Goal: Information Seeking & Learning: Learn about a topic

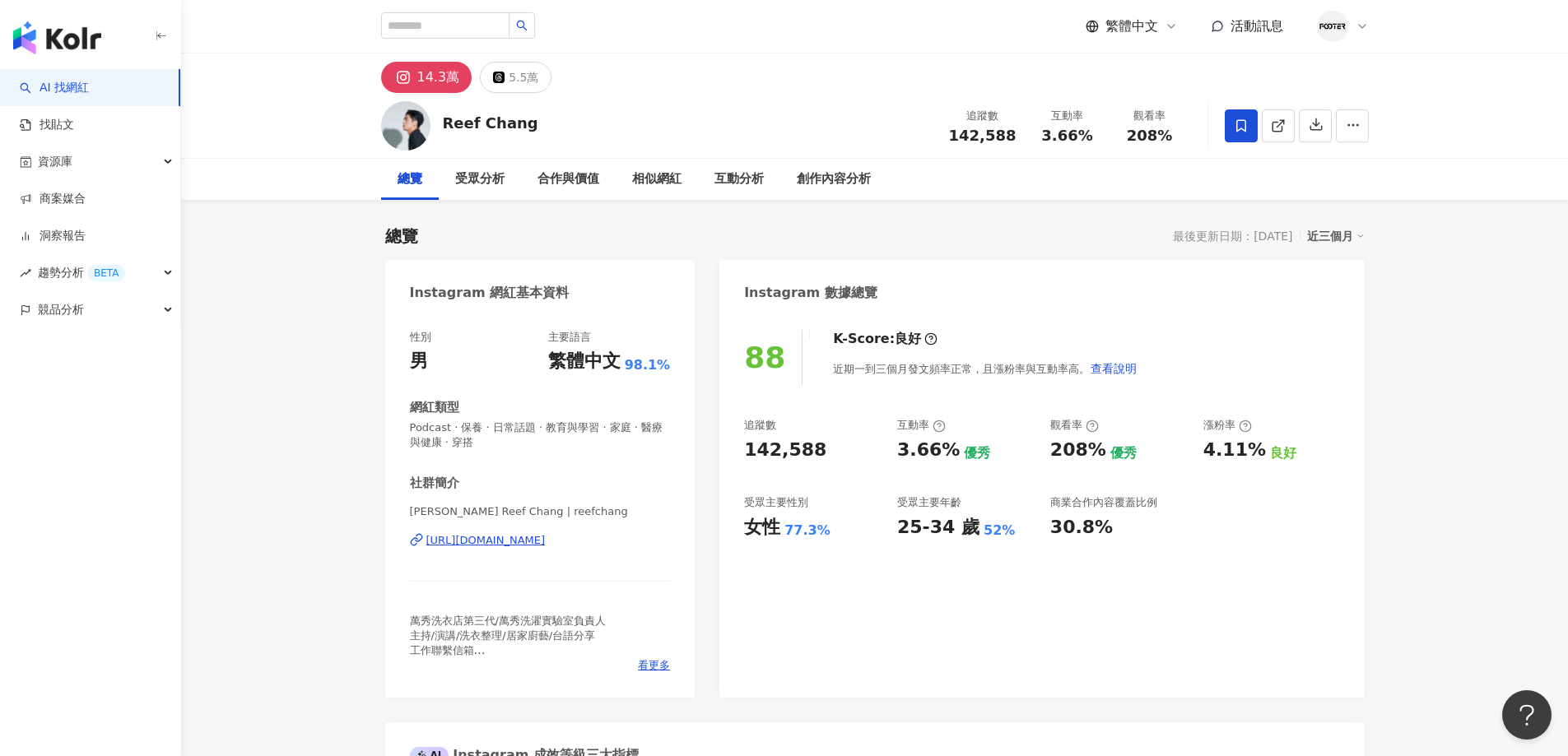
click at [1245, 141] on span at bounding box center [1242, 126] width 33 height 33
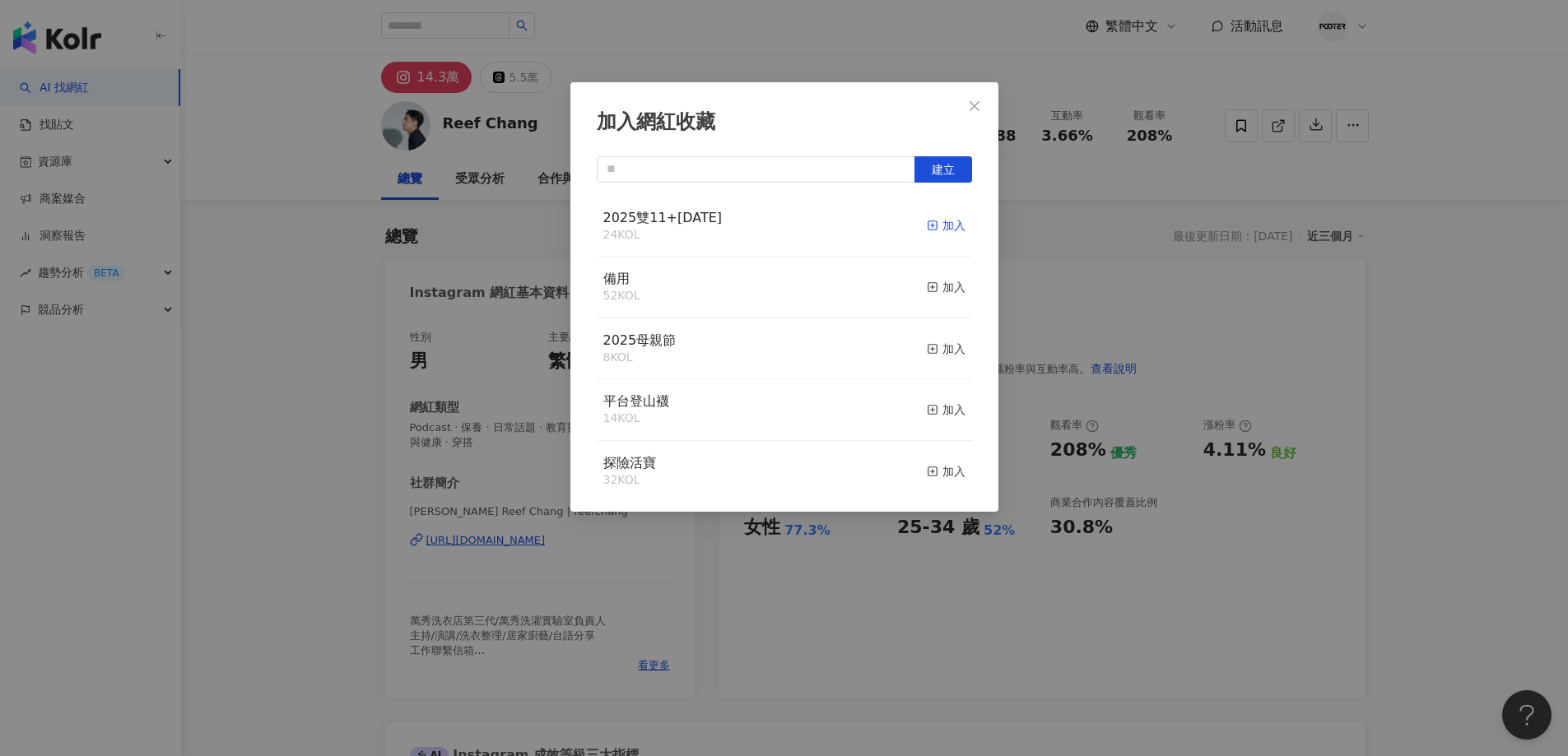
click at [927, 228] on rect "button" at bounding box center [932, 226] width 9 height 9
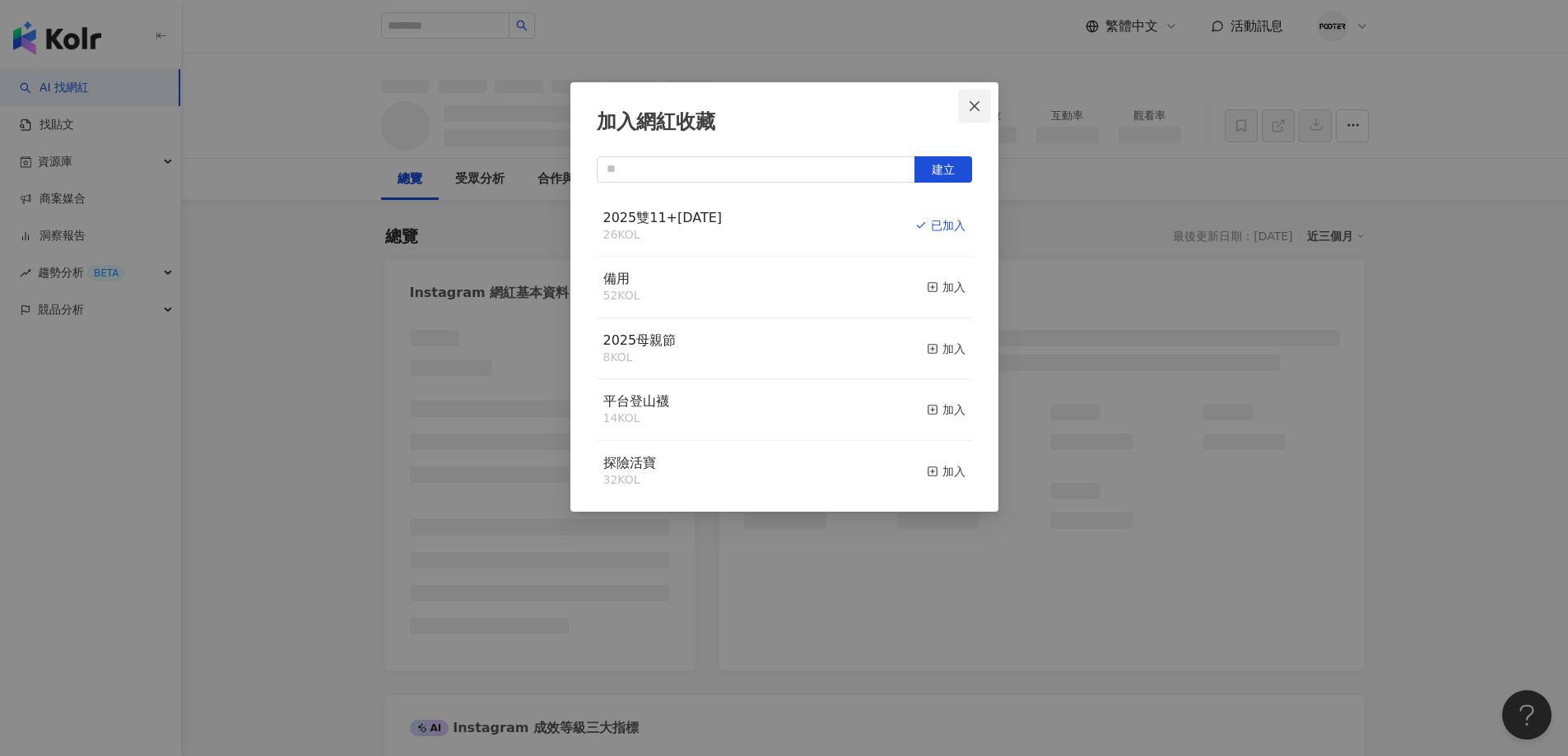
scroll to position [5088, 0]
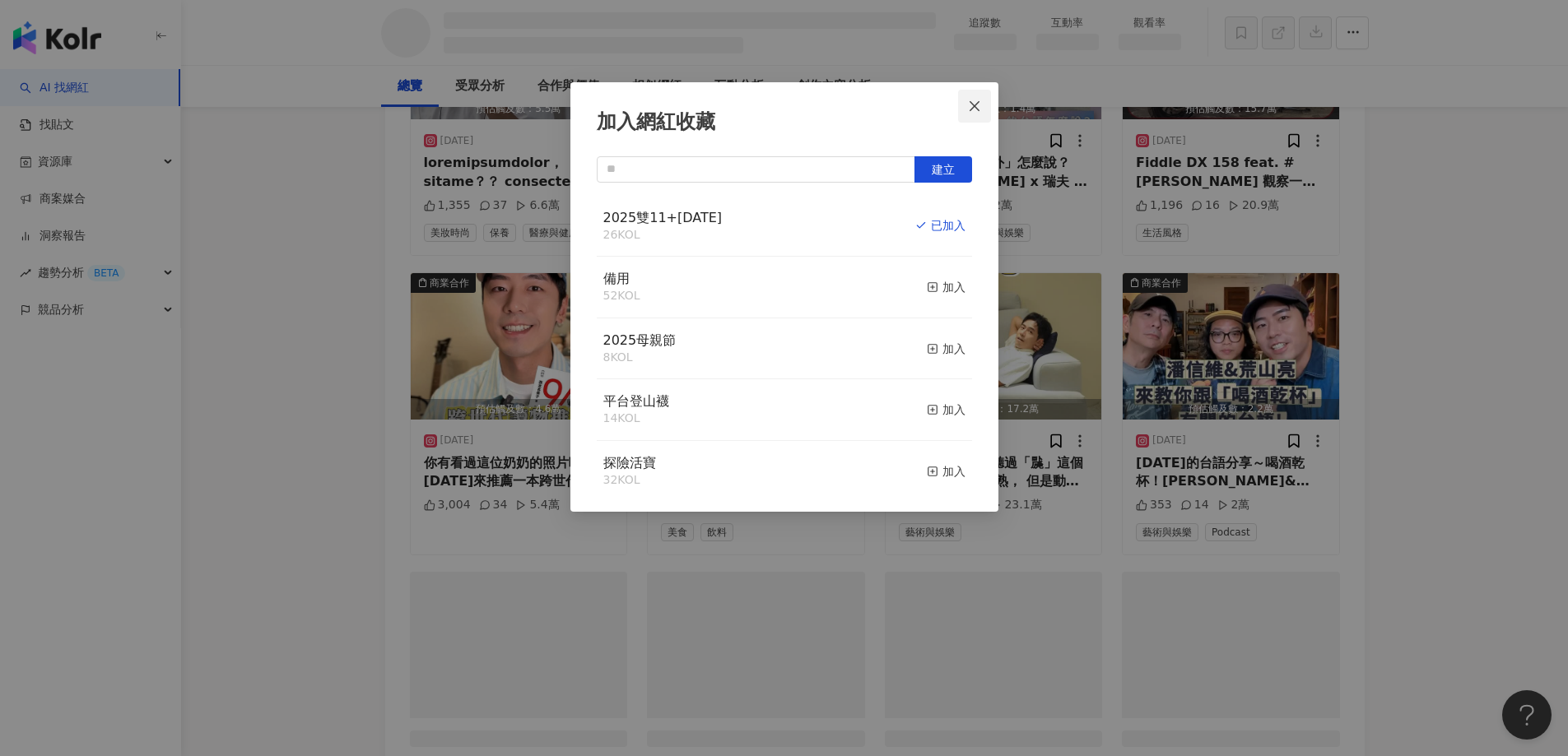
click at [980, 121] on button "Close" at bounding box center [975, 107] width 33 height 33
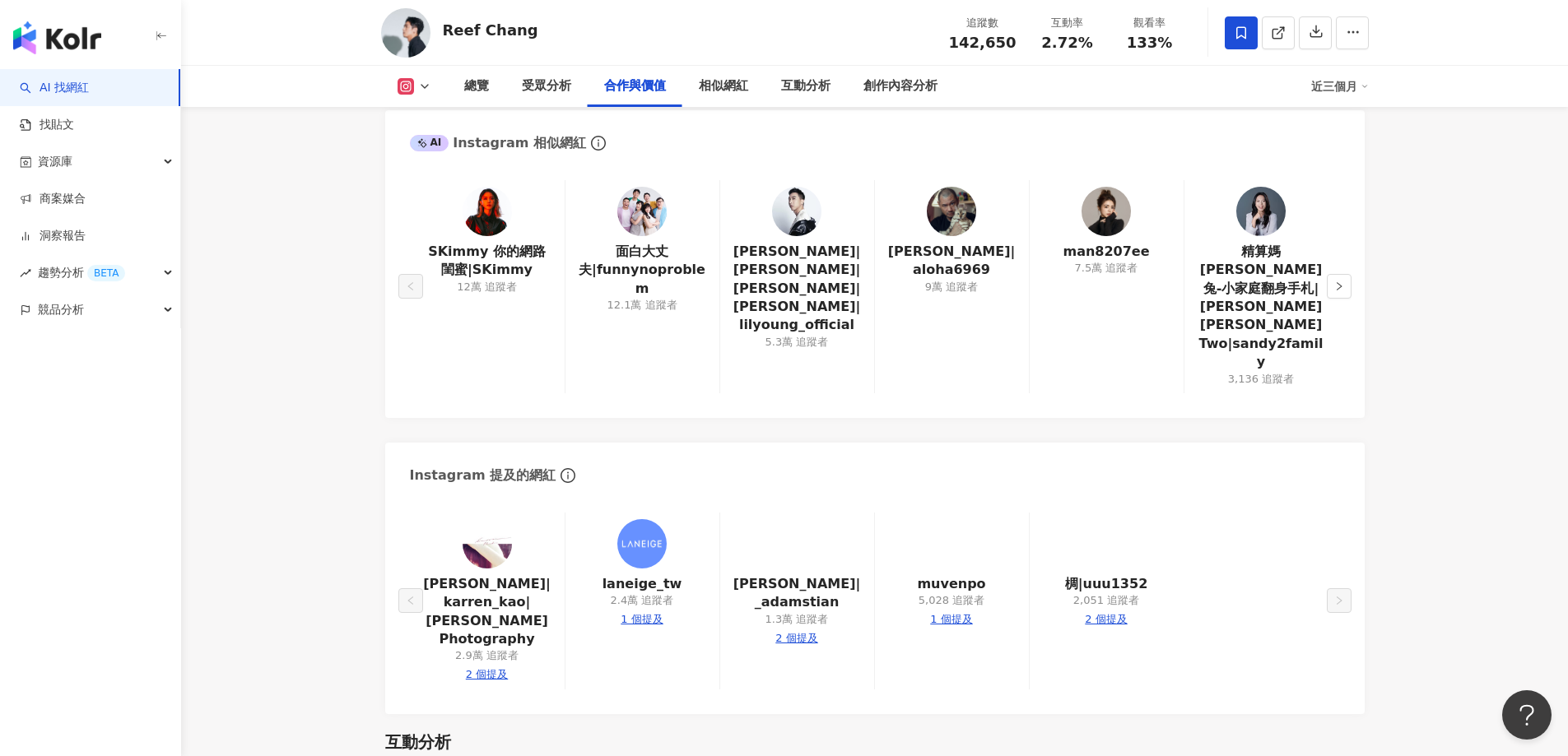
scroll to position [2603, 0]
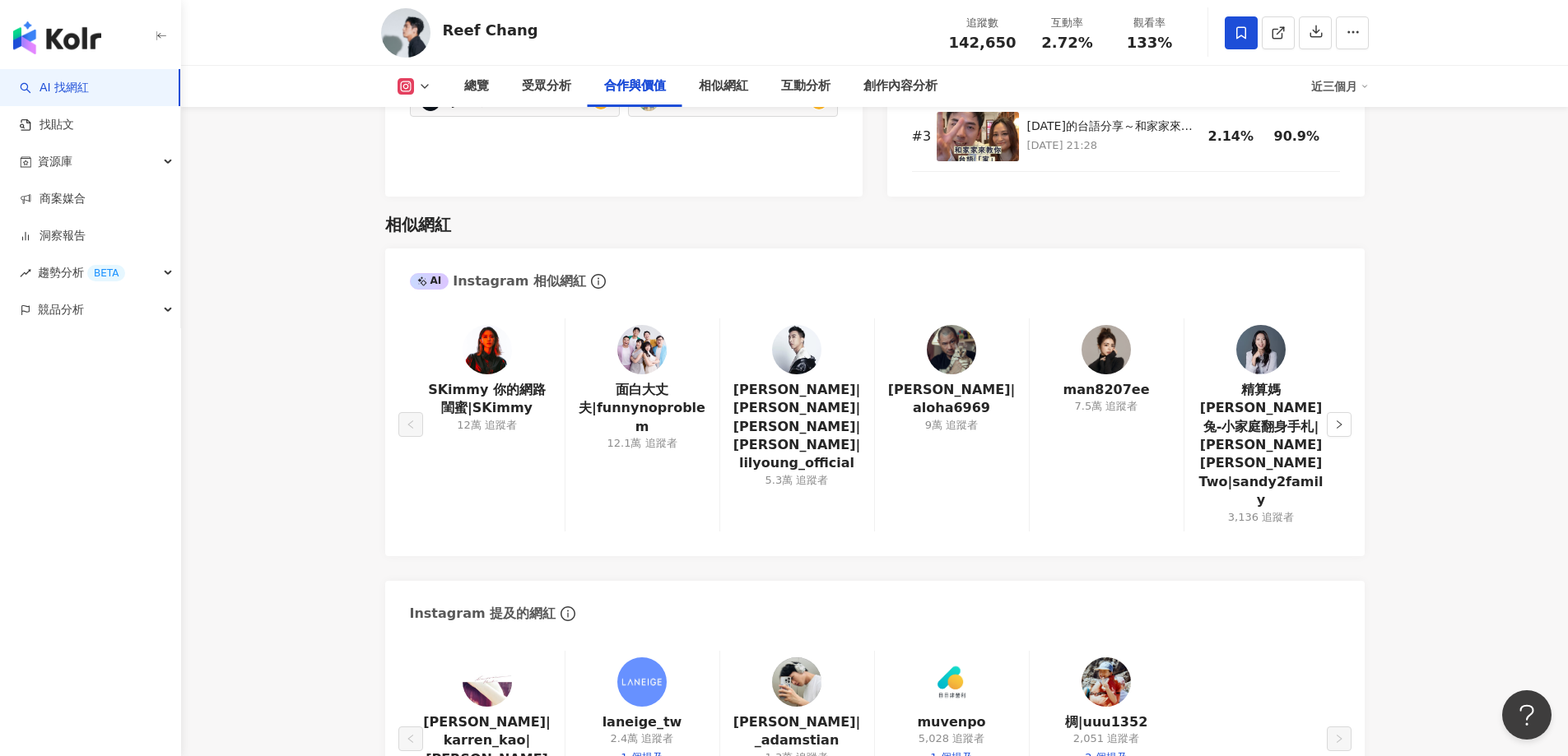
click at [642, 360] on img at bounding box center [642, 349] width 50 height 50
click at [1337, 412] on button "button" at bounding box center [1339, 425] width 25 height 25
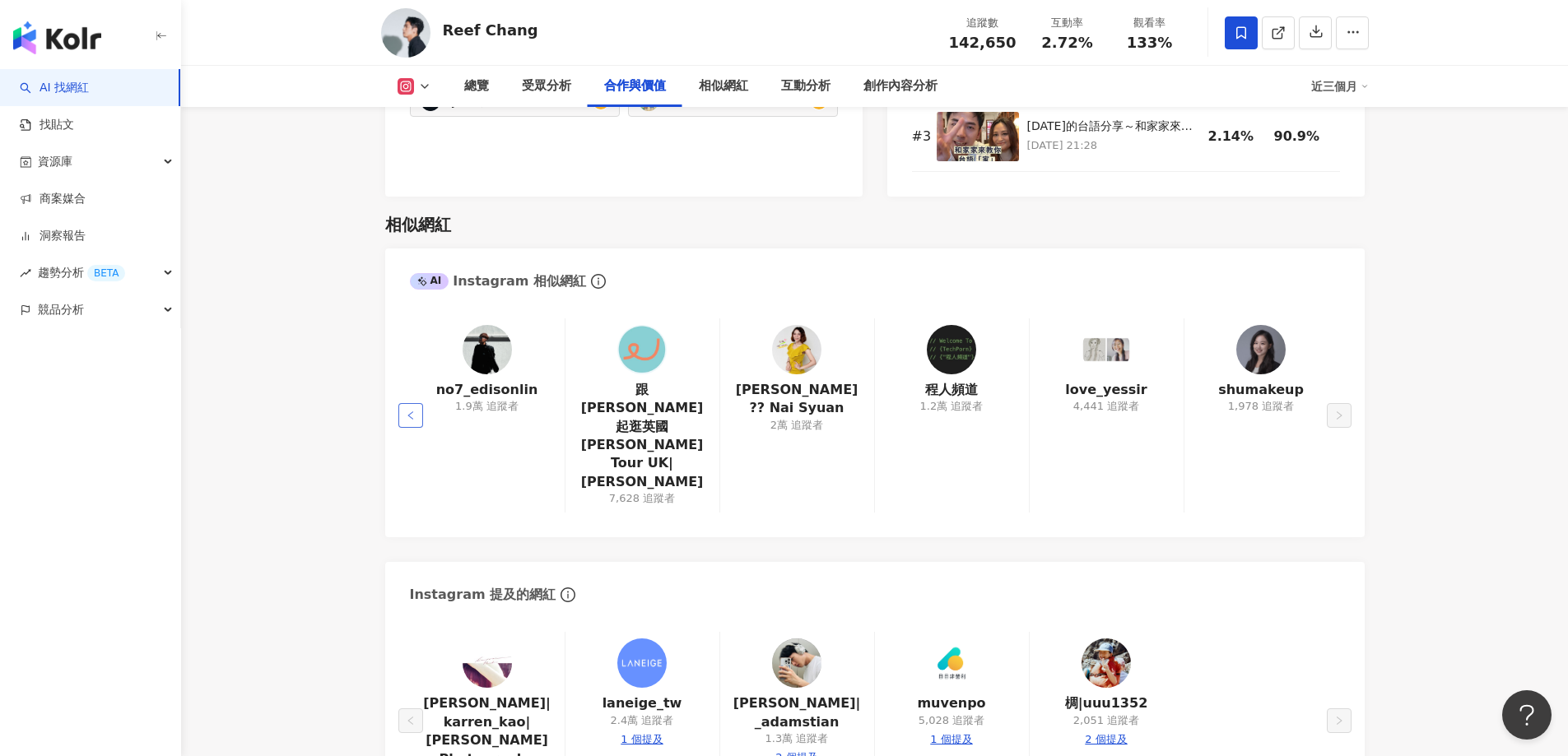
click at [412, 411] on icon "left" at bounding box center [410, 416] width 5 height 8
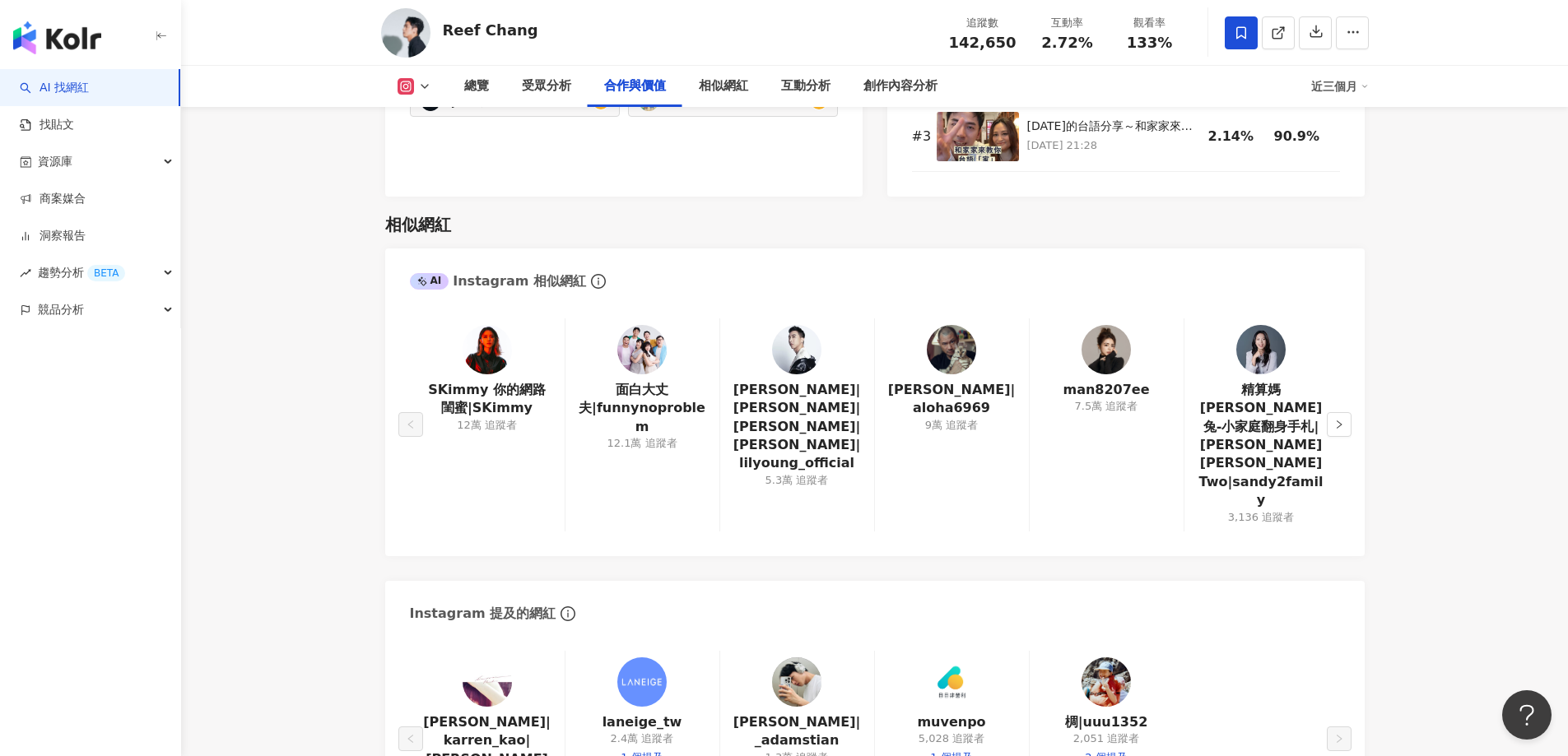
click at [1112, 359] on img at bounding box center [1106, 349] width 50 height 50
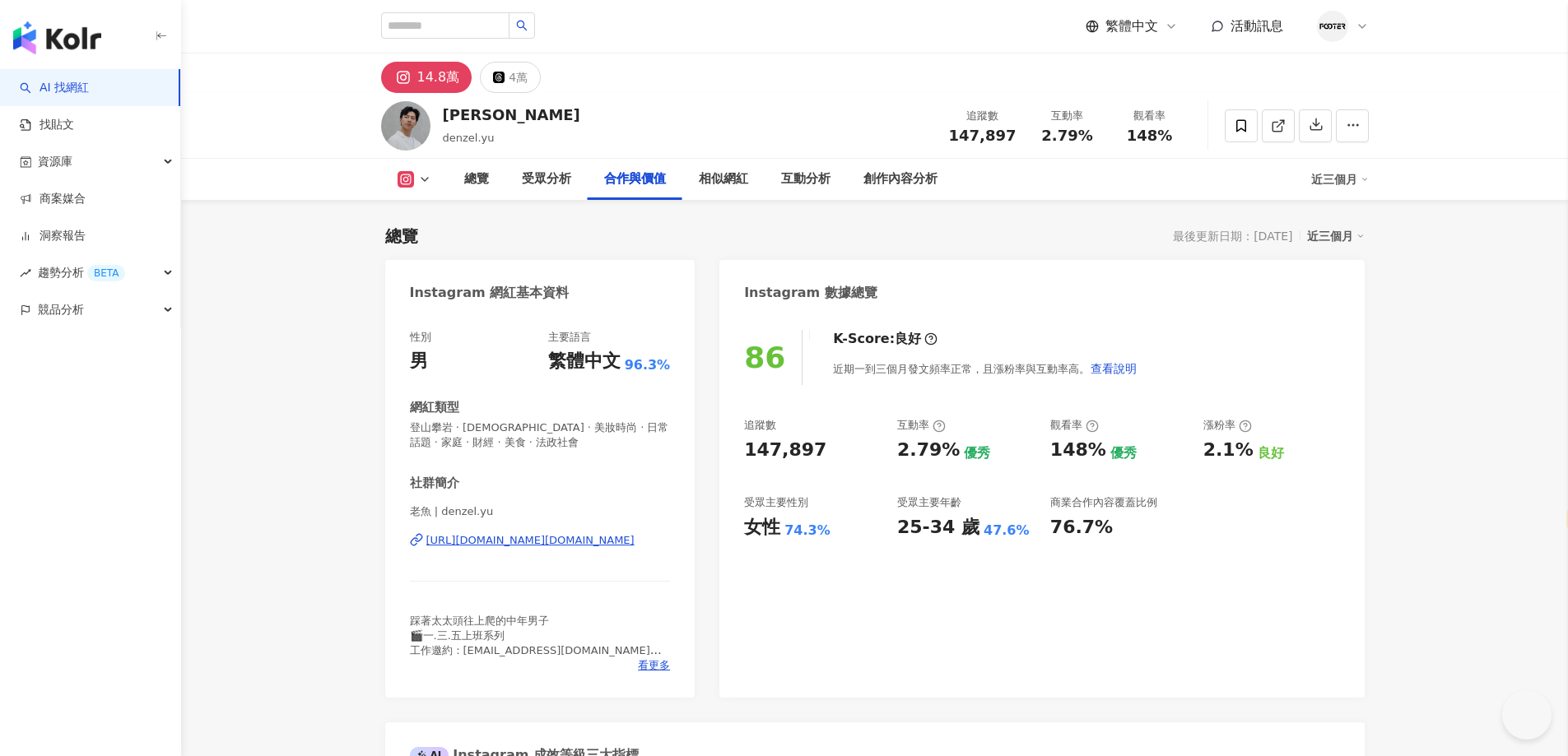
select select "*****"
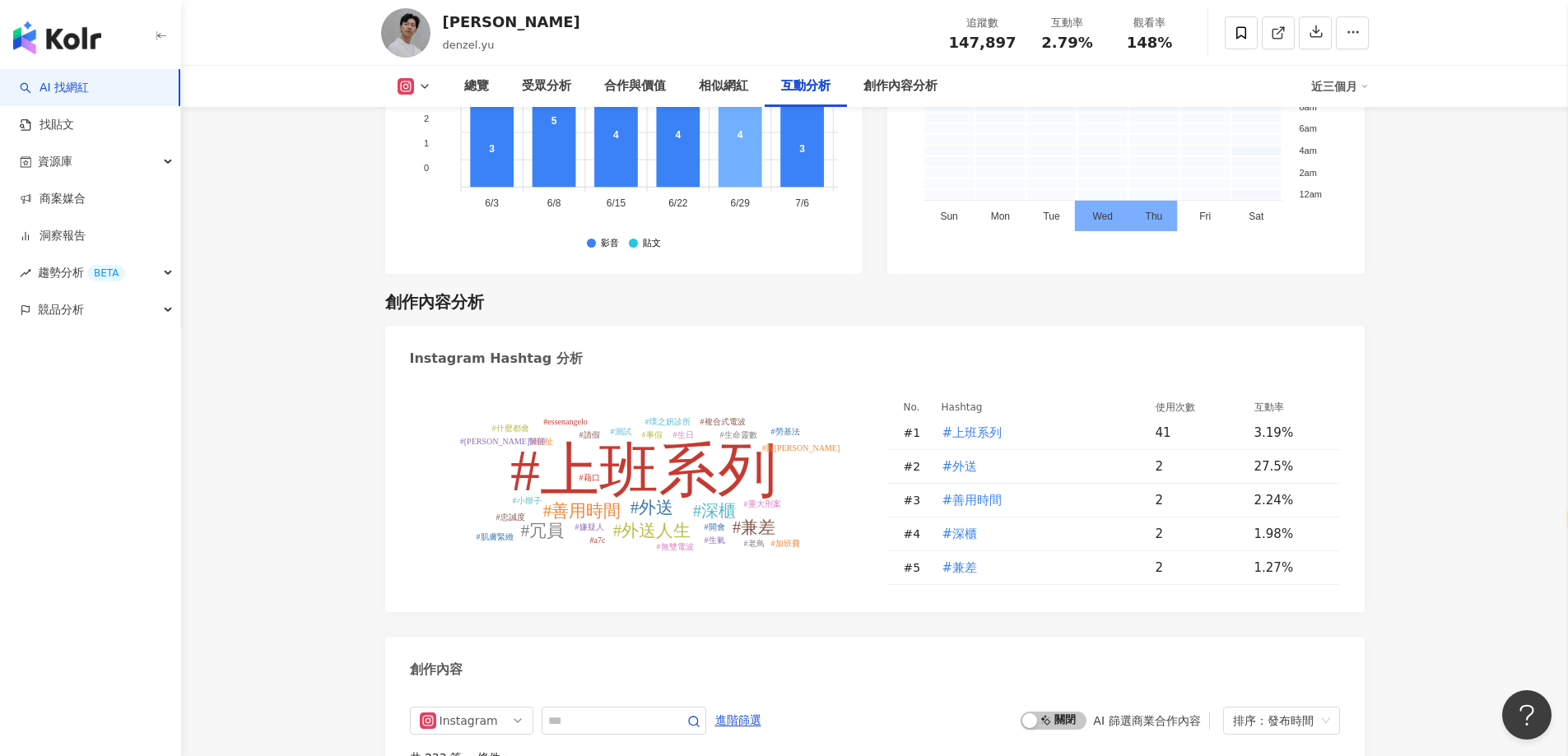
scroll to position [5019, 0]
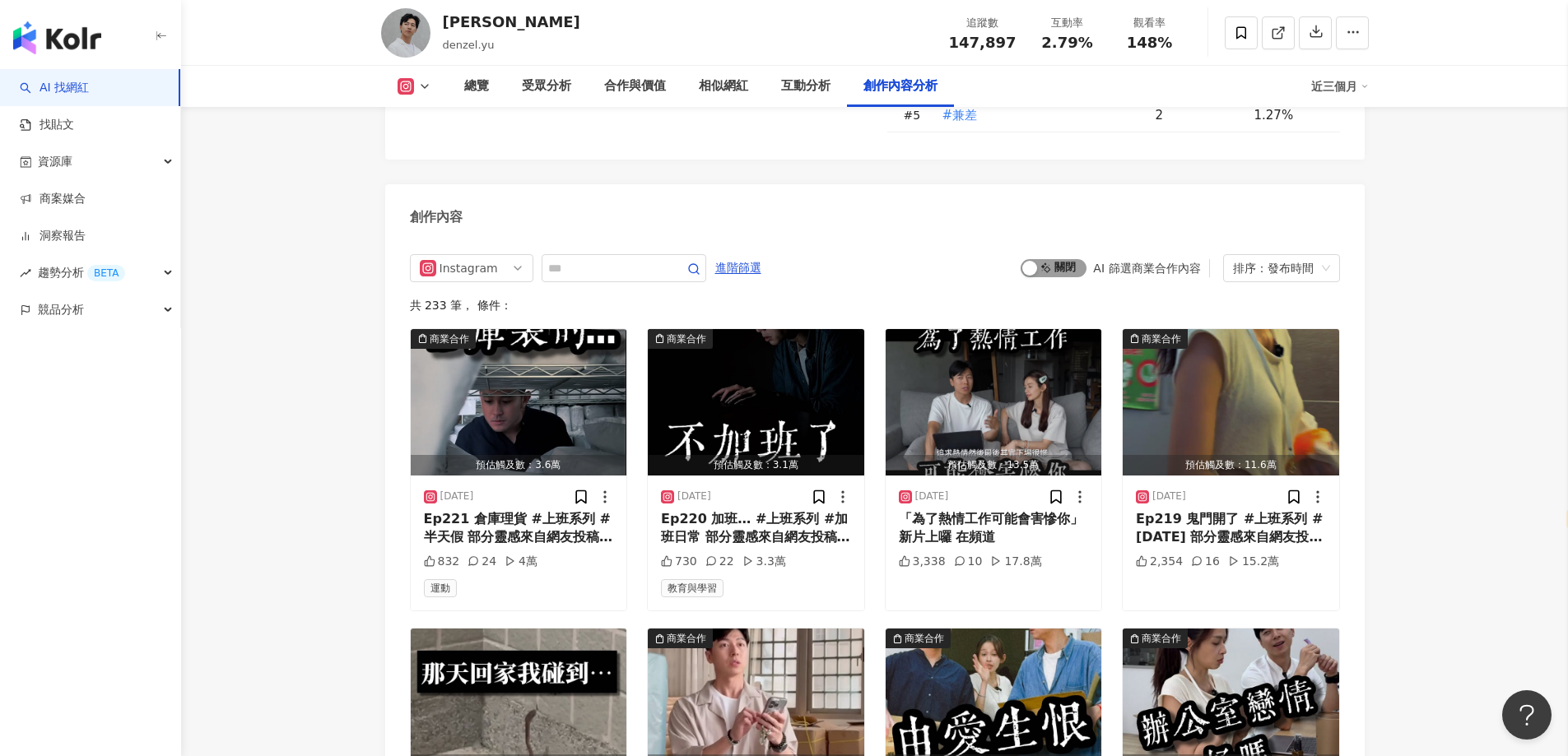
click at [1030, 261] on div "button" at bounding box center [1030, 269] width 15 height 15
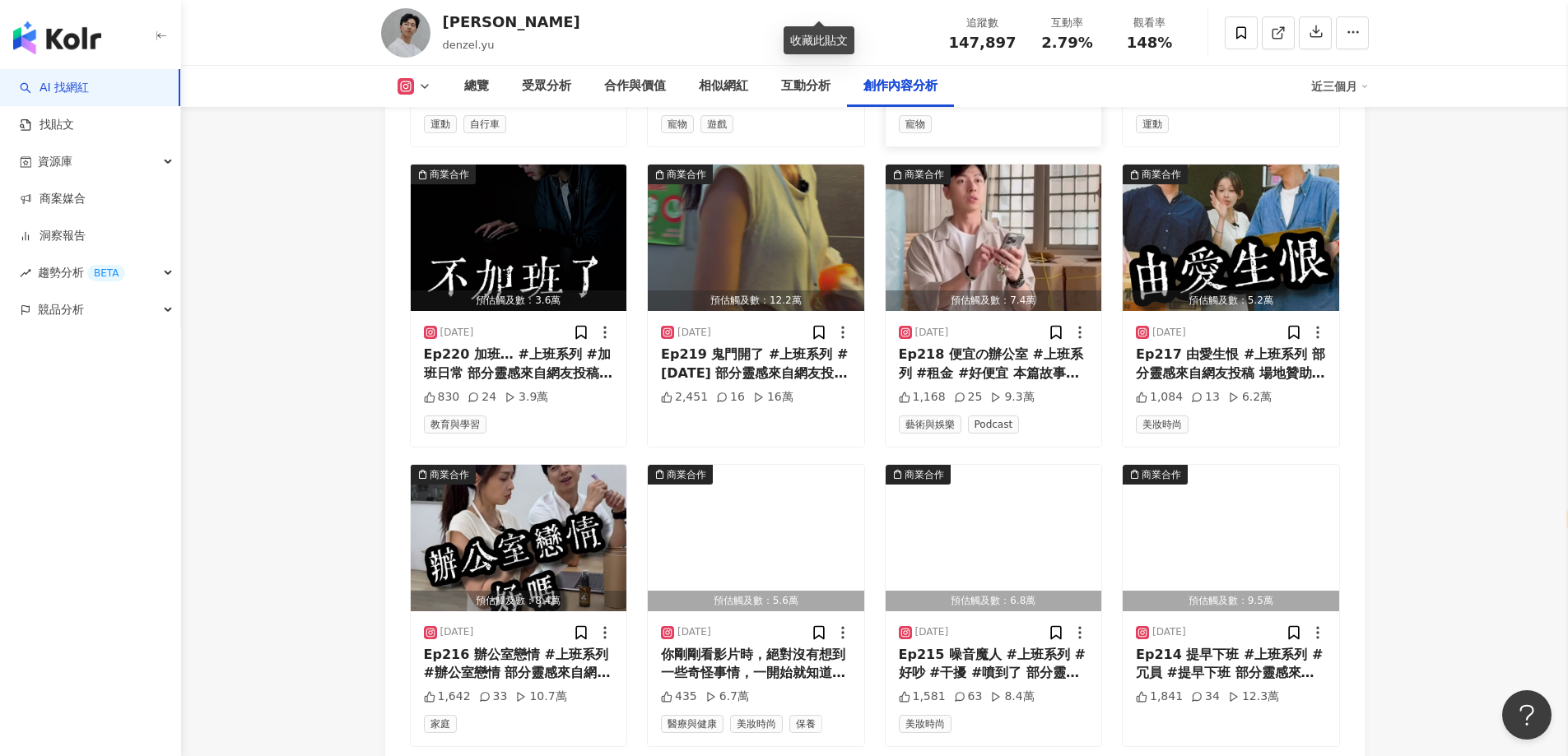
scroll to position [5710, 0]
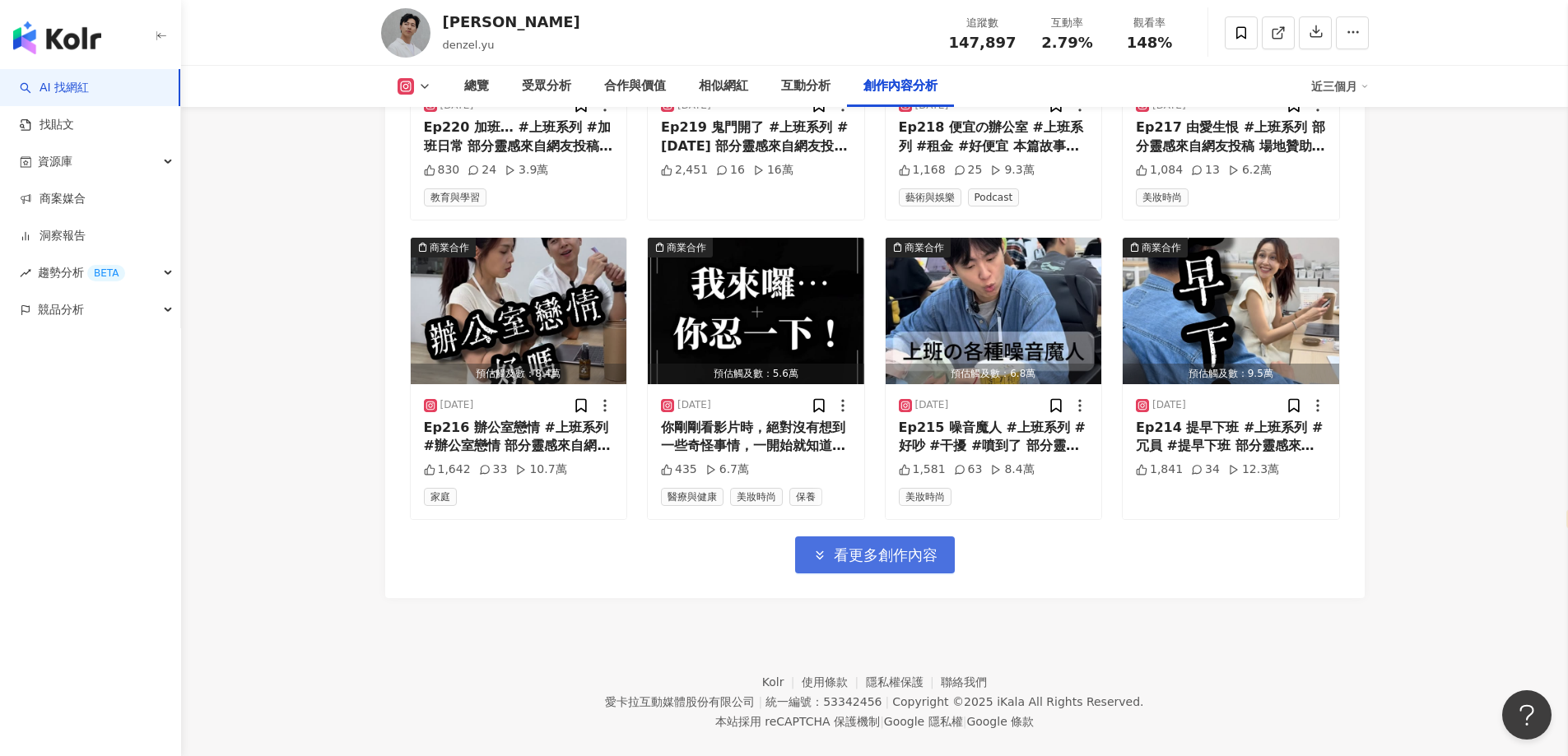
click at [826, 548] on icon "button" at bounding box center [820, 555] width 15 height 15
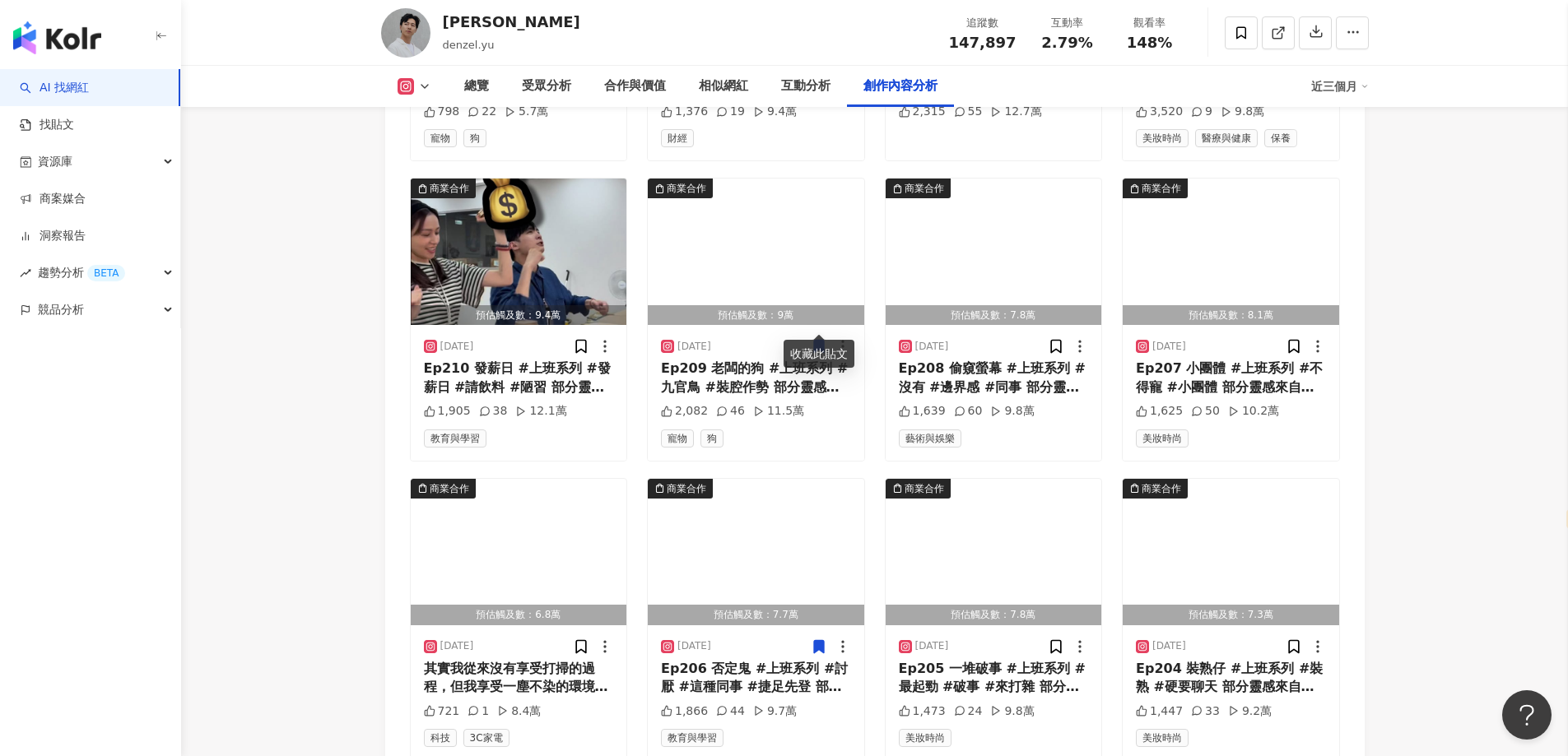
scroll to position [6609, 0]
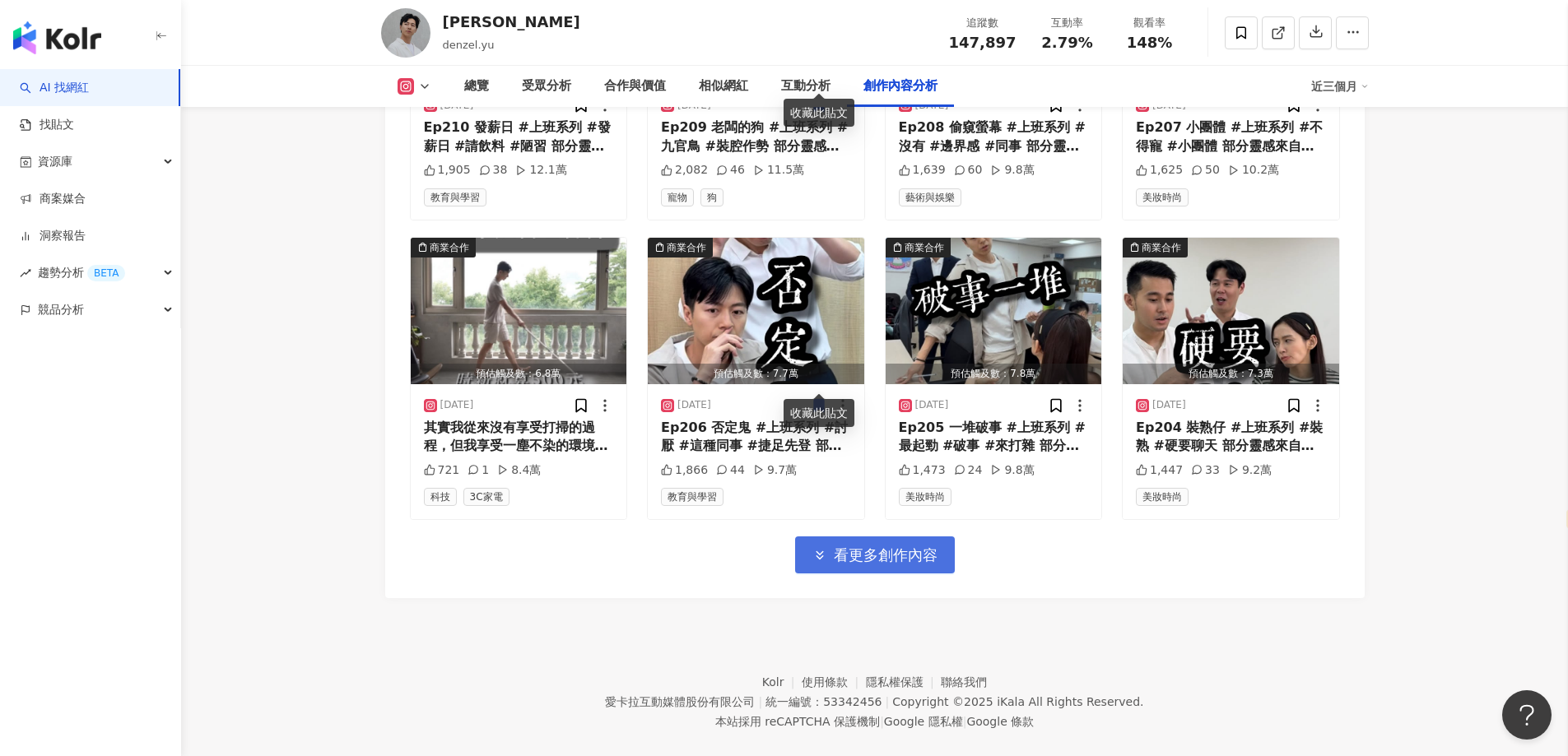
click at [826, 548] on icon "button" at bounding box center [820, 555] width 15 height 15
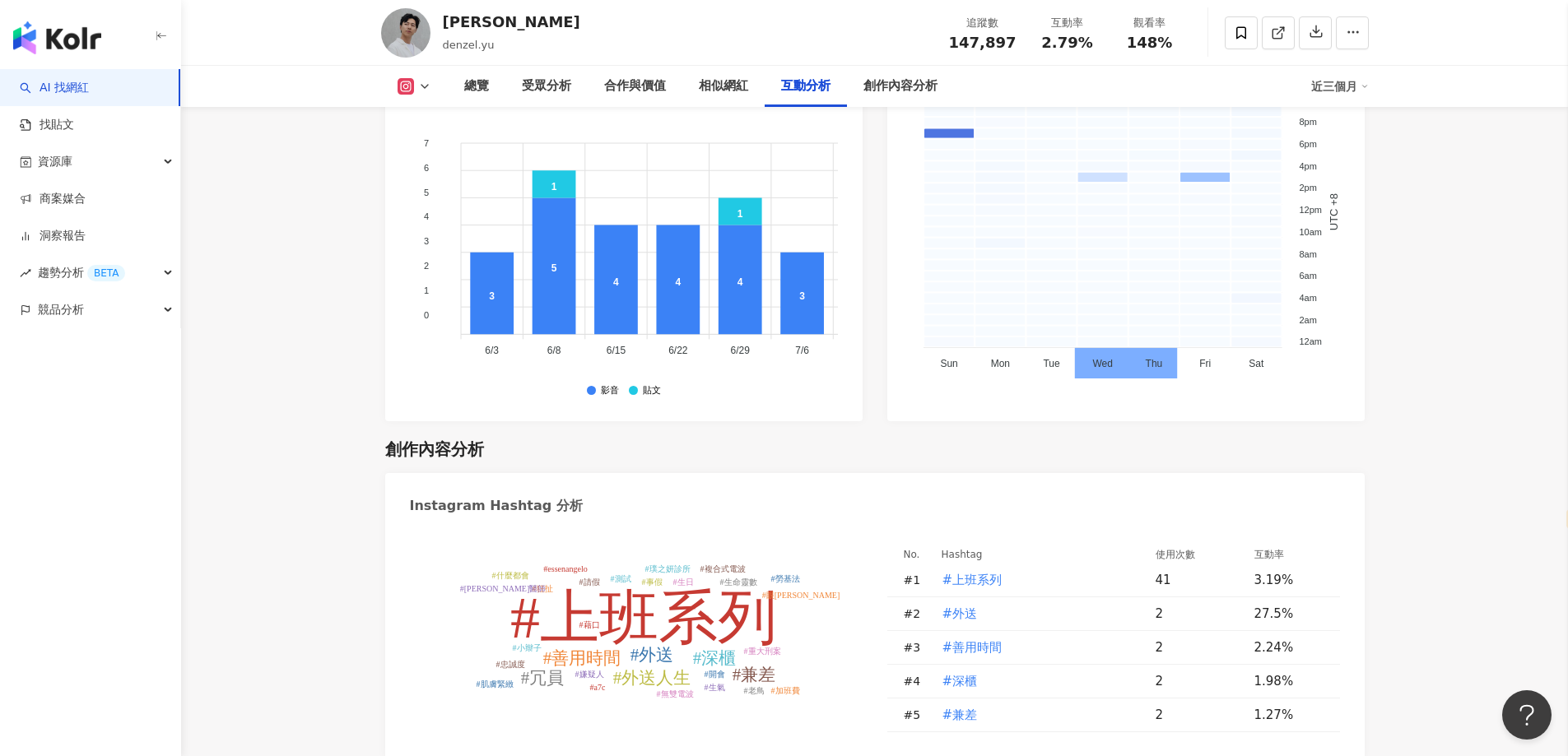
scroll to position [4717, 0]
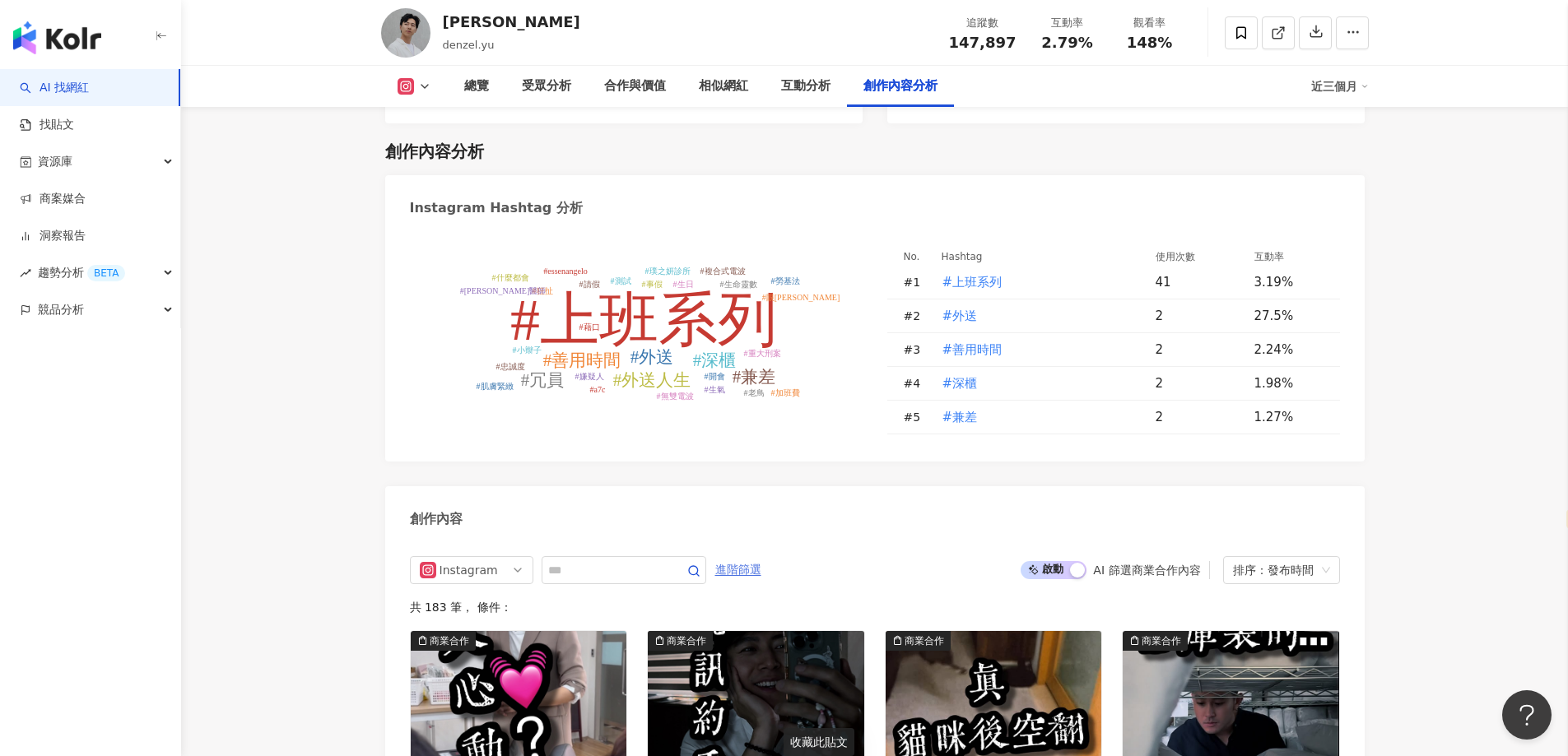
drag, startPoint x: 805, startPoint y: 540, endPoint x: 790, endPoint y: 541, distance: 15.0
click at [804, 556] on div "Instagram 進階篩選 啟動 關閉 AI 篩選商業合作內容 排序：發布時間" at bounding box center [875, 570] width 930 height 28
click at [761, 557] on span "進階篩選" at bounding box center [738, 570] width 46 height 26
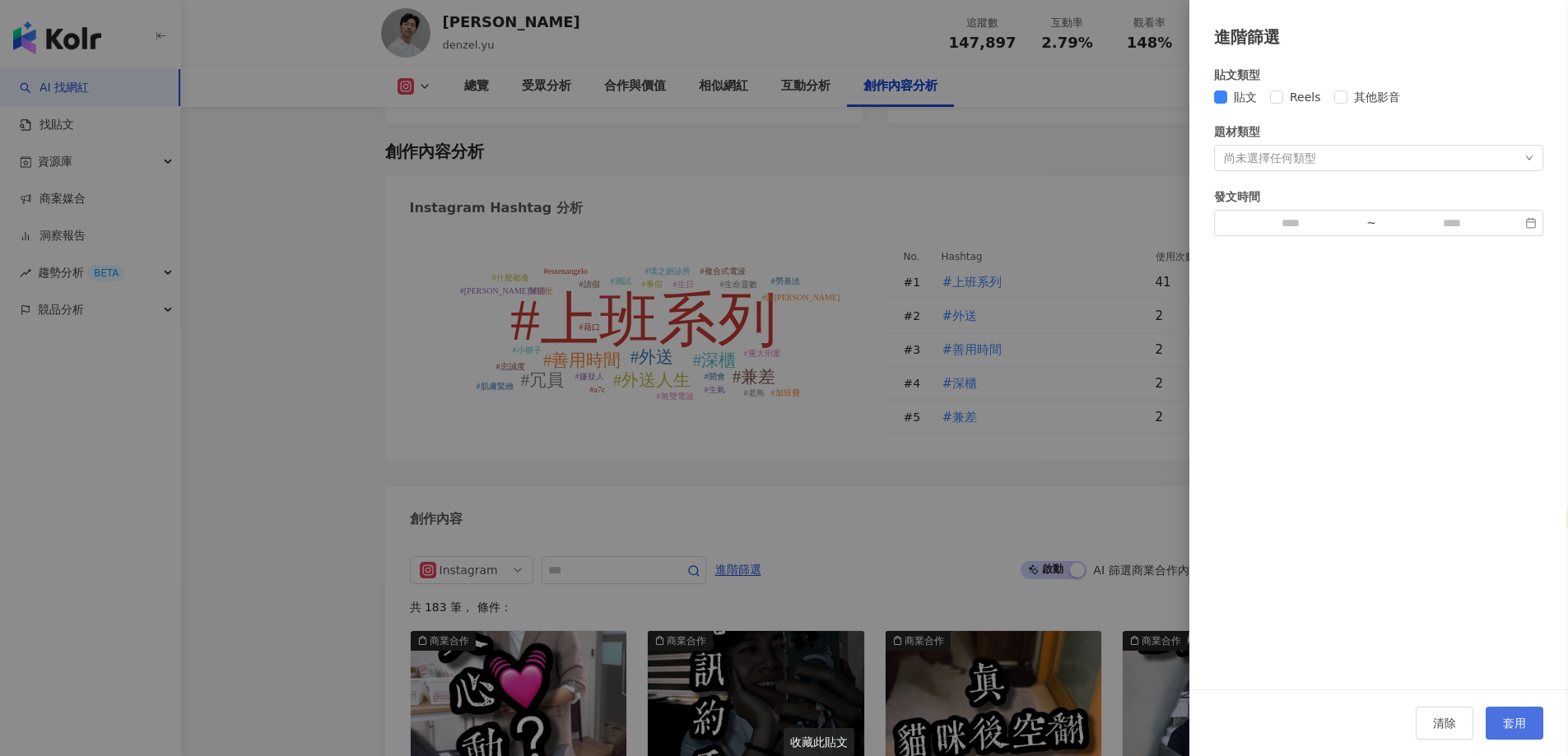
click at [1508, 729] on span "套用" at bounding box center [1514, 723] width 23 height 13
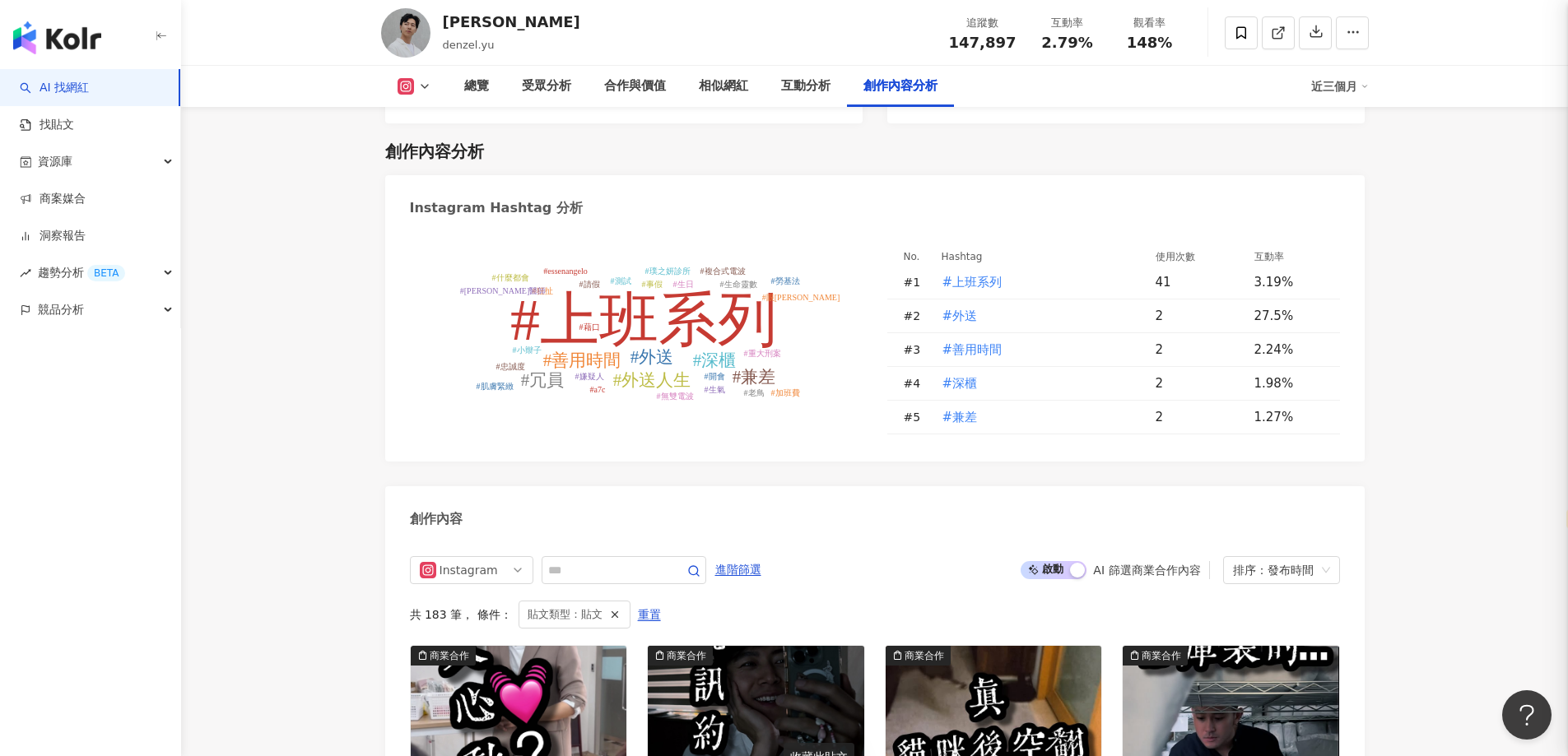
scroll to position [5071, 0]
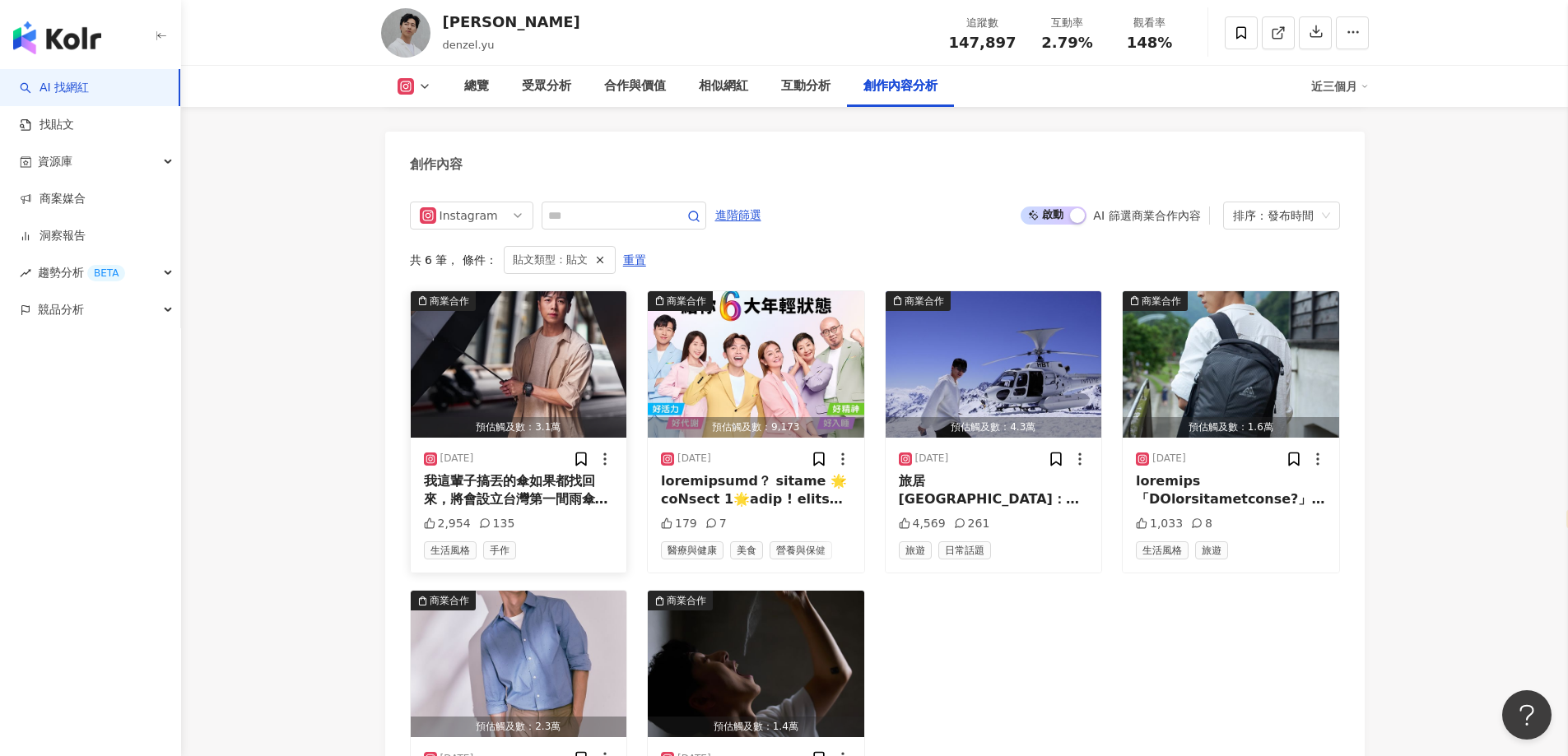
click at [510, 473] on div "我這輩子搞丟的傘如果都找回來，將會設立台灣第一間雨傘博物館，每次收折疊傘根本魷魚遊戲，越折越大隻，後來自暴自棄索性都不買傘。 別學我的玻璃心，ROLLS MA…" at bounding box center [519, 491] width 190 height 37
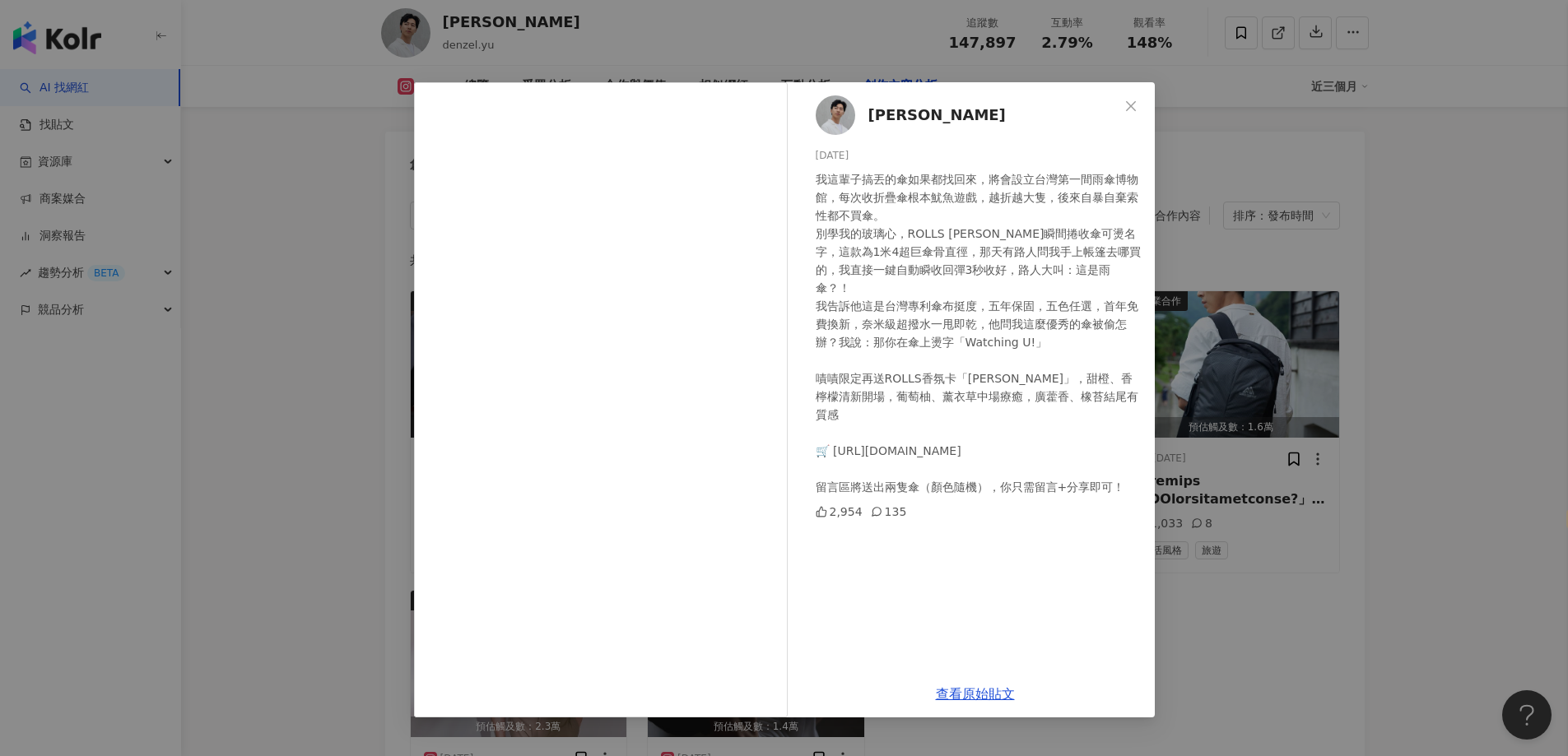
click at [1259, 571] on div "Denzel Yu 2025/4/10 我這輩子搞丟的傘如果都找回來，將會設立台灣第一間雨傘博物館，每次收折疊傘根本魷魚遊戲，越折越大隻，後來自暴自棄索性都不…" at bounding box center [784, 378] width 1568 height 756
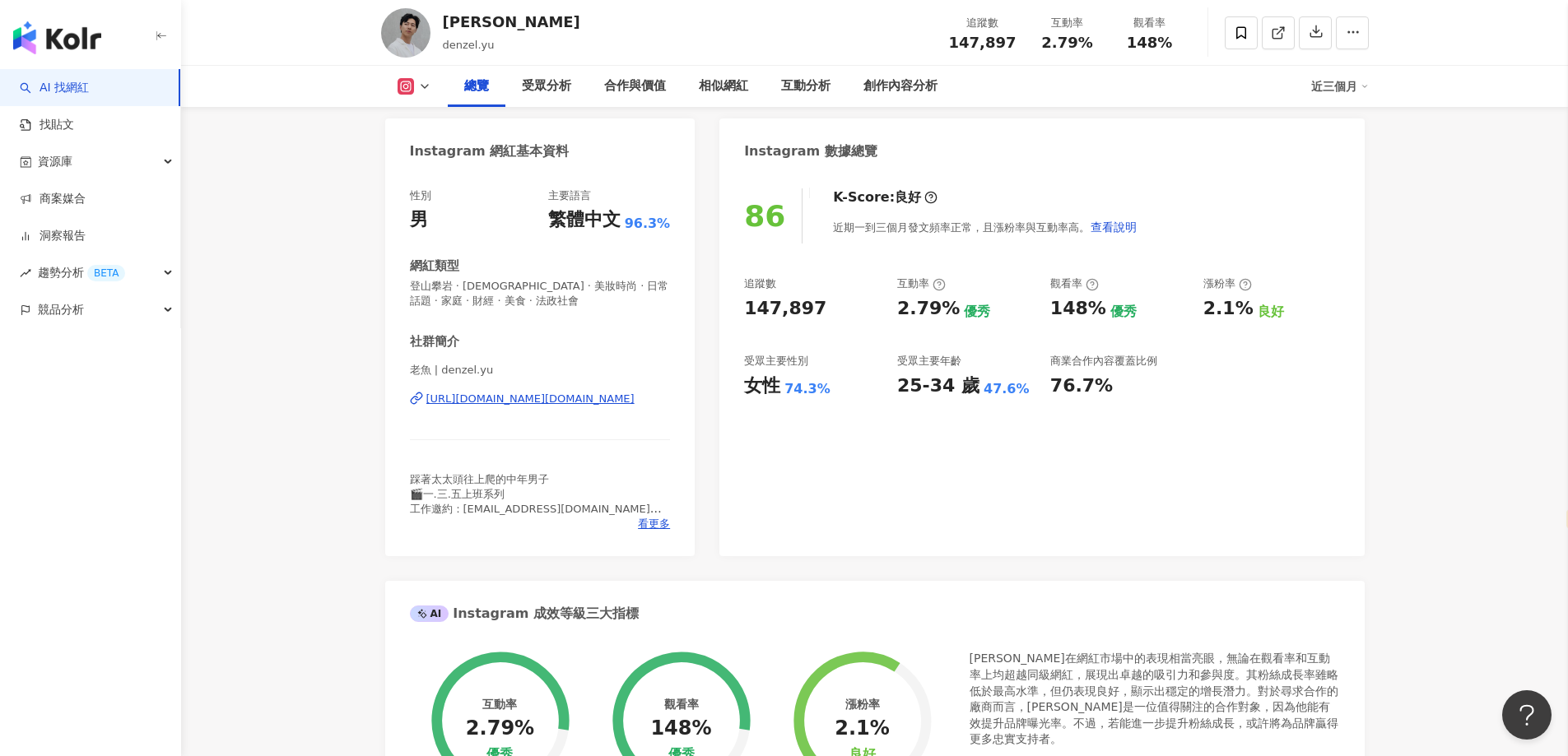
scroll to position [0, 0]
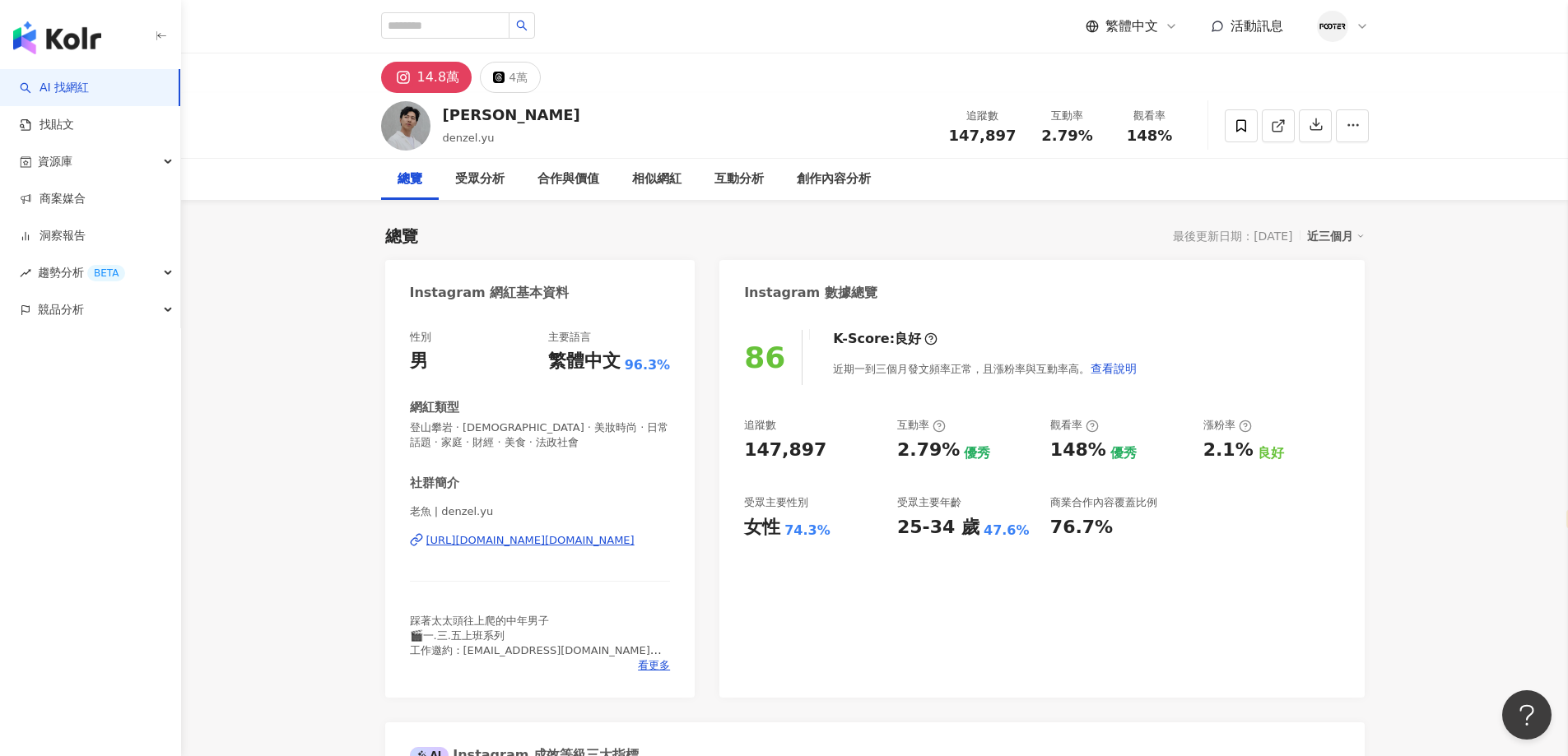
click at [480, 128] on div "Denzel Yu denzel.yu" at bounding box center [512, 125] width 137 height 41
click at [492, 106] on div "Denzel Yu" at bounding box center [512, 114] width 137 height 21
drag, startPoint x: 674, startPoint y: 110, endPoint x: 590, endPoint y: 127, distance: 85.7
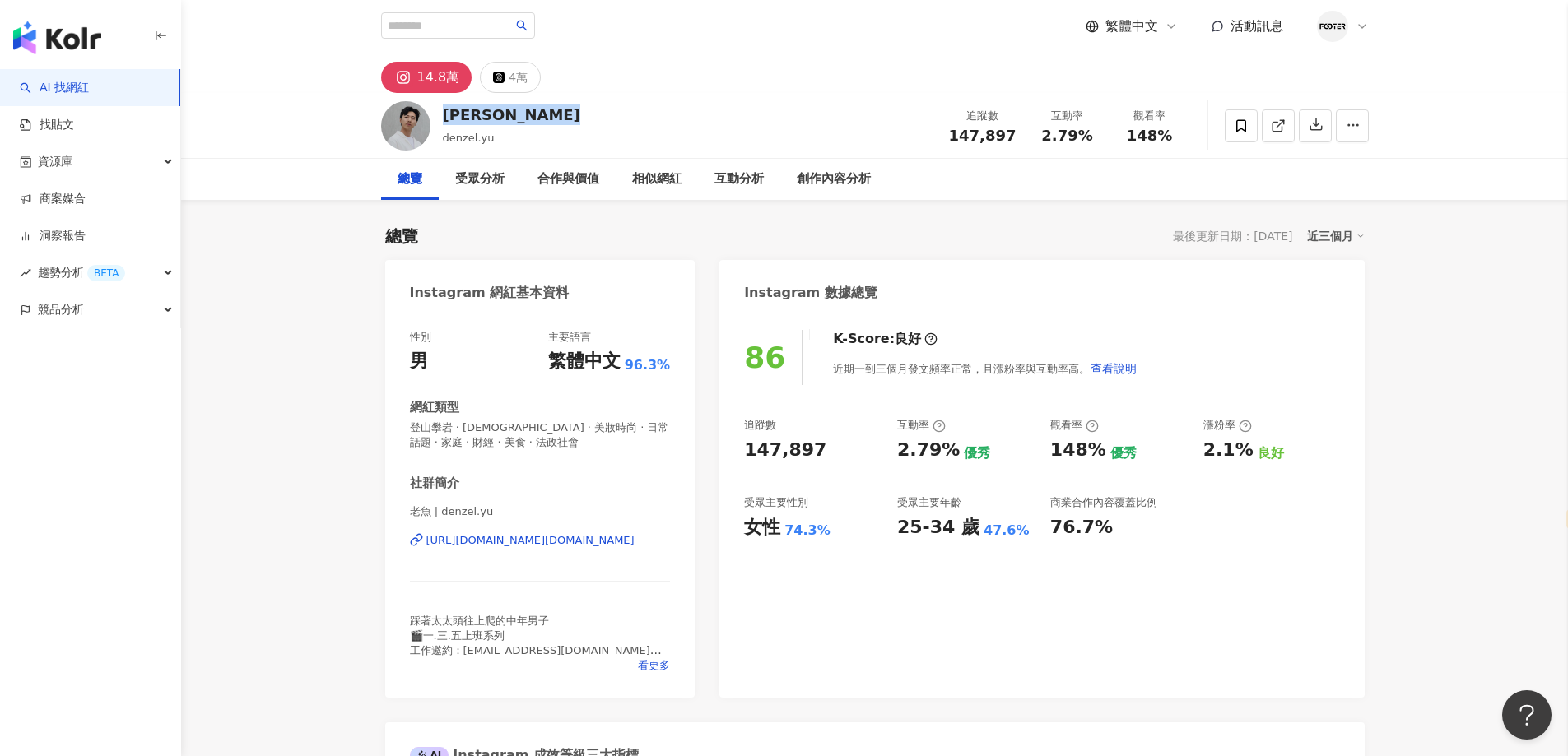
click at [674, 110] on div "Denzel Yu denzel.yu 追蹤數 147,897 互動率 2.79% 觀看率 148%" at bounding box center [875, 126] width 1054 height 65
drag, startPoint x: 522, startPoint y: 116, endPoint x: 446, endPoint y: 121, distance: 76.2
click at [446, 121] on div "Denzel Yu denzel.yu 追蹤數 147,897 互動率 2.79% 觀看率 148%" at bounding box center [875, 126] width 1054 height 65
copy div "Denzel Yu"
click at [610, 244] on div "總覽 最後更新日期：2025/8/28 近三個月" at bounding box center [875, 236] width 979 height 23
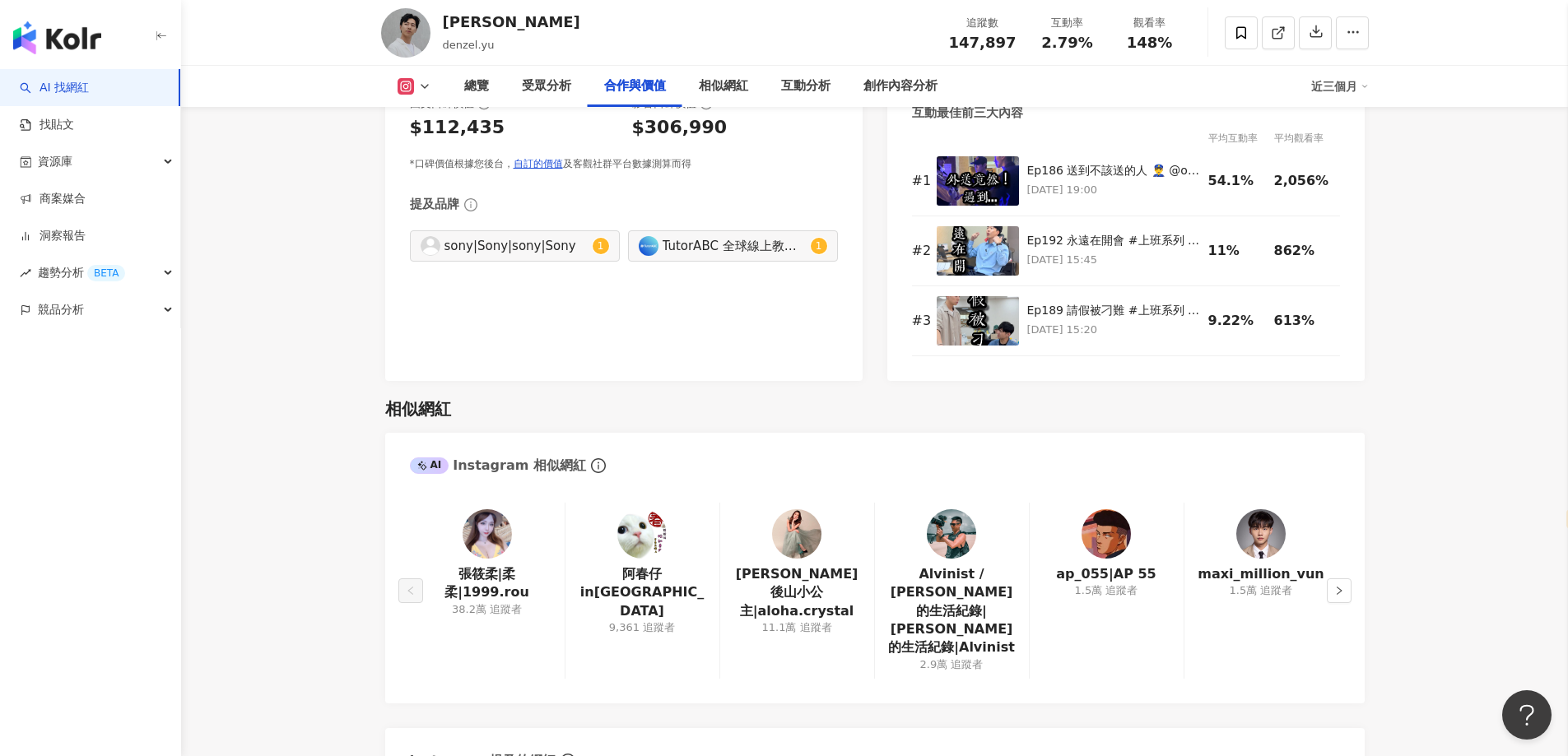
scroll to position [2632, 0]
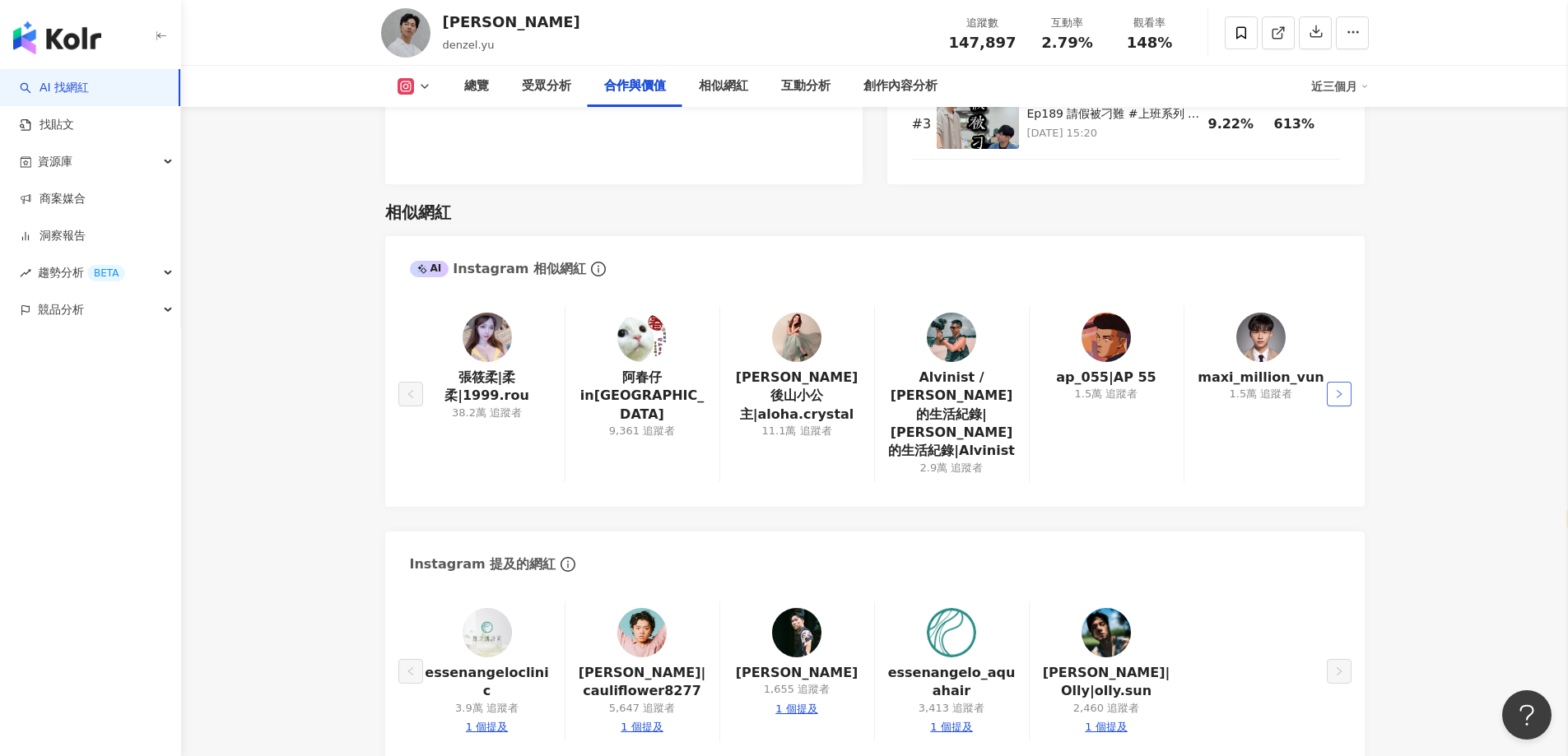
click at [1337, 389] on icon "right" at bounding box center [1339, 394] width 10 height 10
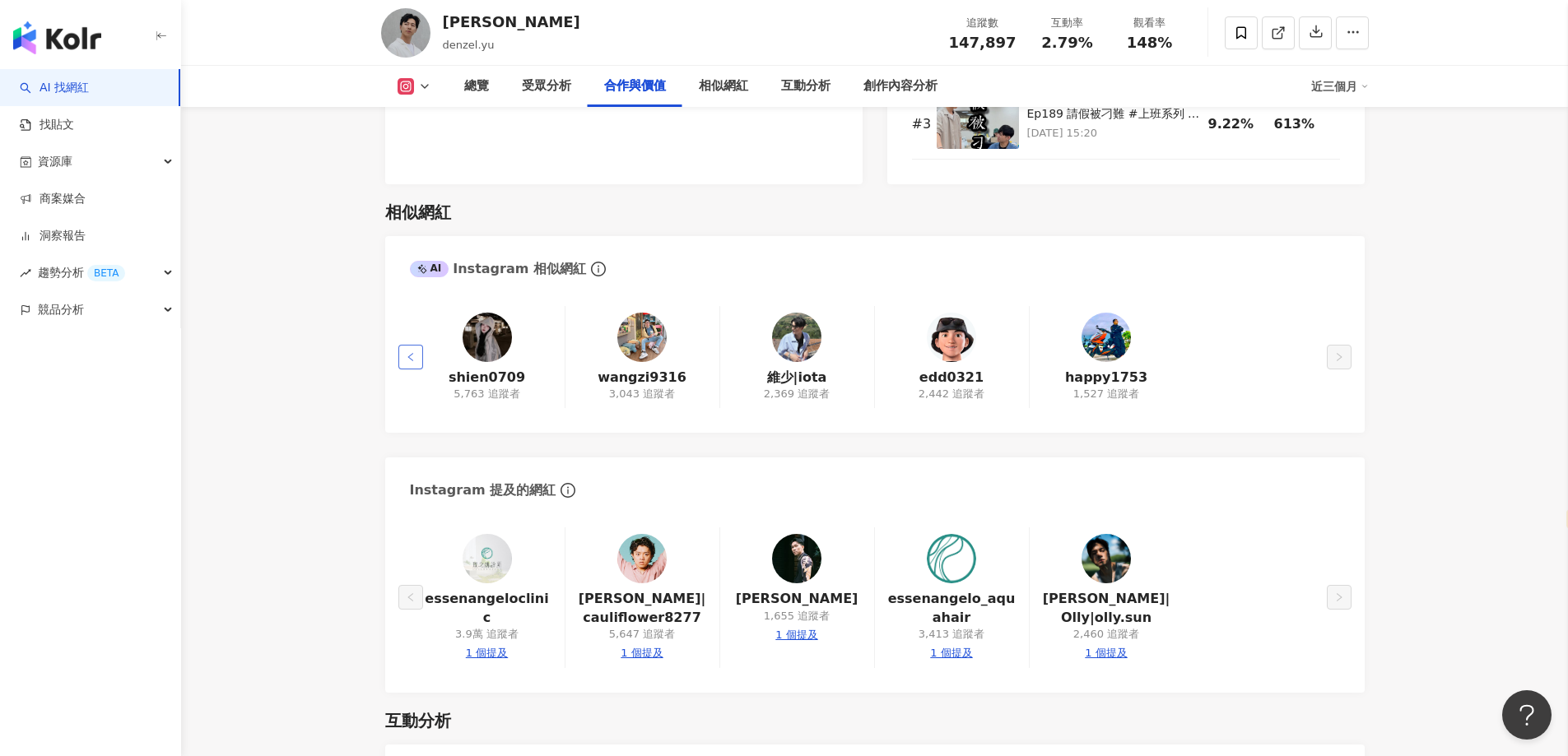
click at [403, 351] on button "button" at bounding box center [411, 357] width 25 height 25
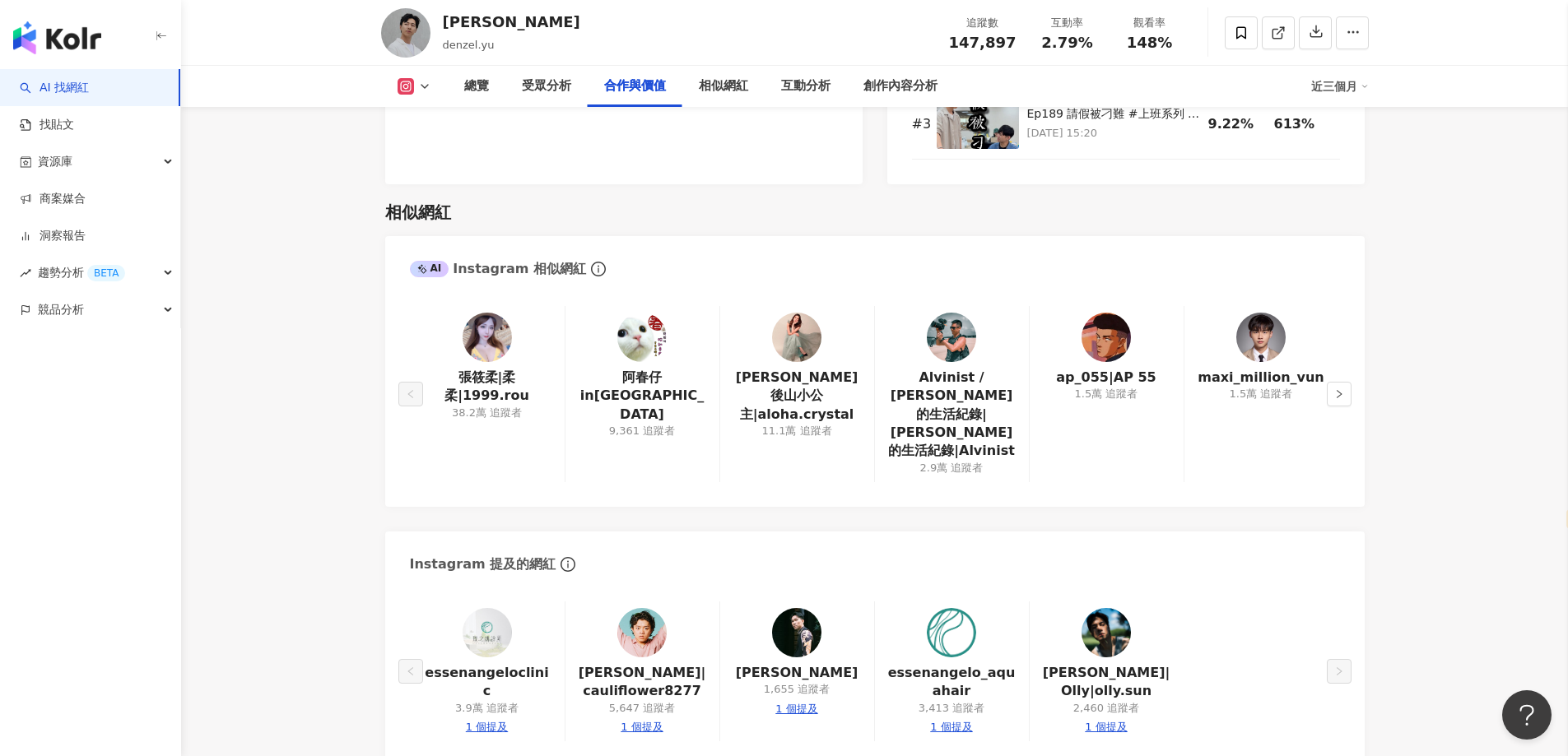
click at [784, 321] on img at bounding box center [797, 337] width 50 height 50
click at [953, 333] on img at bounding box center [951, 337] width 50 height 50
click at [1242, 43] on span at bounding box center [1242, 33] width 33 height 33
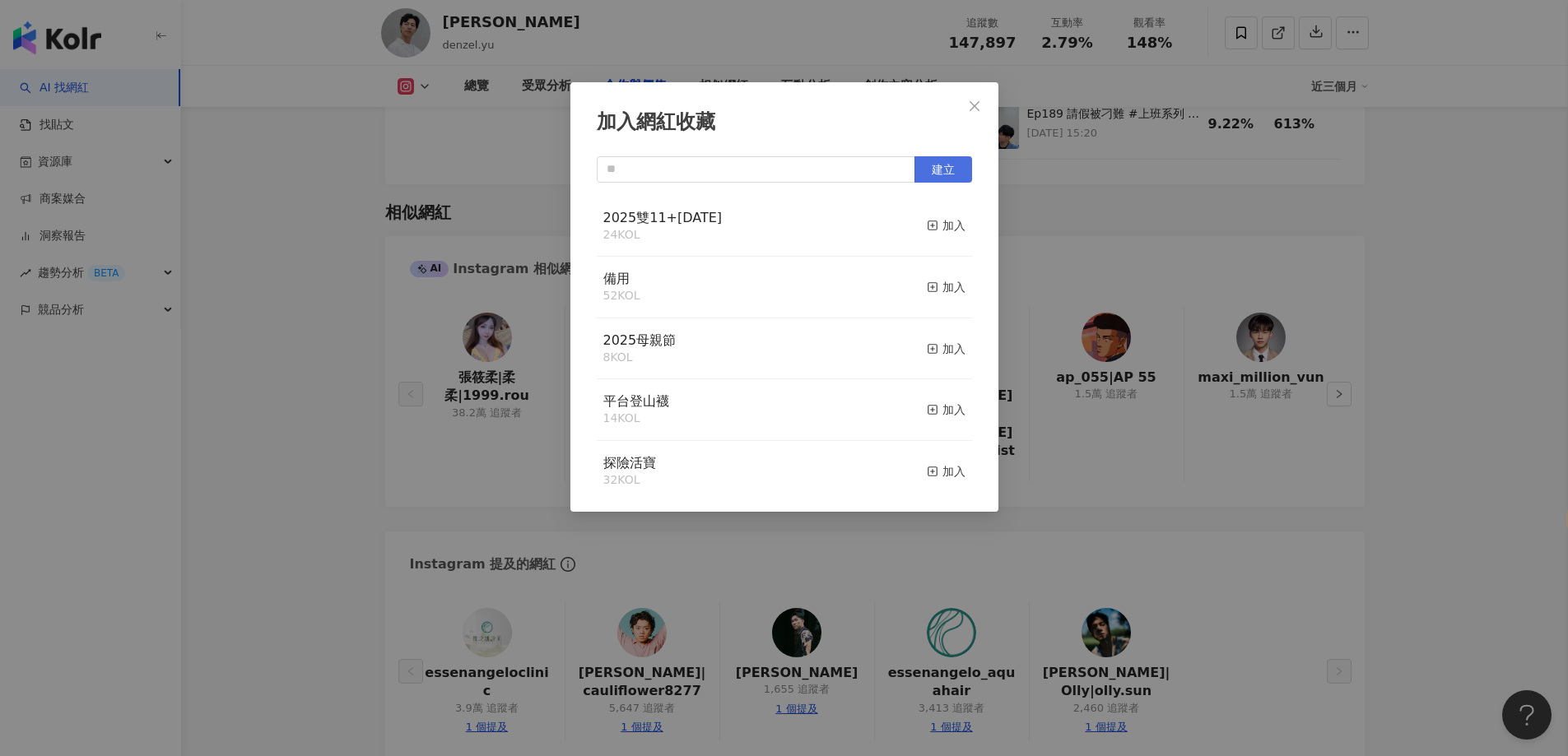
click at [931, 223] on div "加入" at bounding box center [946, 226] width 39 height 18
click at [978, 107] on icon "close" at bounding box center [975, 106] width 13 height 13
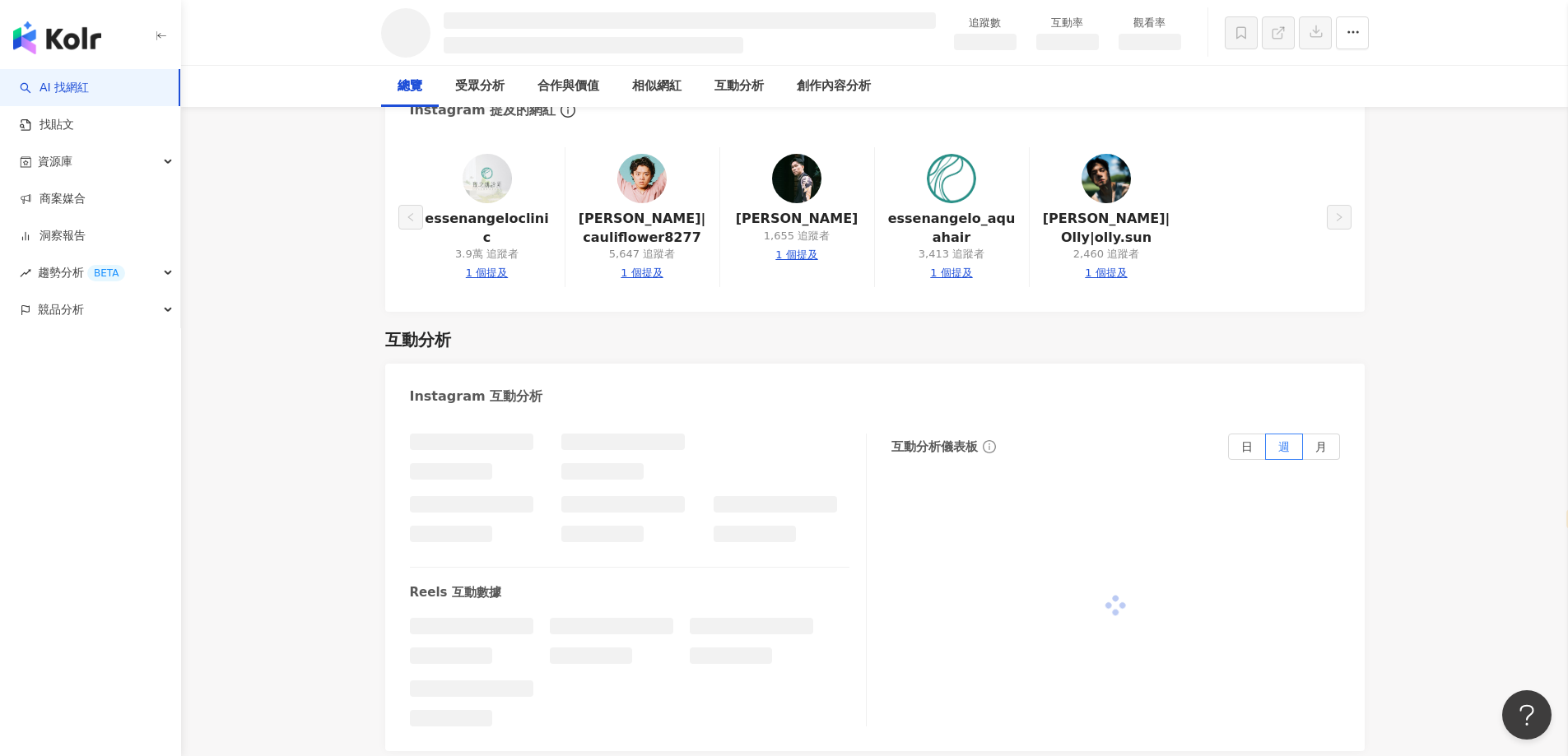
scroll to position [0, 0]
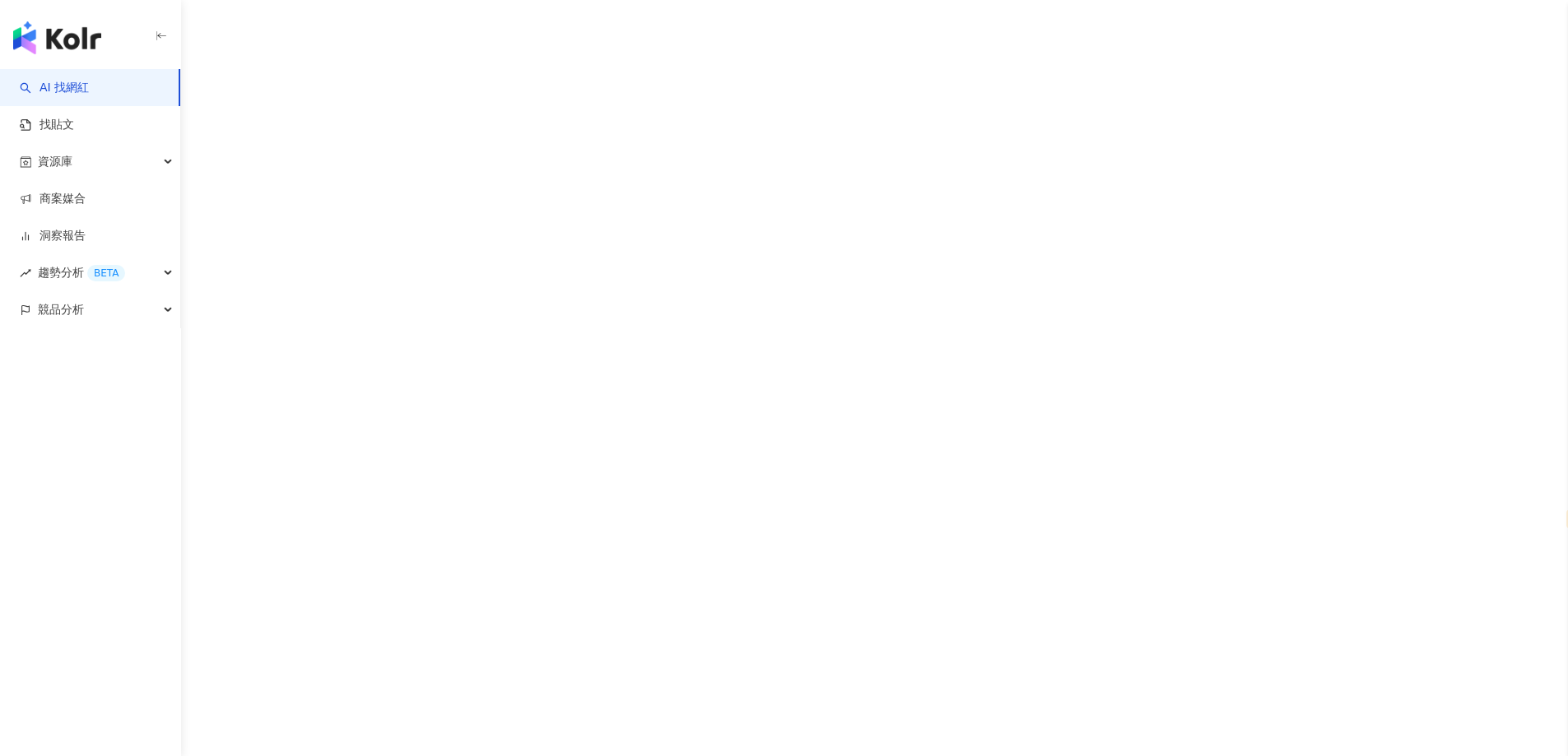
select select "*****"
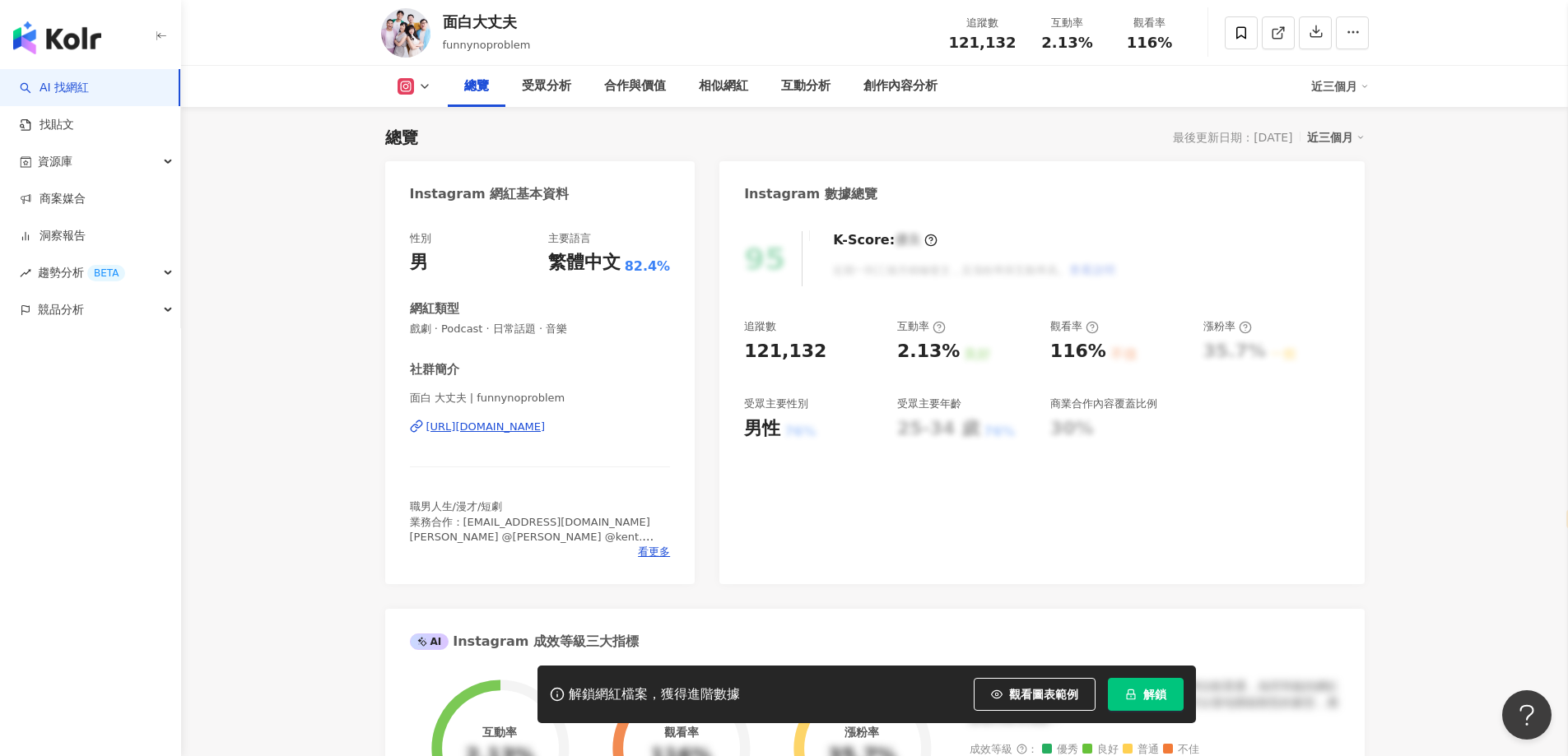
scroll to position [329, 0]
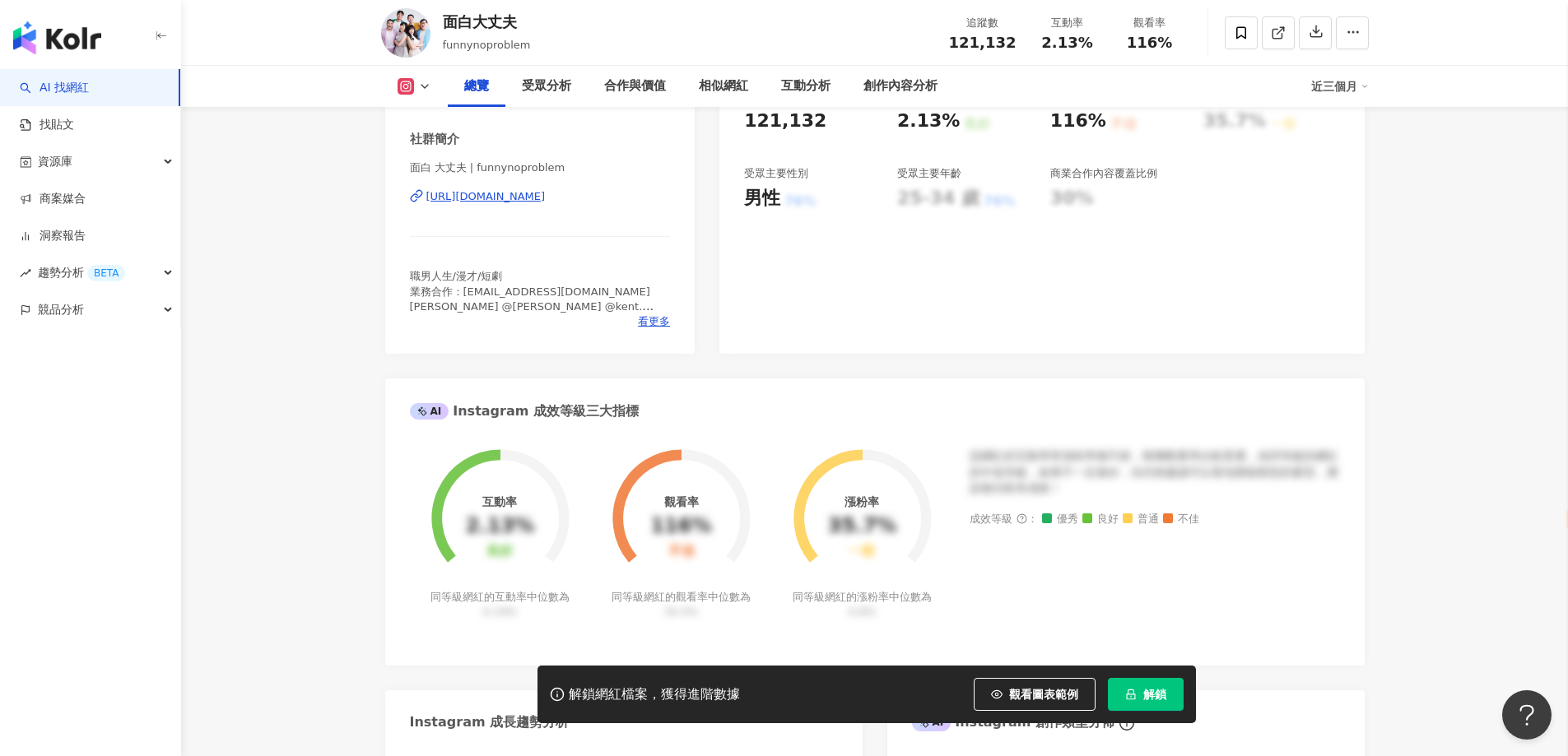
click at [546, 191] on div "https://www.instagram.com/funnynoproblem/" at bounding box center [486, 197] width 119 height 15
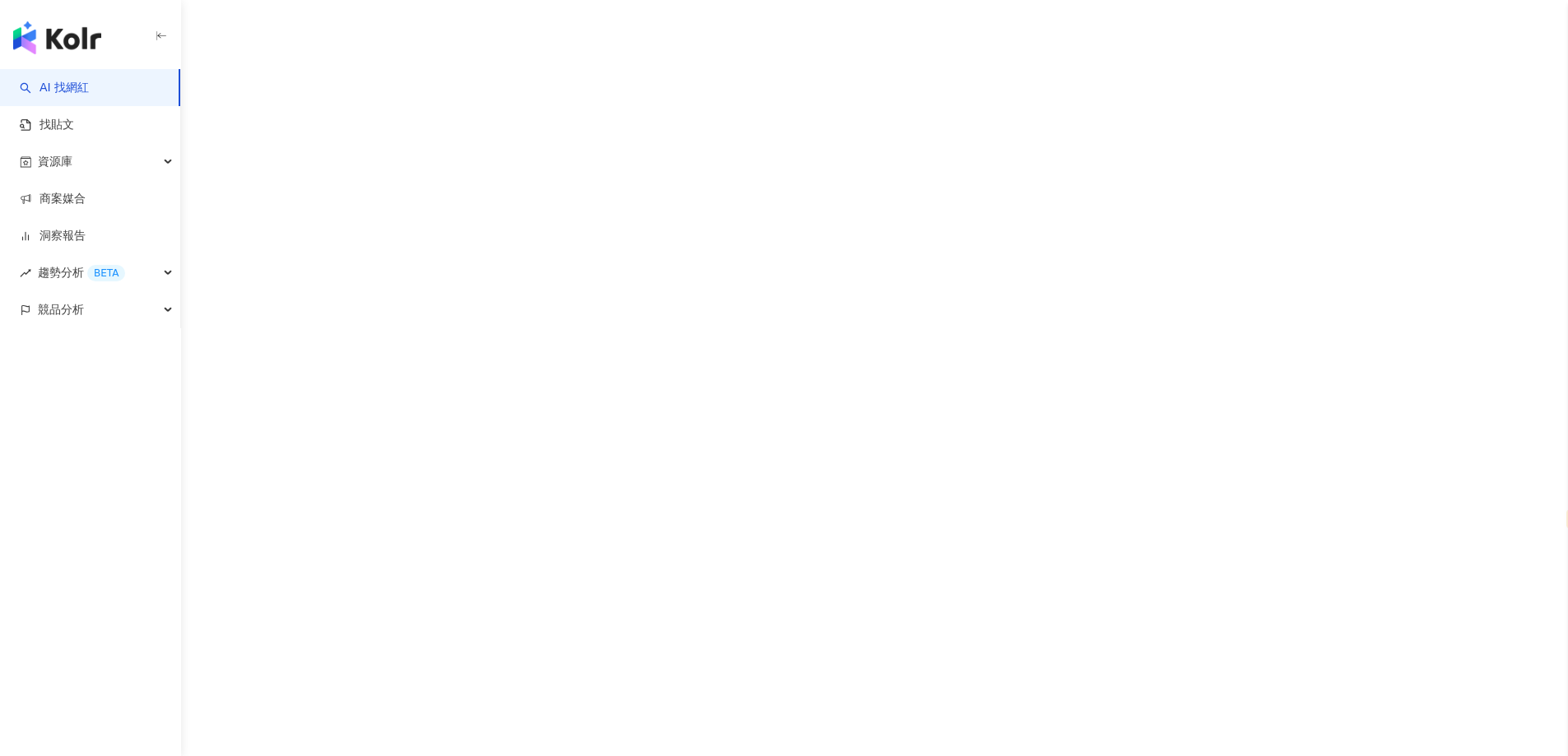
select select "*****"
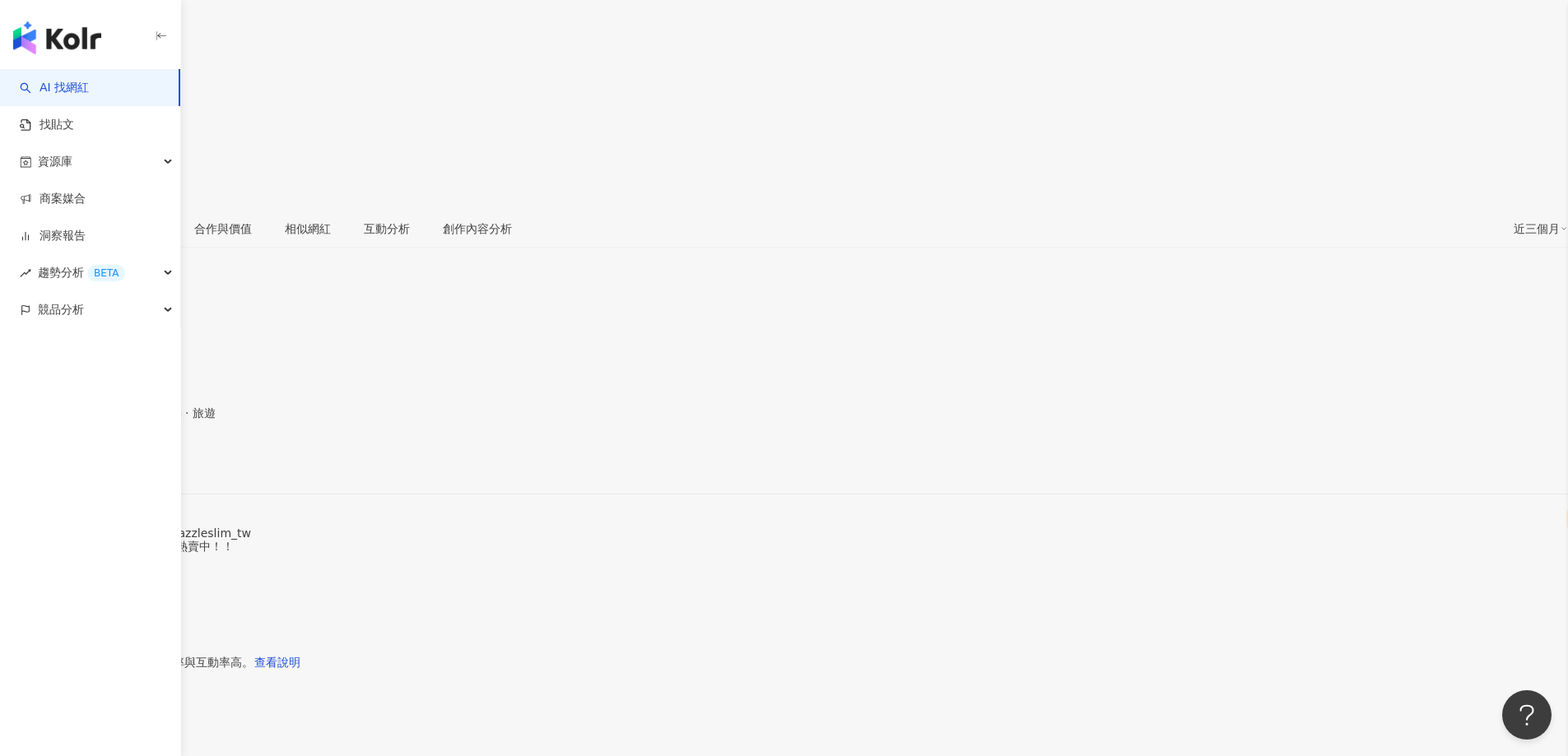
click at [145, 459] on div "https://www.instagram.com/man8207ee/" at bounding box center [80, 466] width 128 height 13
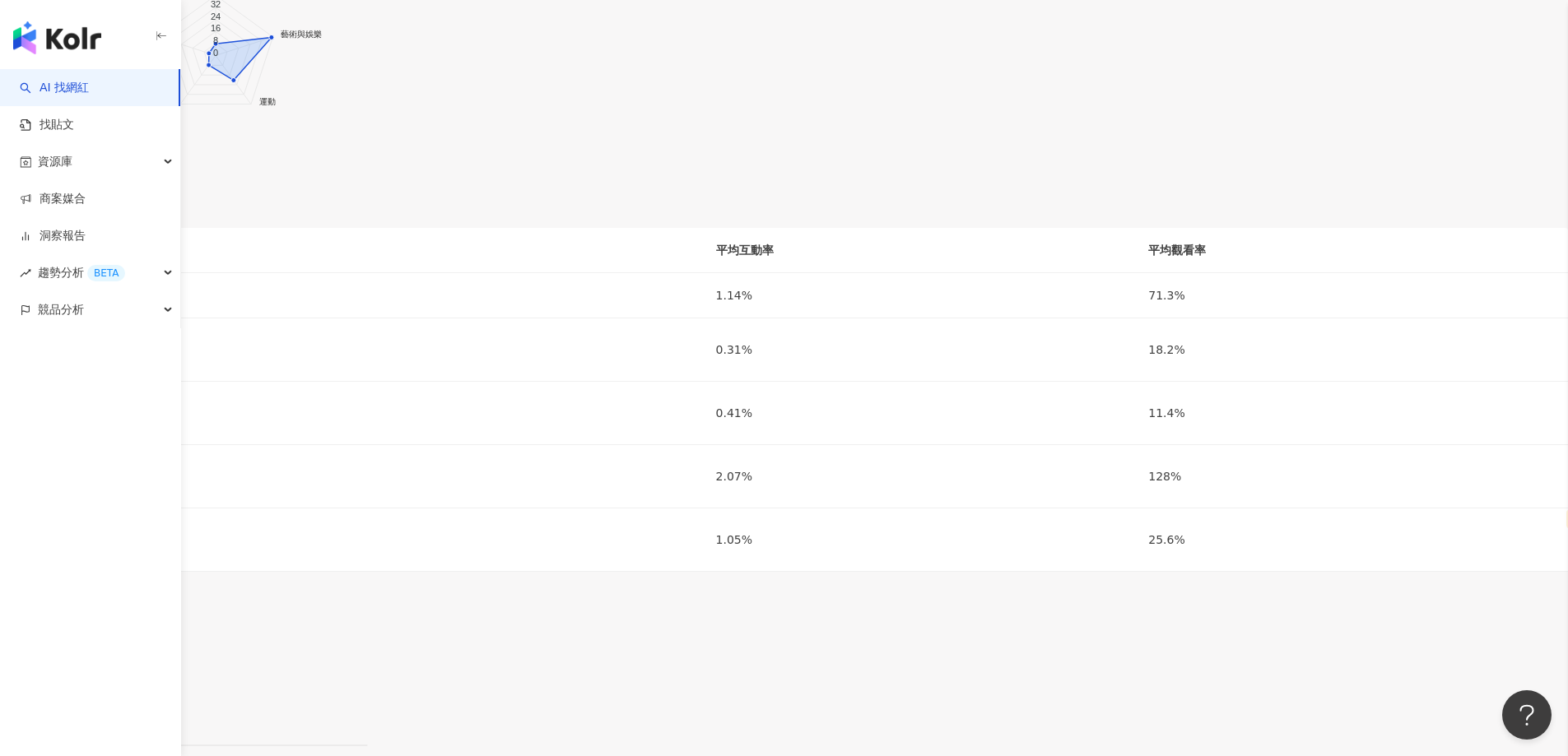
scroll to position [2962, 0]
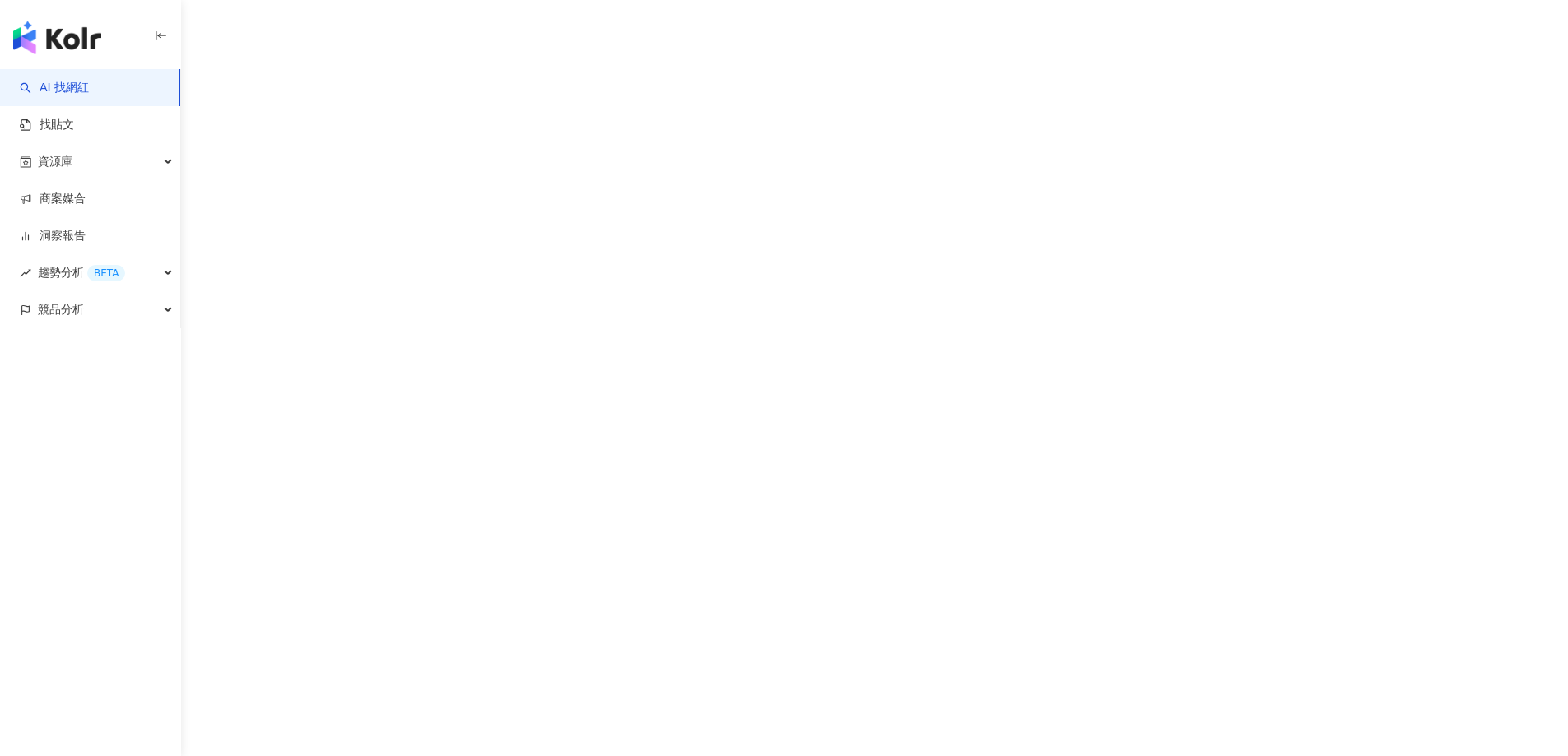
select select "*****"
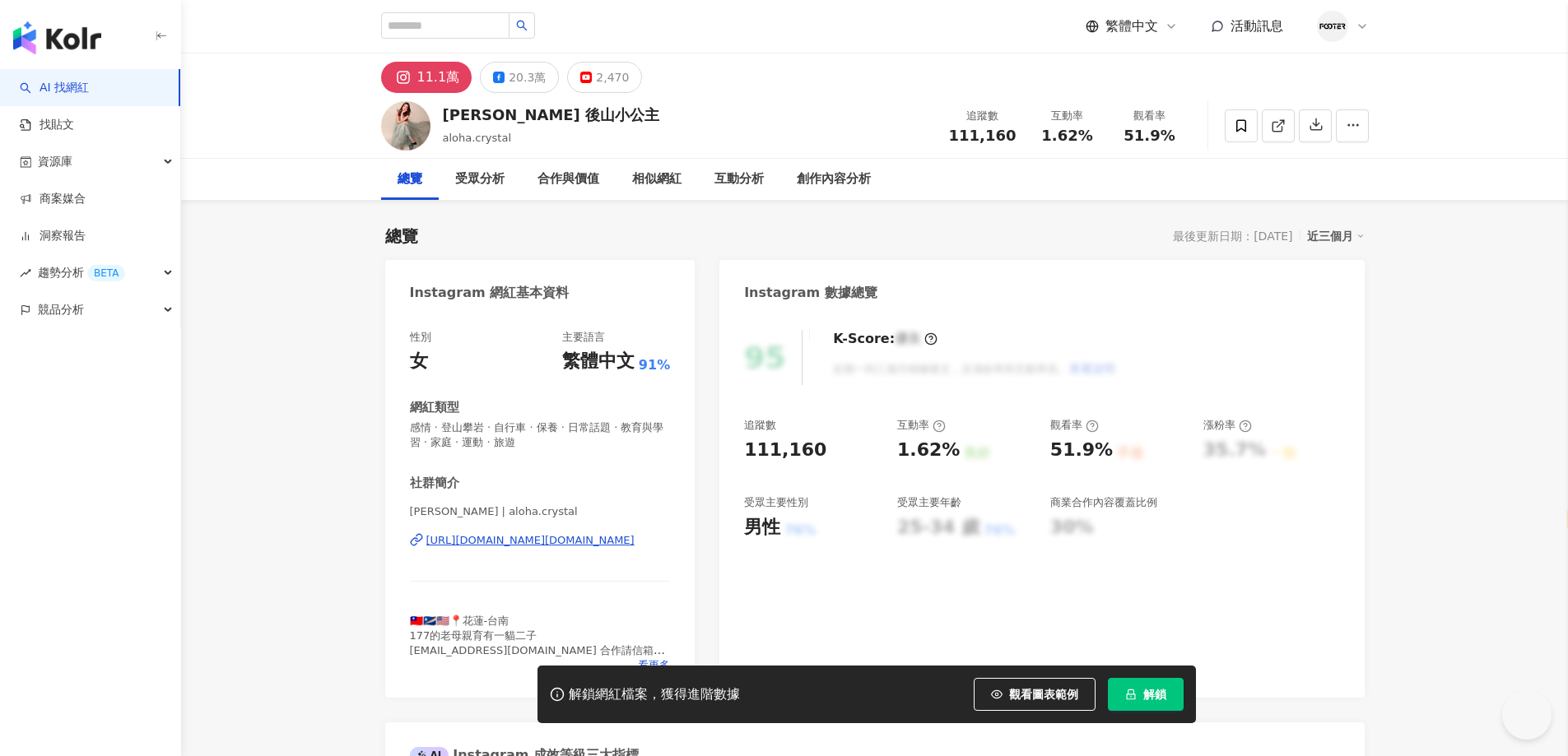
click at [585, 540] on div "[URL][DOMAIN_NAME][DOMAIN_NAME]" at bounding box center [531, 540] width 208 height 15
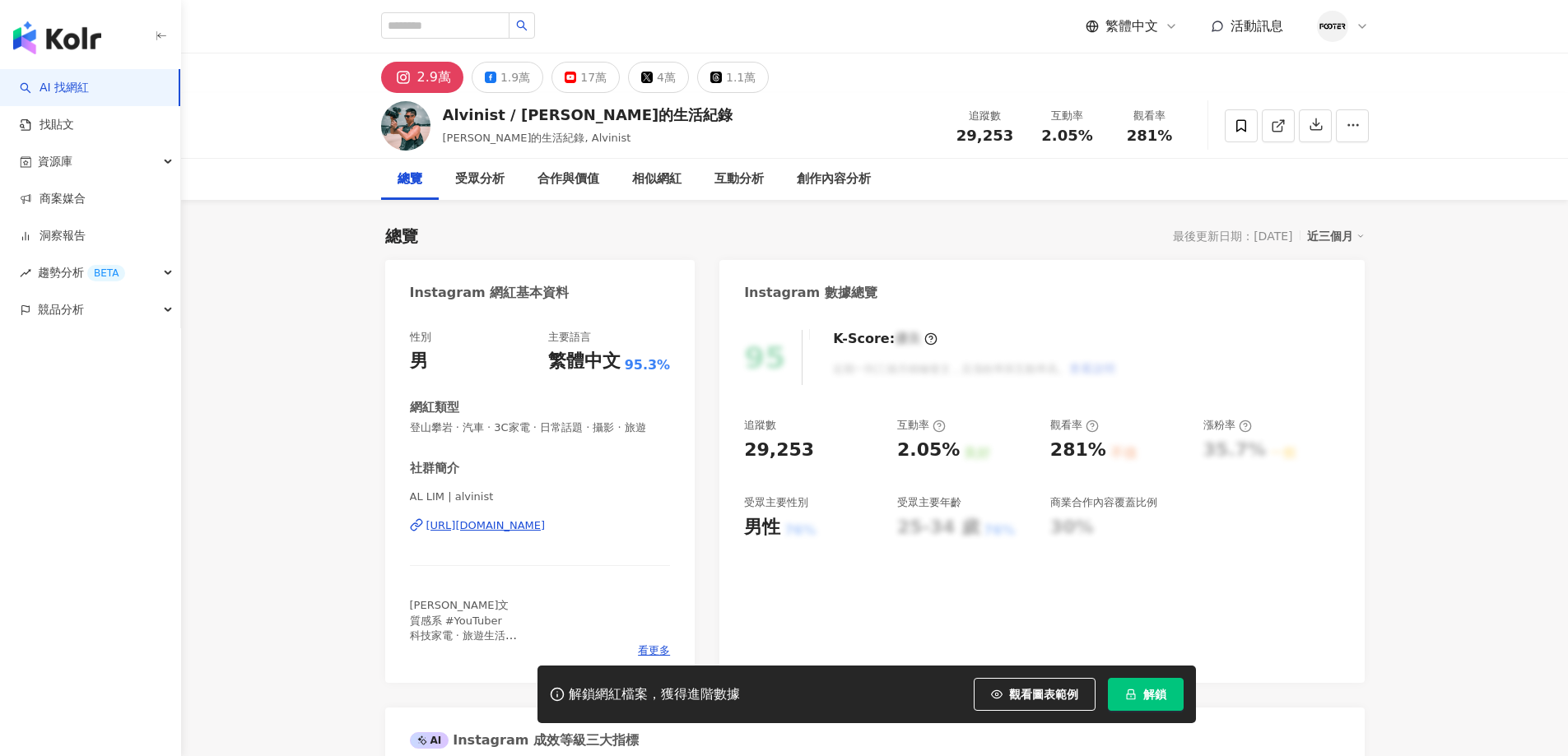
select select "*****"
click at [489, 533] on div "https://www.instagram.com/alvinist/" at bounding box center [486, 525] width 119 height 15
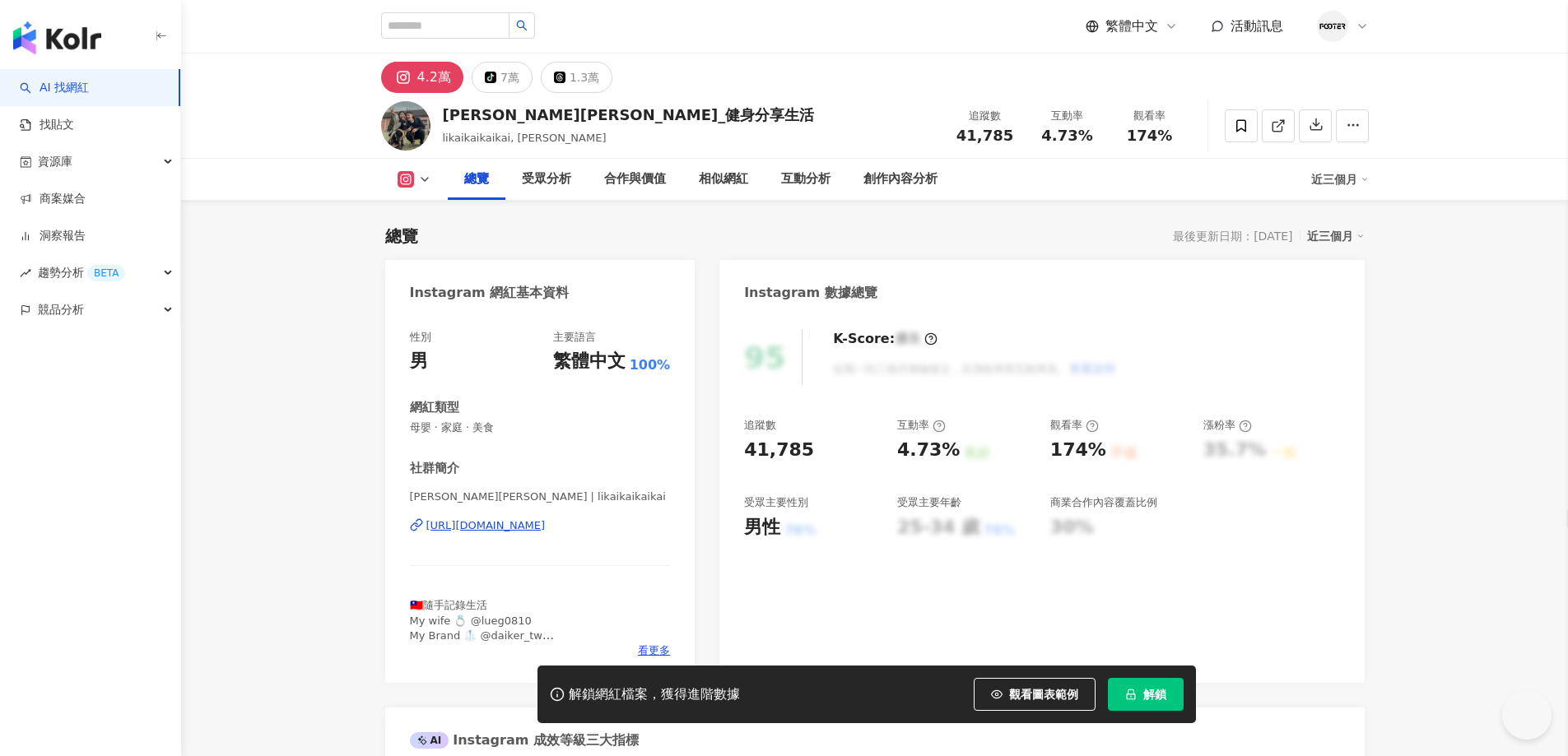
select select "*****"
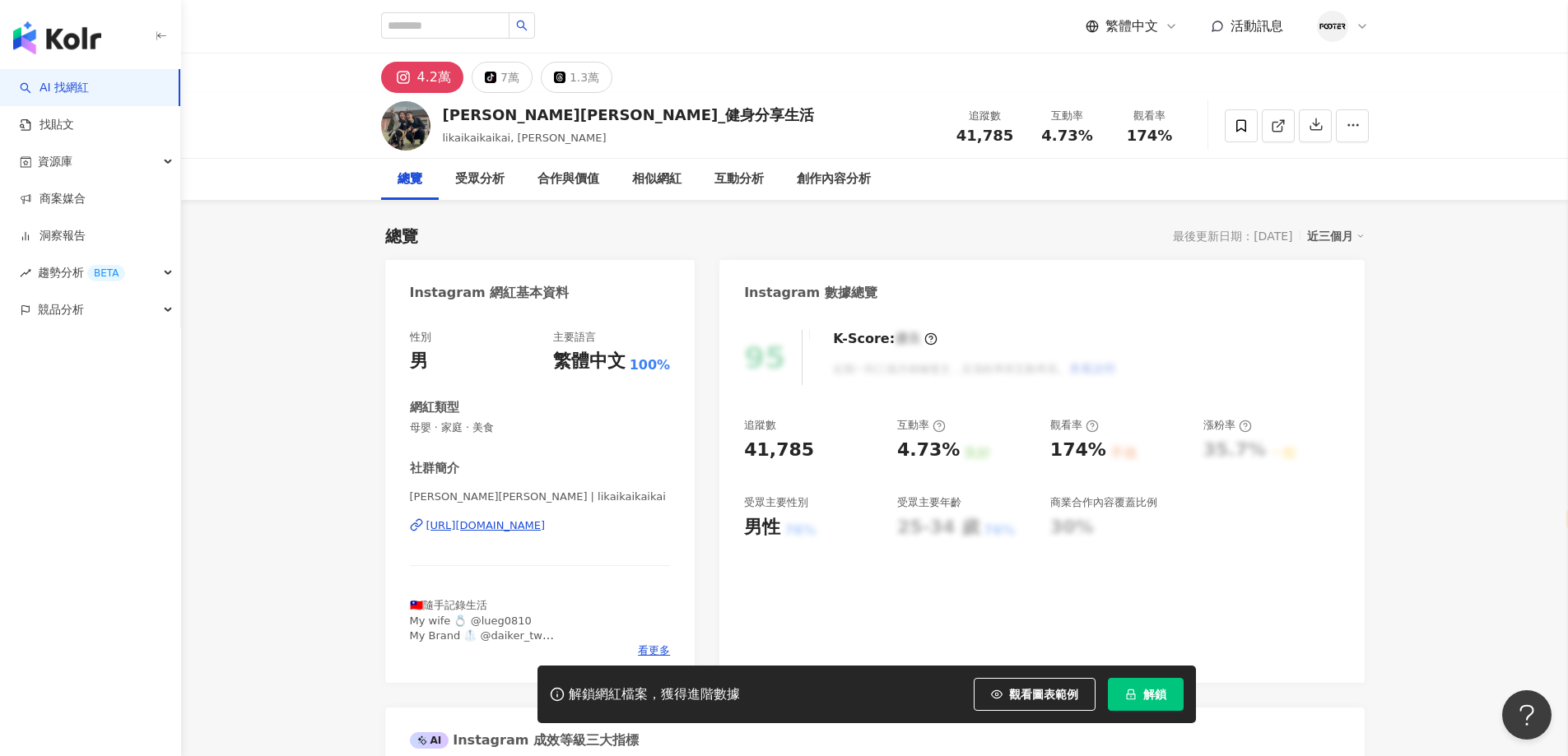
click at [546, 531] on div "[URL][DOMAIN_NAME]" at bounding box center [486, 525] width 119 height 15
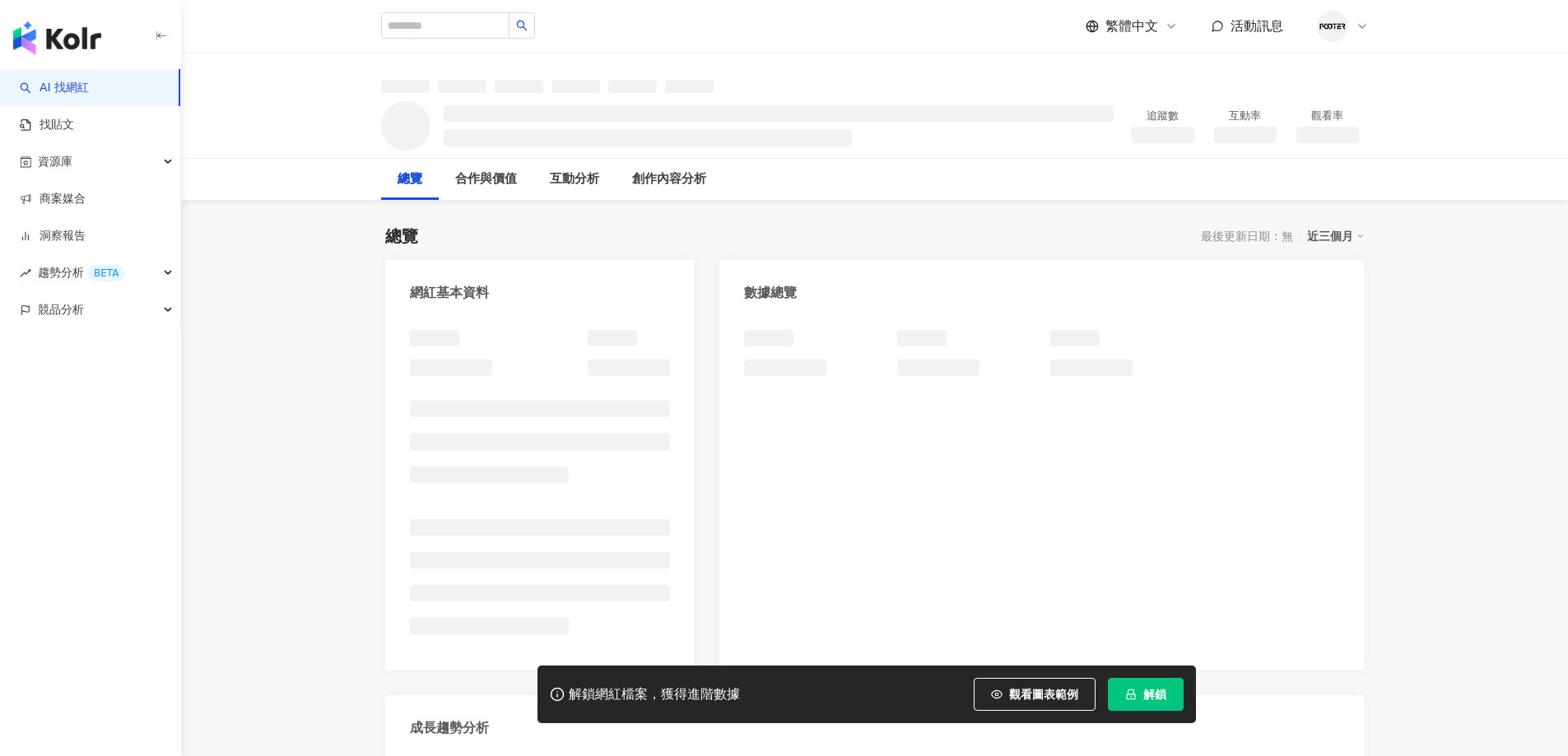
select select "*****"
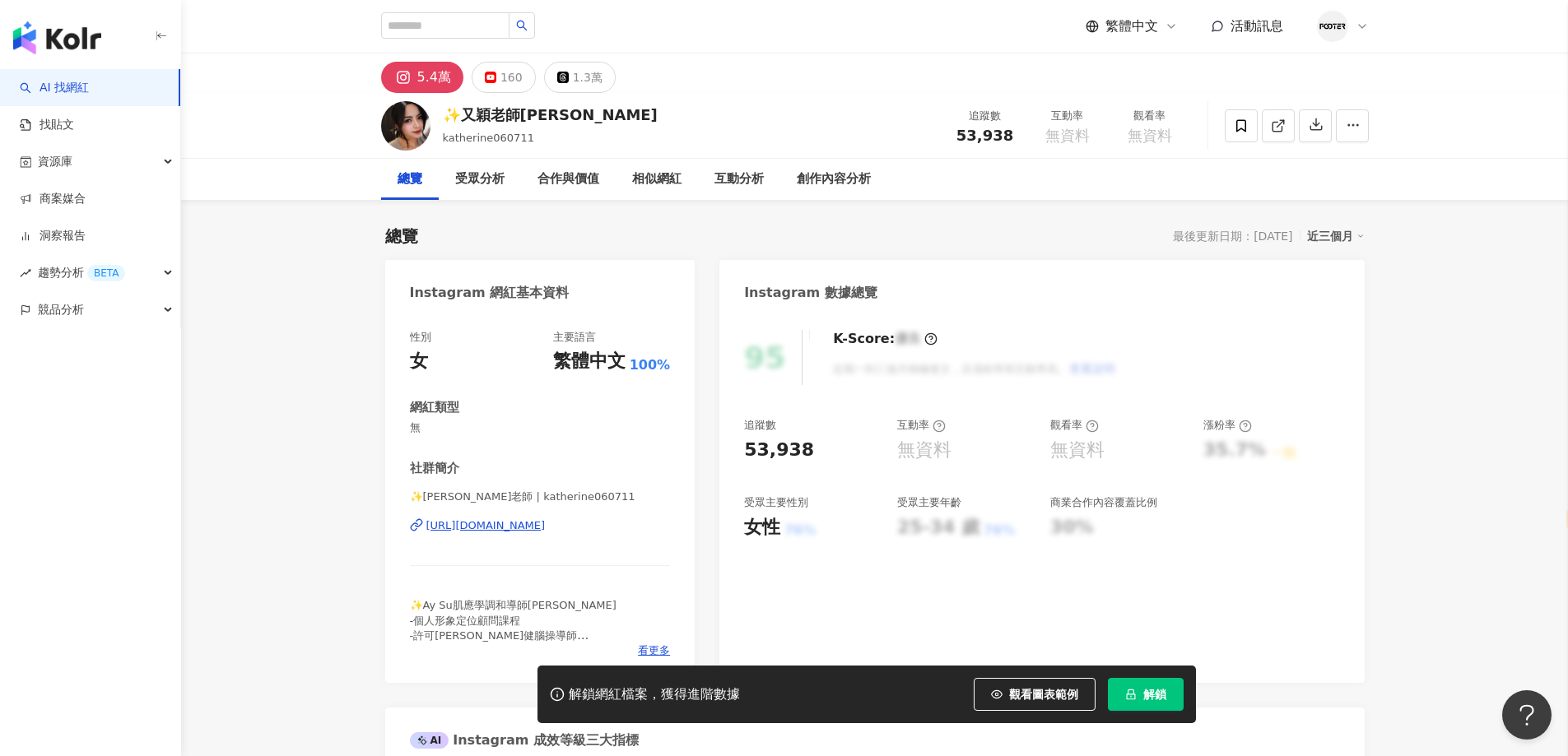
click at [1046, 227] on div "總覽 最後更新日期：2025/8/12 近三個月" at bounding box center [875, 236] width 979 height 23
click at [545, 523] on div "https://www.instagram.com/katherine060711/" at bounding box center [486, 525] width 119 height 15
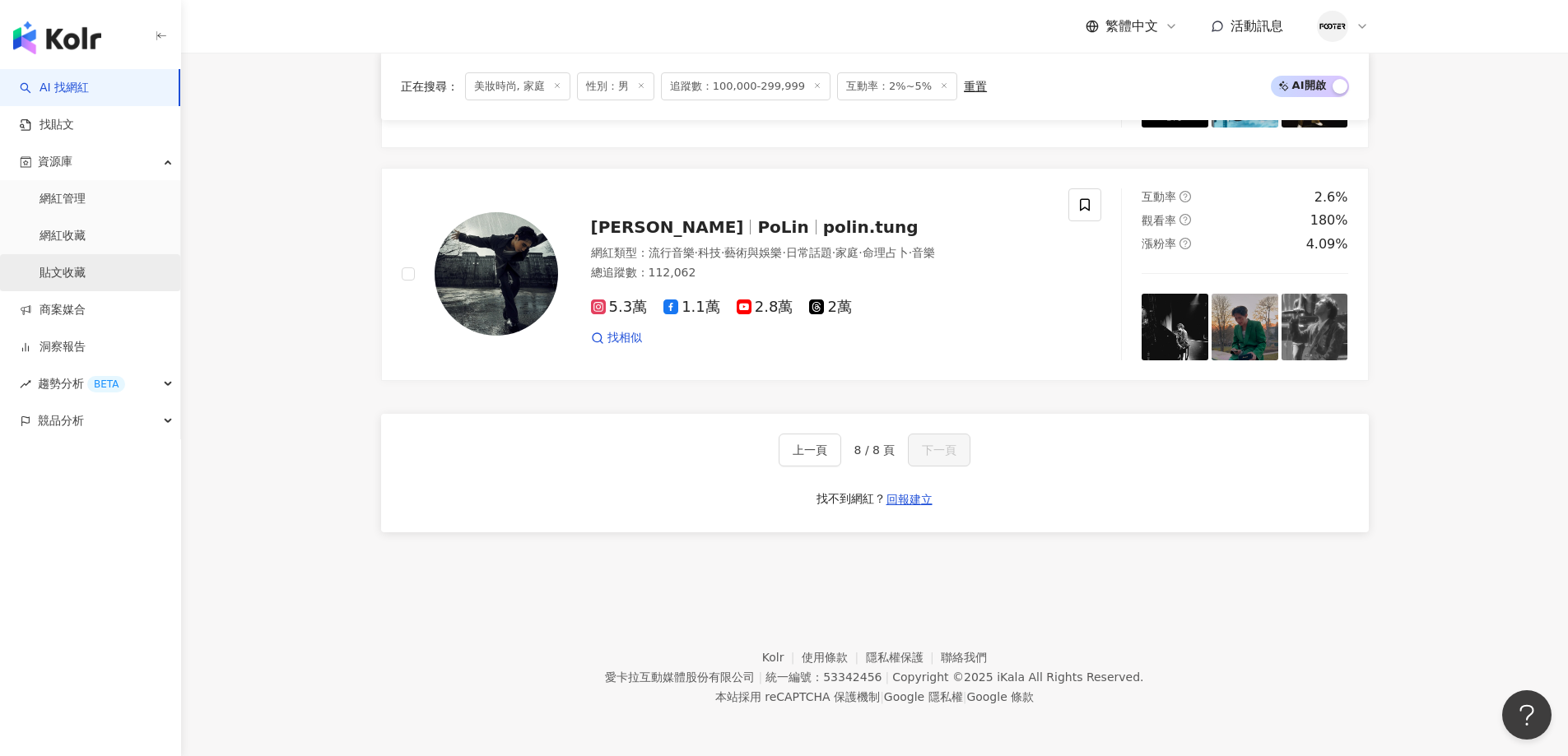
click at [86, 271] on link "貼文收藏" at bounding box center [63, 273] width 46 height 17
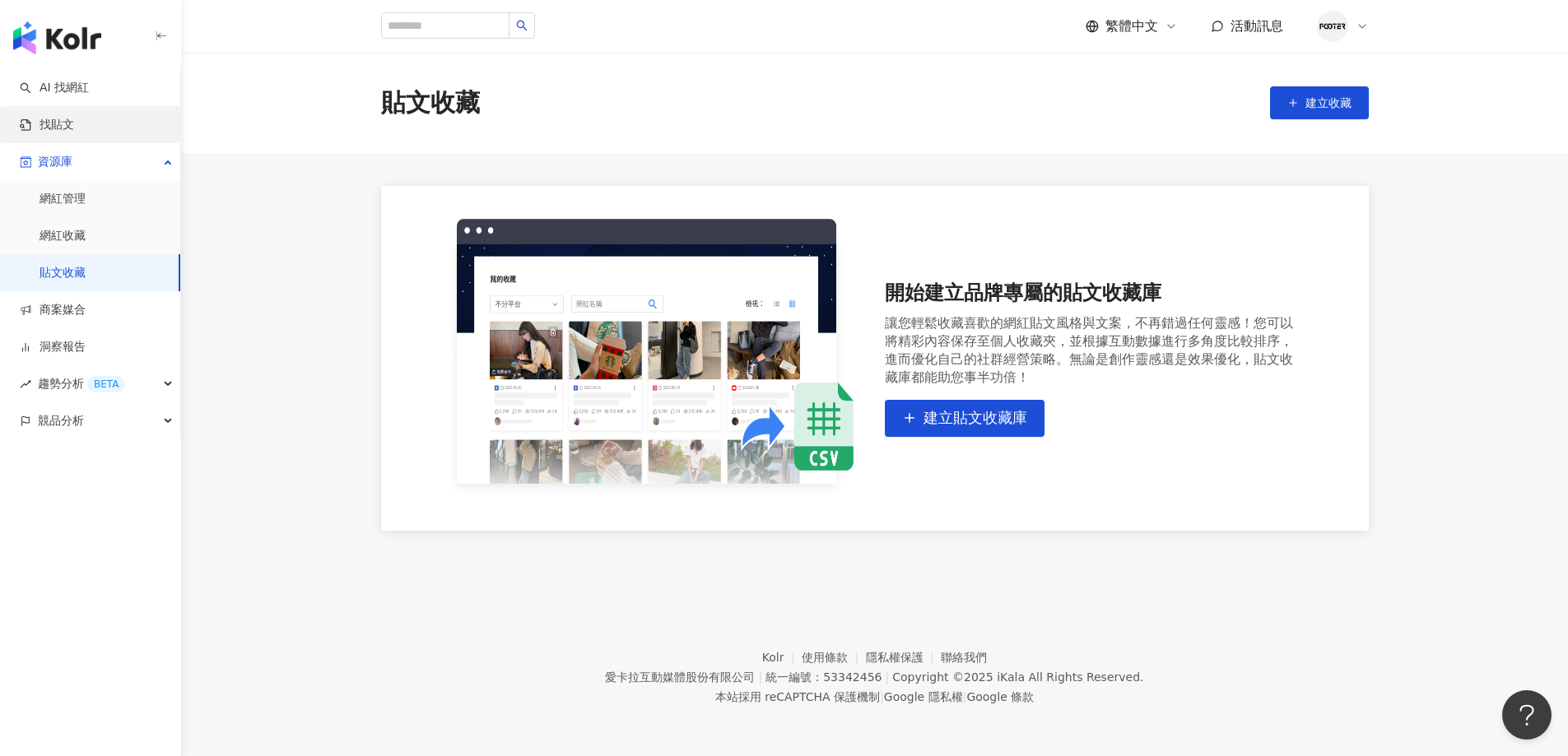
click at [74, 126] on link "找貼文" at bounding box center [47, 125] width 55 height 17
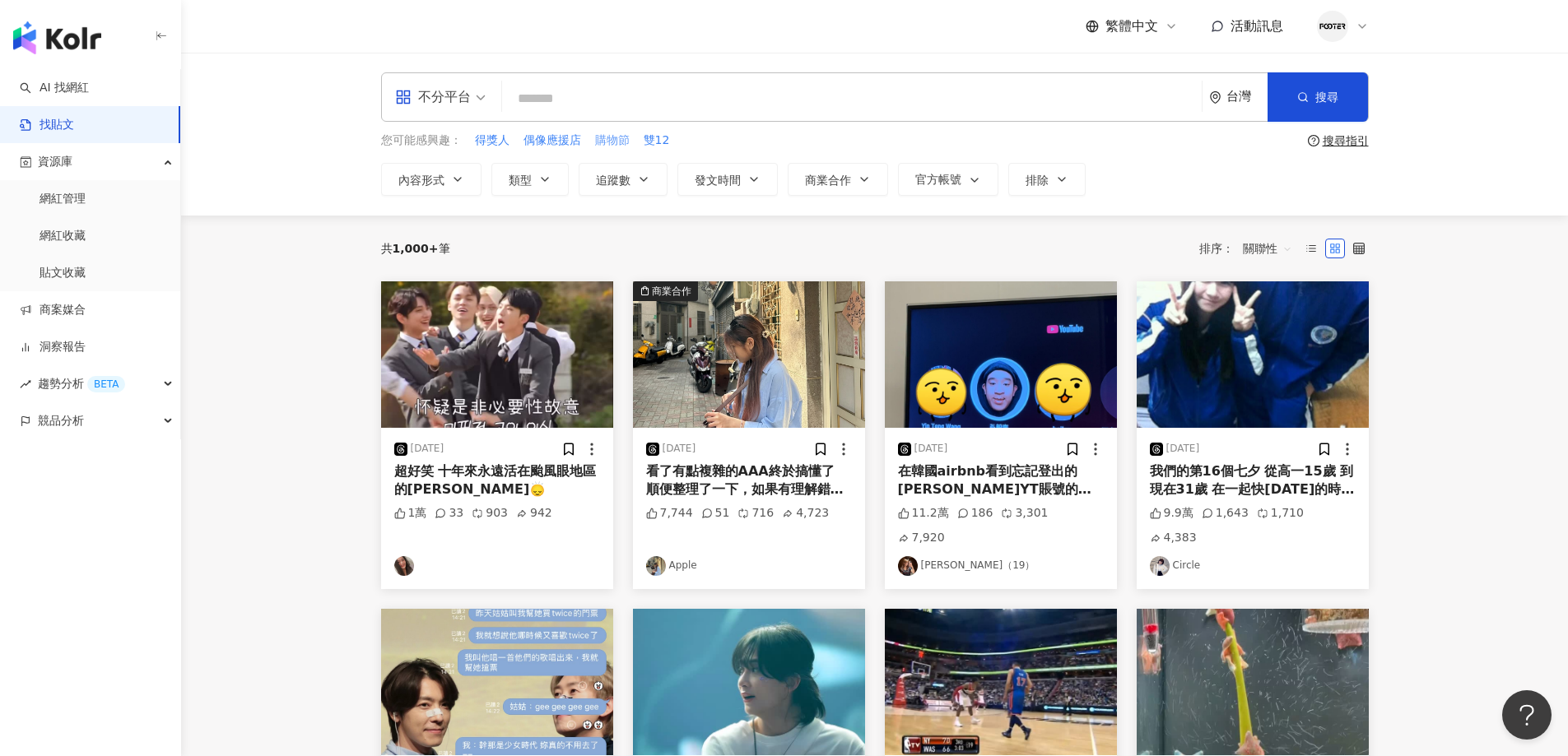
click at [628, 142] on span "購物節" at bounding box center [612, 140] width 35 height 17
type input "***"
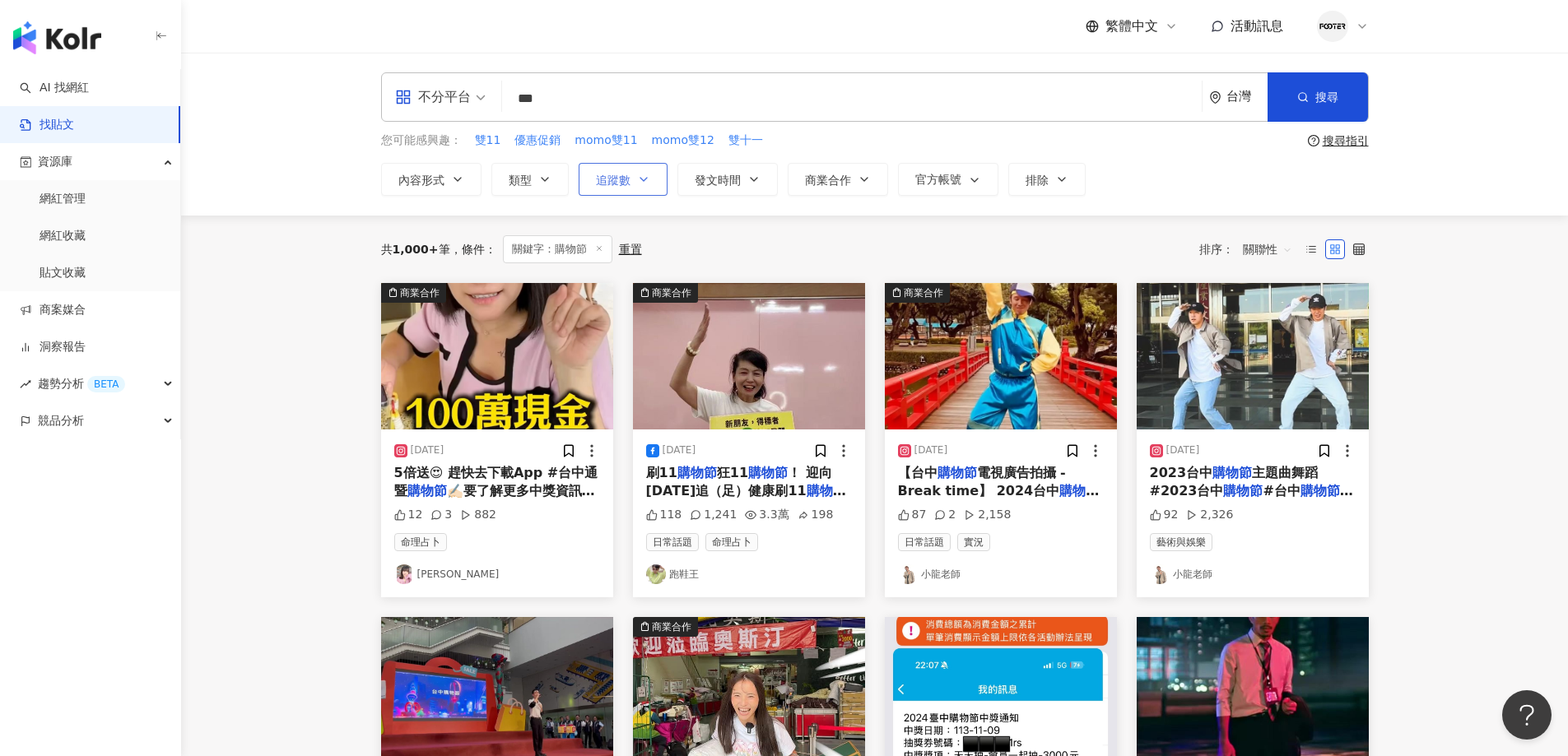
click at [592, 182] on button "追蹤數" at bounding box center [623, 179] width 89 height 33
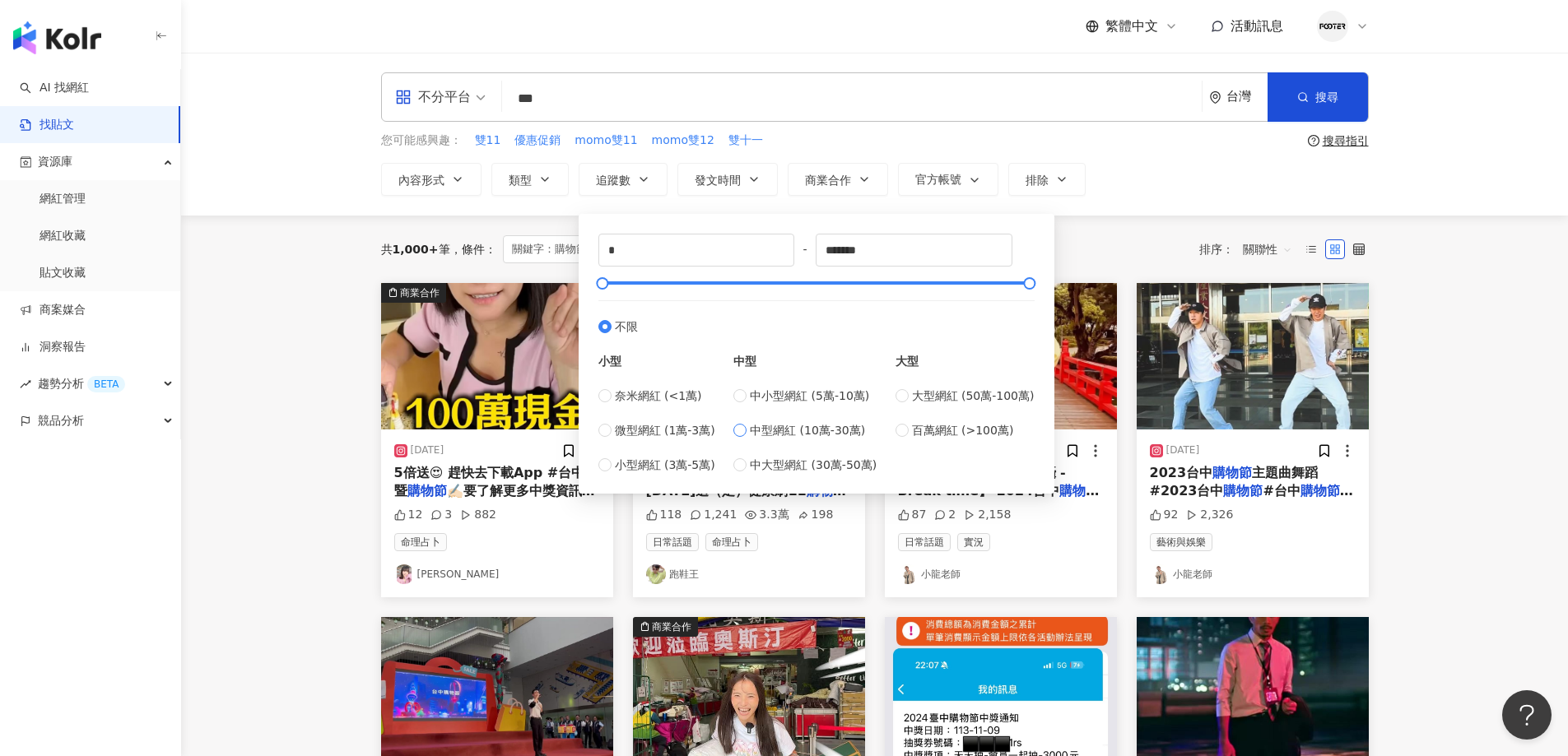
click at [793, 432] on span "中型網紅 (10萬-30萬)" at bounding box center [807, 430] width 115 height 18
type input "******"
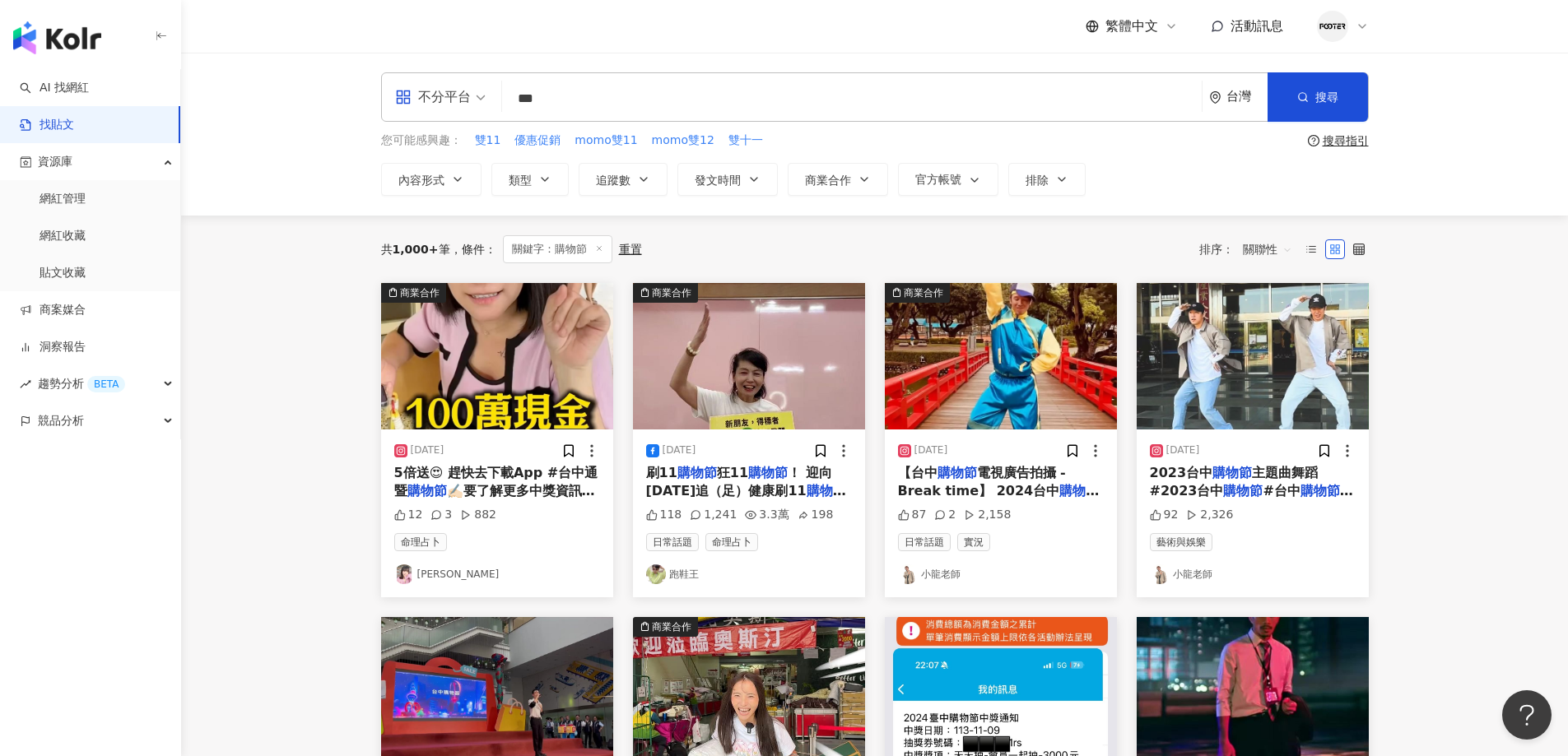
click at [337, 492] on main "不分平台 *** 台灣 搜尋 您可能感興趣： 雙11 優惠促銷 momo雙11 momo雙12 雙十一 搜尋指引 內容形式 類型 追蹤數 發文時間 商業合作 …" at bounding box center [875, 726] width 1387 height 1347
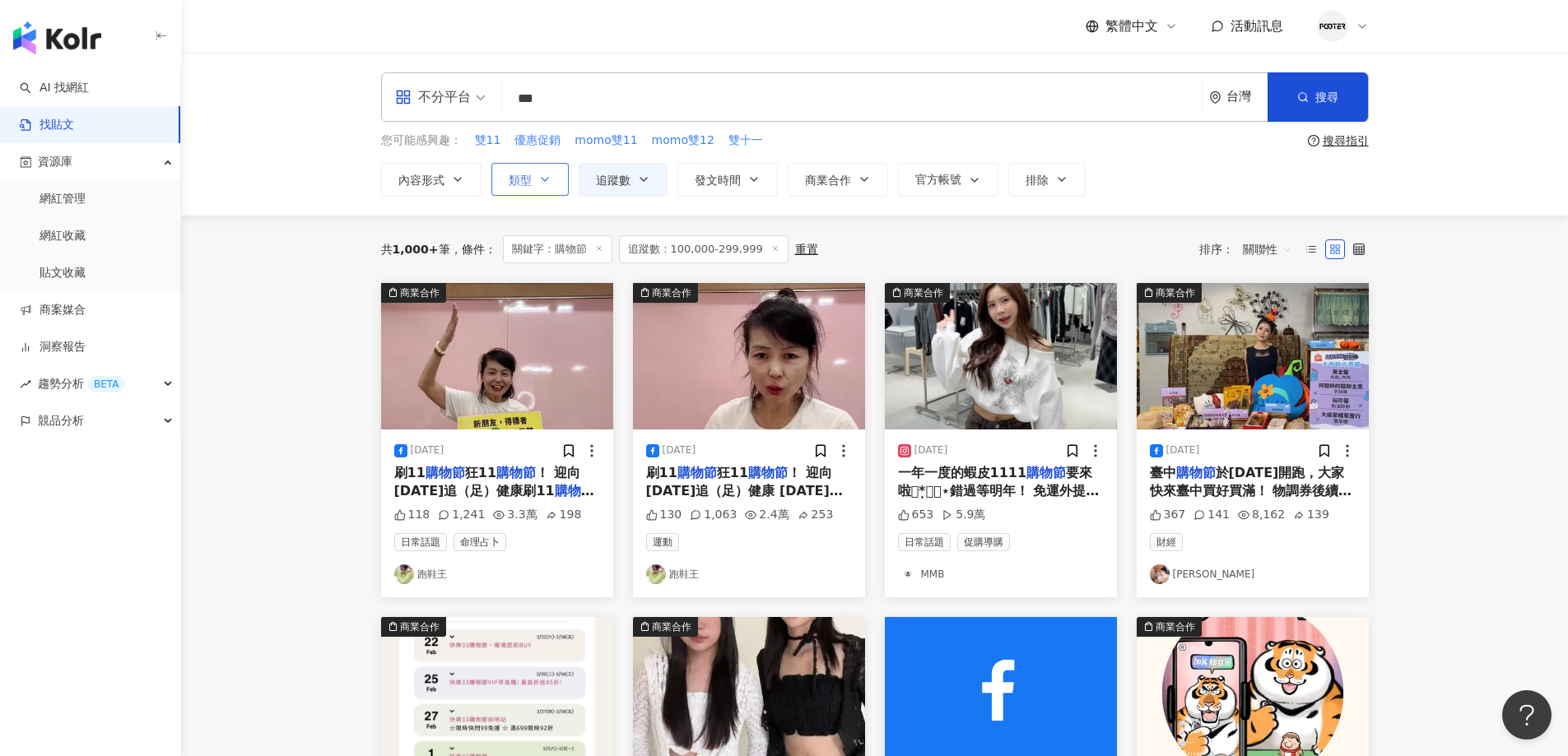
click at [539, 181] on icon "button" at bounding box center [545, 179] width 13 height 13
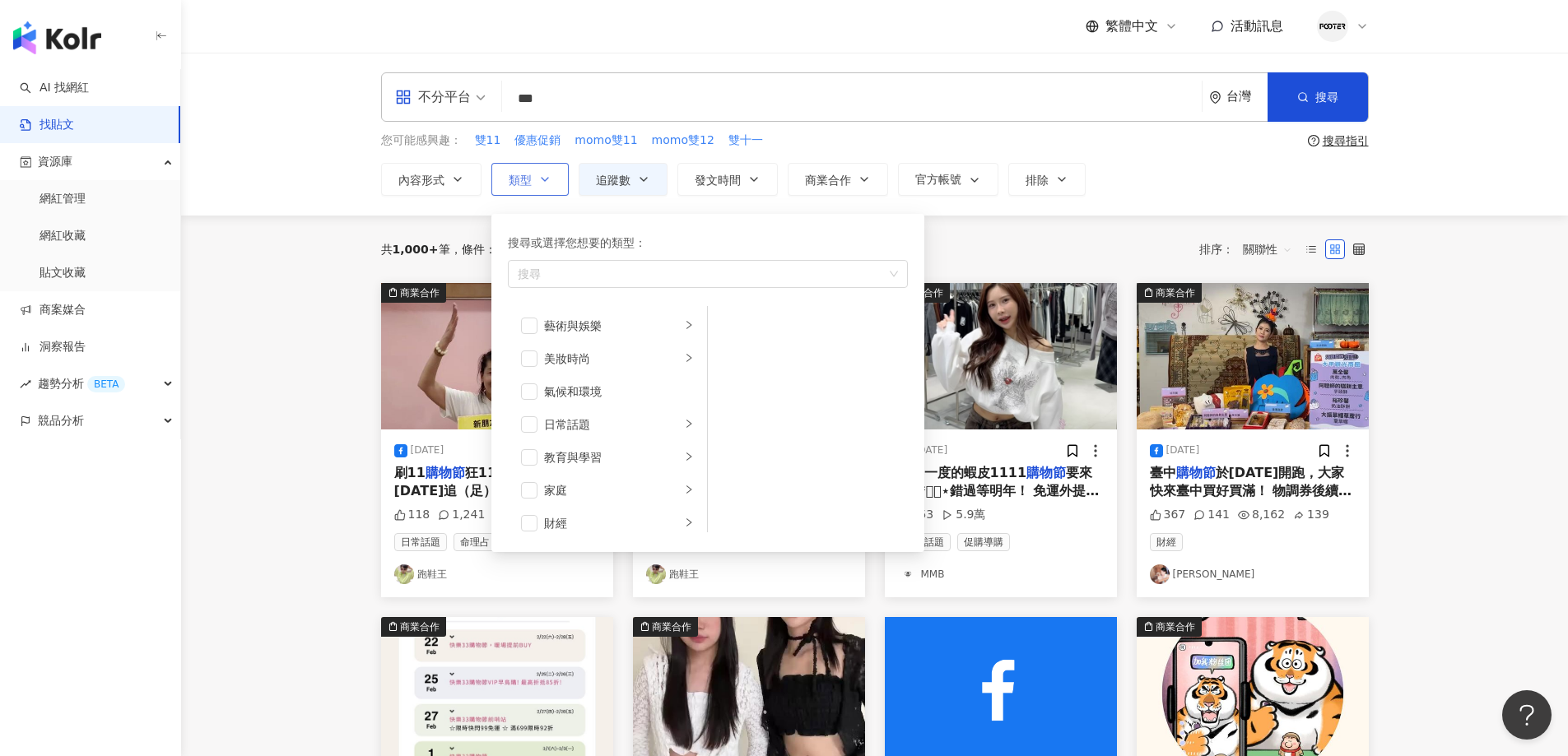
click at [539, 181] on icon "button" at bounding box center [545, 179] width 13 height 13
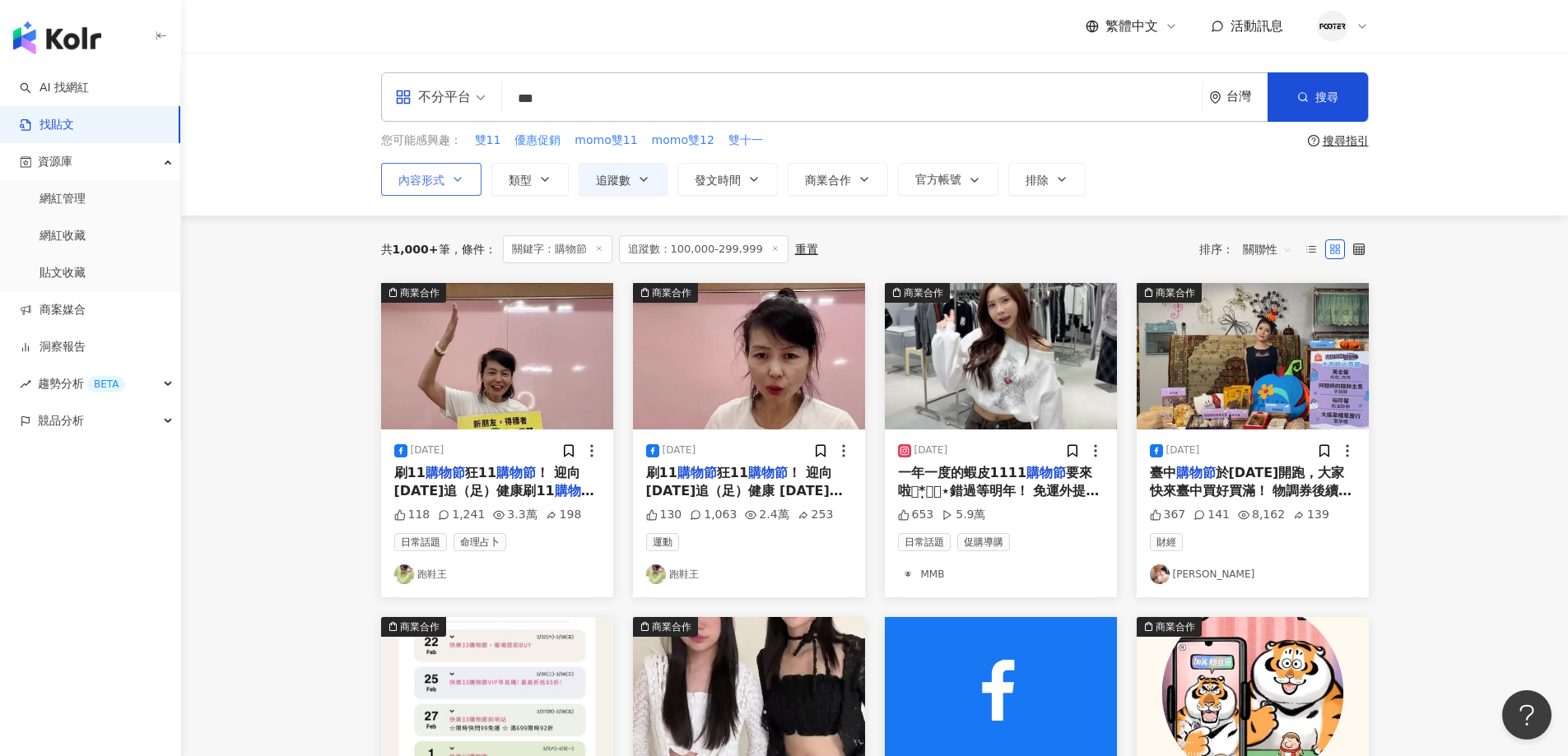
click at [450, 191] on button "內容形式" at bounding box center [431, 179] width 100 height 33
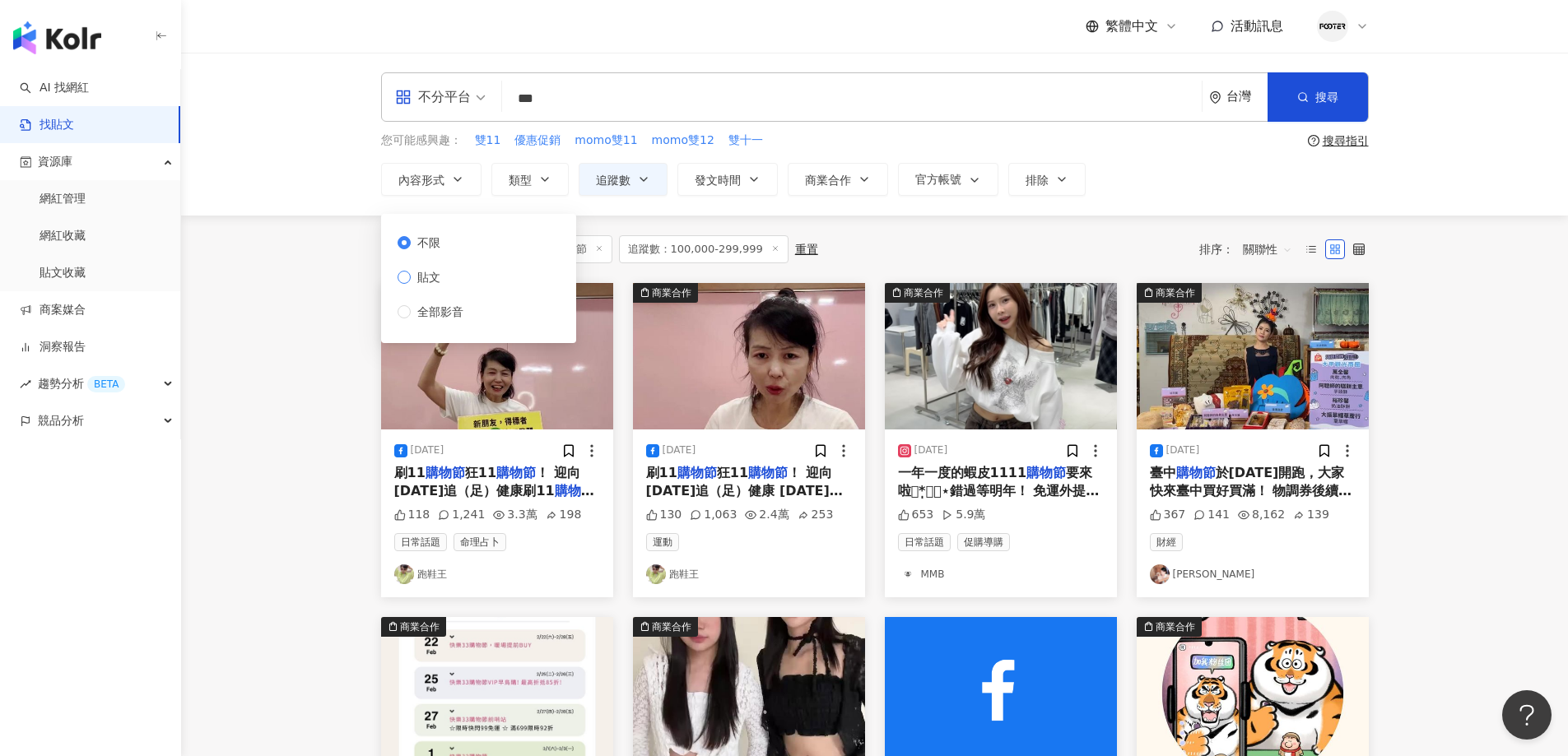
click at [417, 279] on span "貼文" at bounding box center [429, 278] width 36 height 18
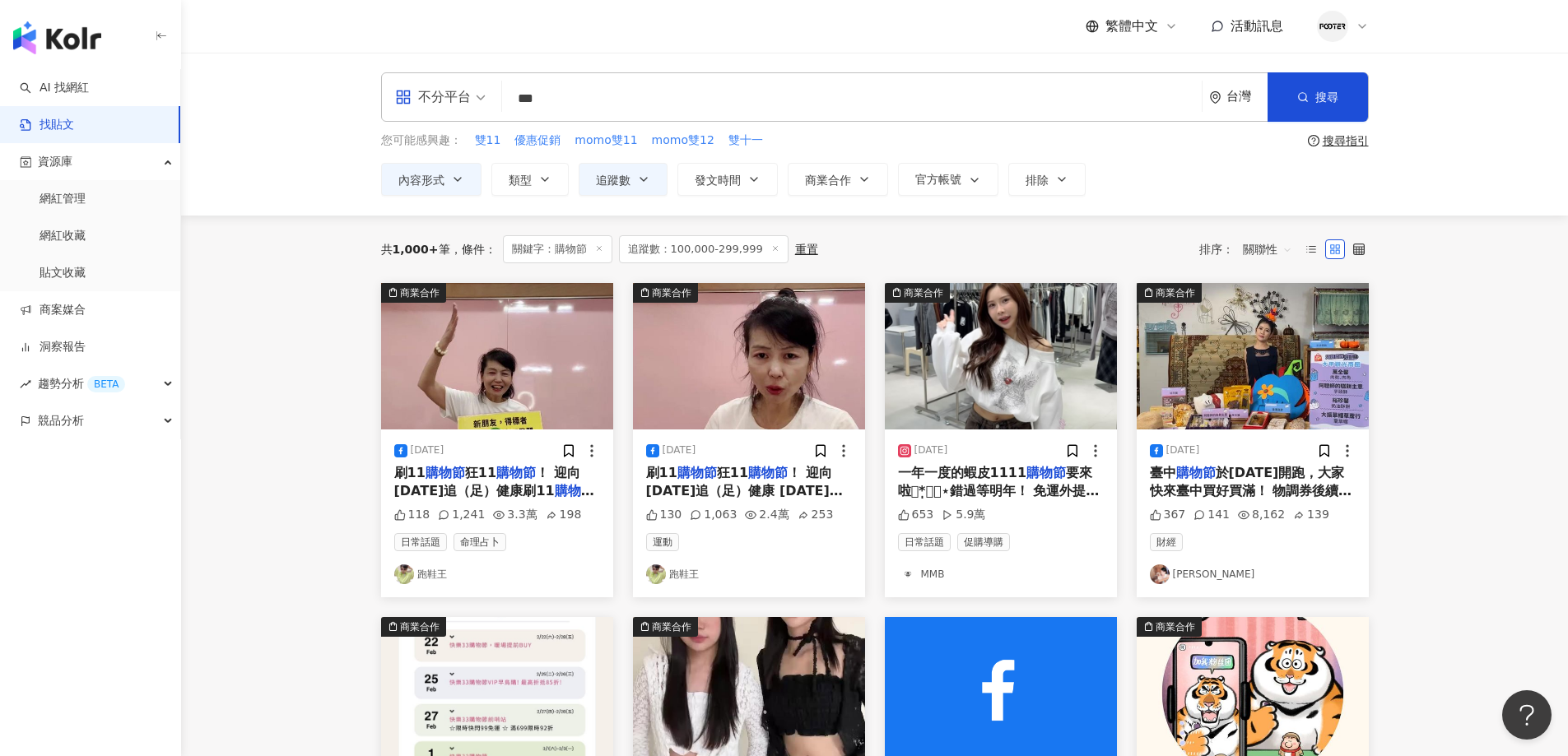
click at [298, 380] on main "不分平台 *** 台灣 搜尋 您可能感興趣： 雙11 優惠促銷 momo雙11 momo雙12 雙十一 搜尋指引 內容形式 類型 追蹤數 發文時間 商業合作 …" at bounding box center [875, 730] width 1387 height 1354
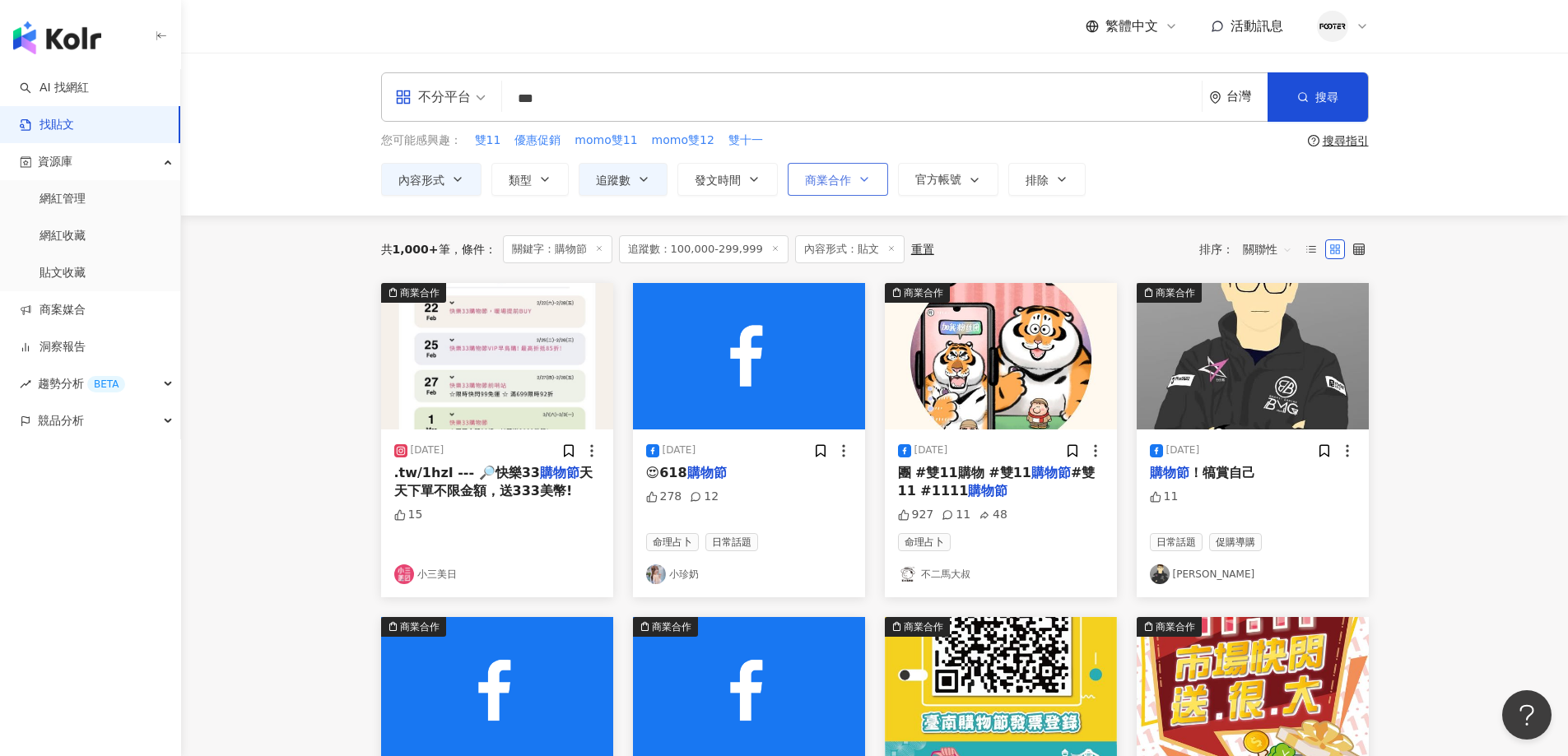
click at [838, 174] on span "商業合作" at bounding box center [828, 180] width 46 height 13
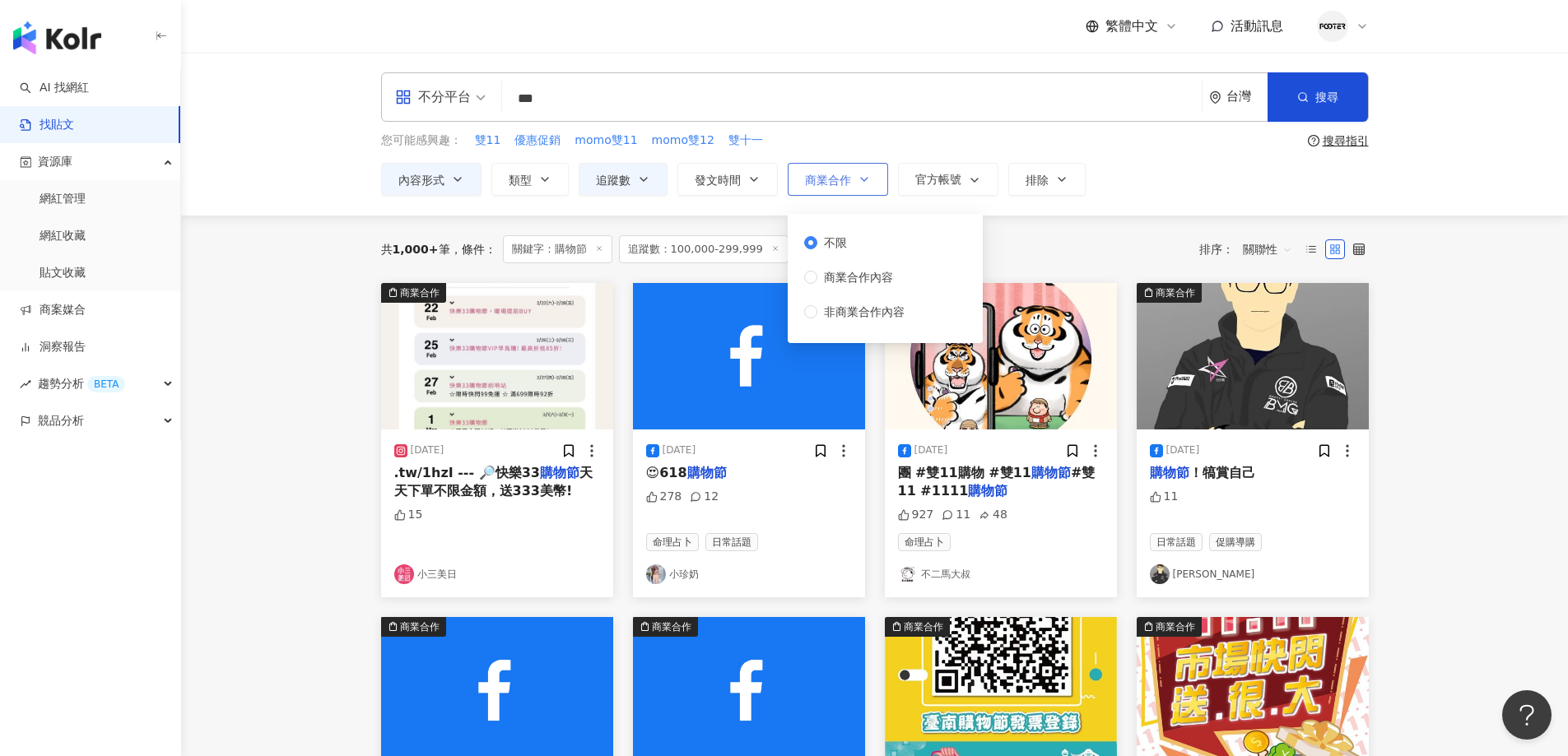
click at [838, 174] on span "商業合作" at bounding box center [828, 180] width 46 height 13
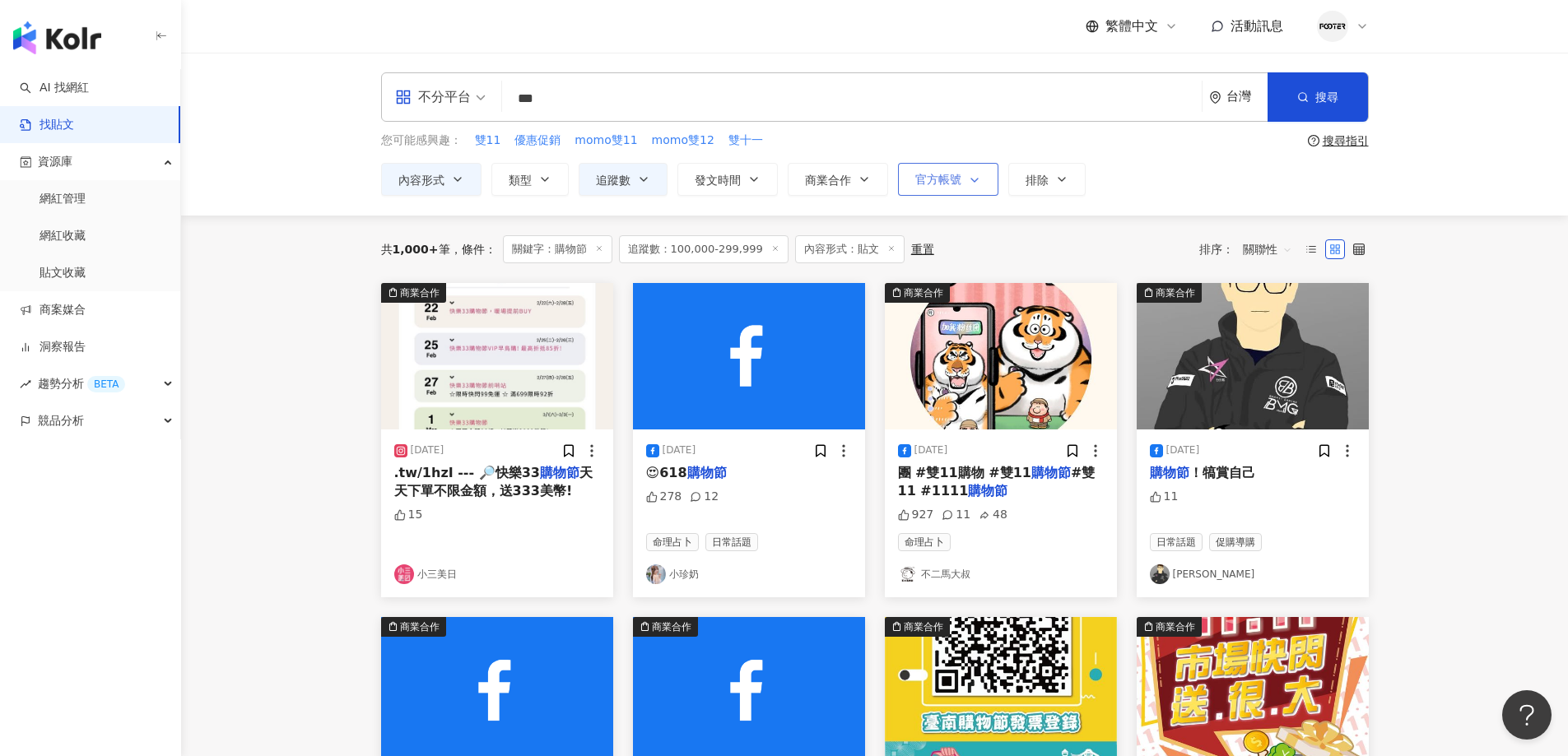
click at [968, 175] on icon "button" at bounding box center [975, 180] width 13 height 13
click at [851, 131] on div "不分平台 *** 台灣 搜尋 您可能感興趣： 雙11 優惠促銷 momo雙11 momo雙12 雙十一 搜尋指引 內容形式 類型 追蹤數 發文時間 商業合作 …" at bounding box center [875, 134] width 1054 height 123
click at [549, 170] on button "類型" at bounding box center [530, 179] width 78 height 33
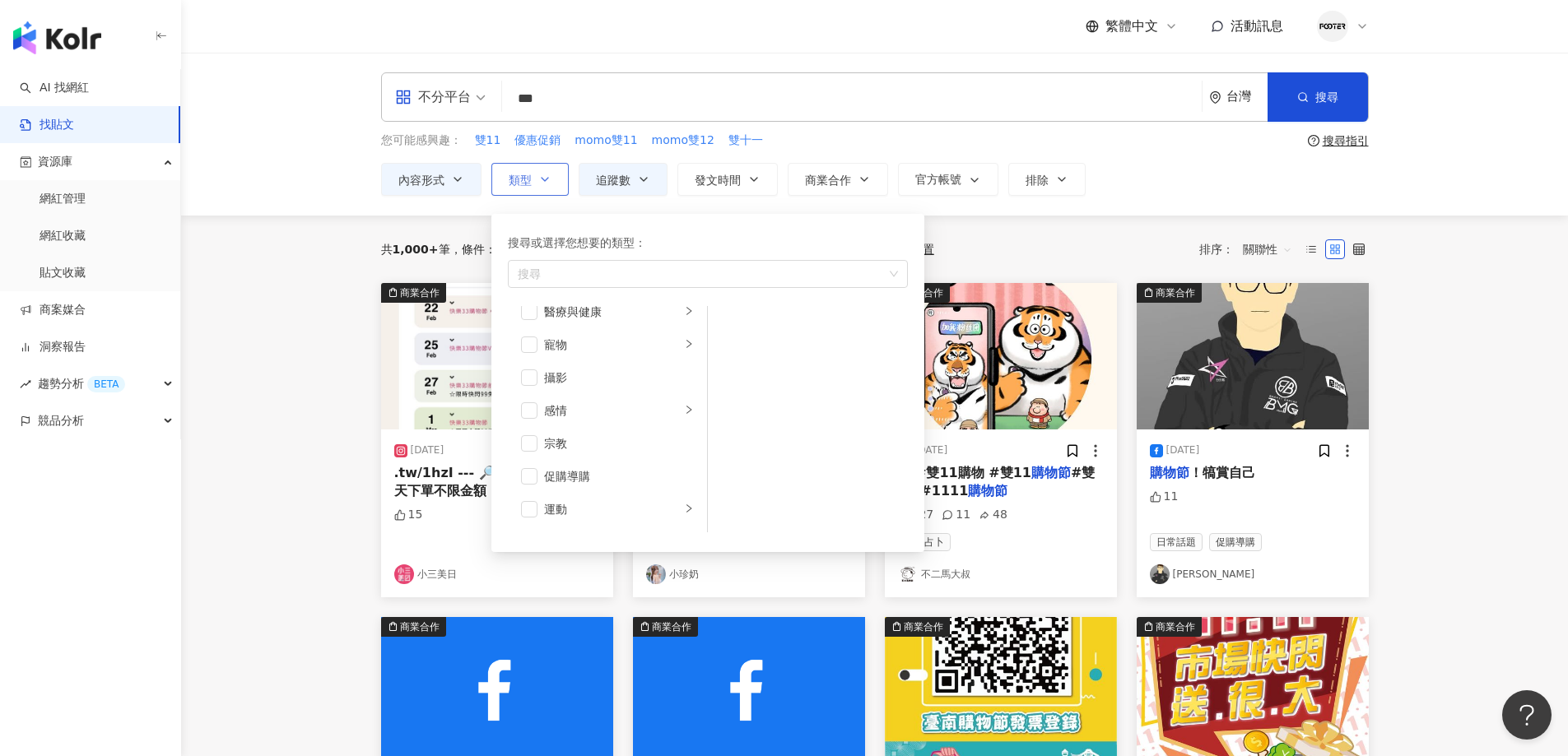
scroll to position [570, 0]
click at [534, 477] on span "button" at bounding box center [529, 480] width 17 height 17
click at [531, 440] on span "button" at bounding box center [529, 441] width 17 height 17
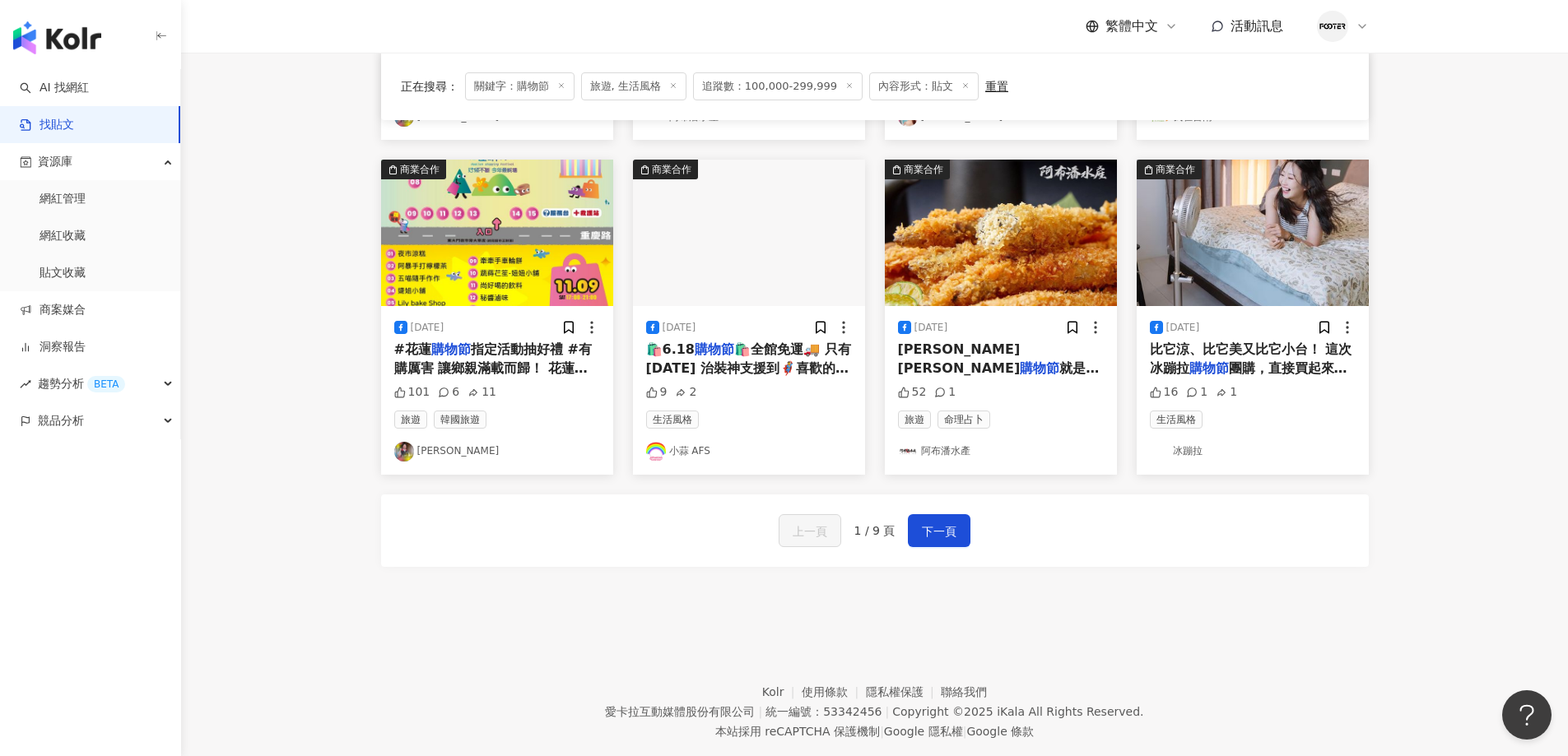
scroll to position [823, 0]
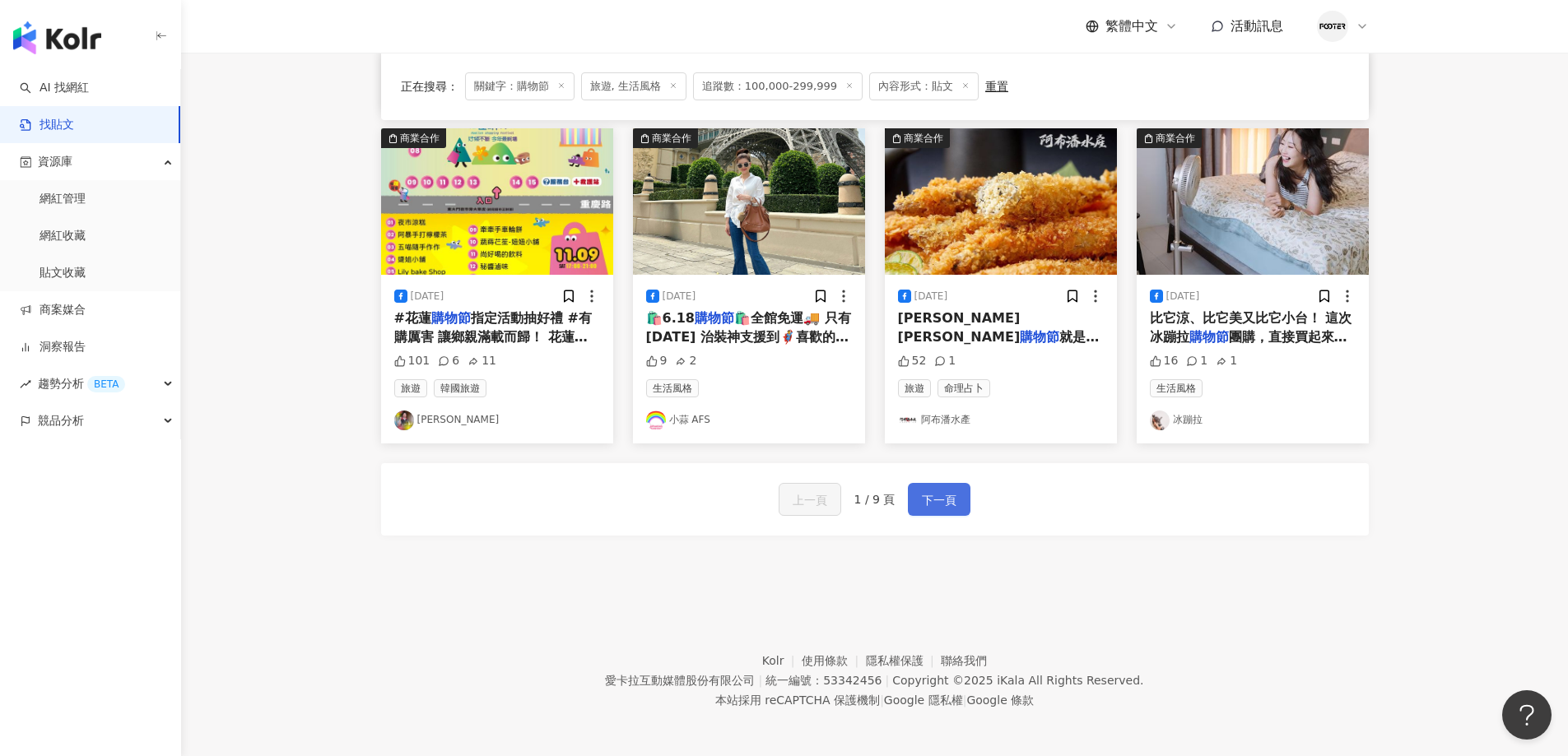
click at [926, 506] on span "下一頁" at bounding box center [939, 500] width 35 height 20
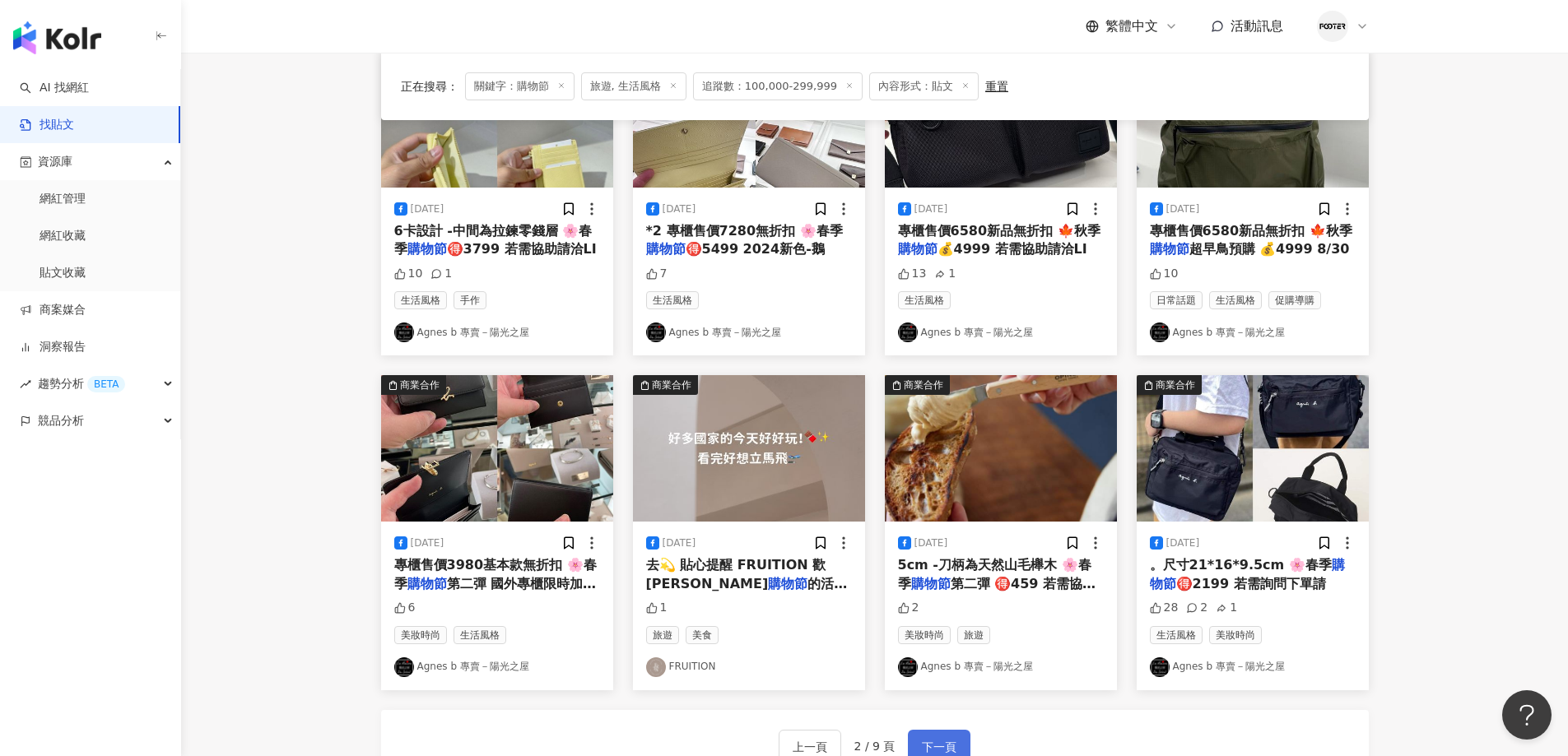
scroll to position [826, 0]
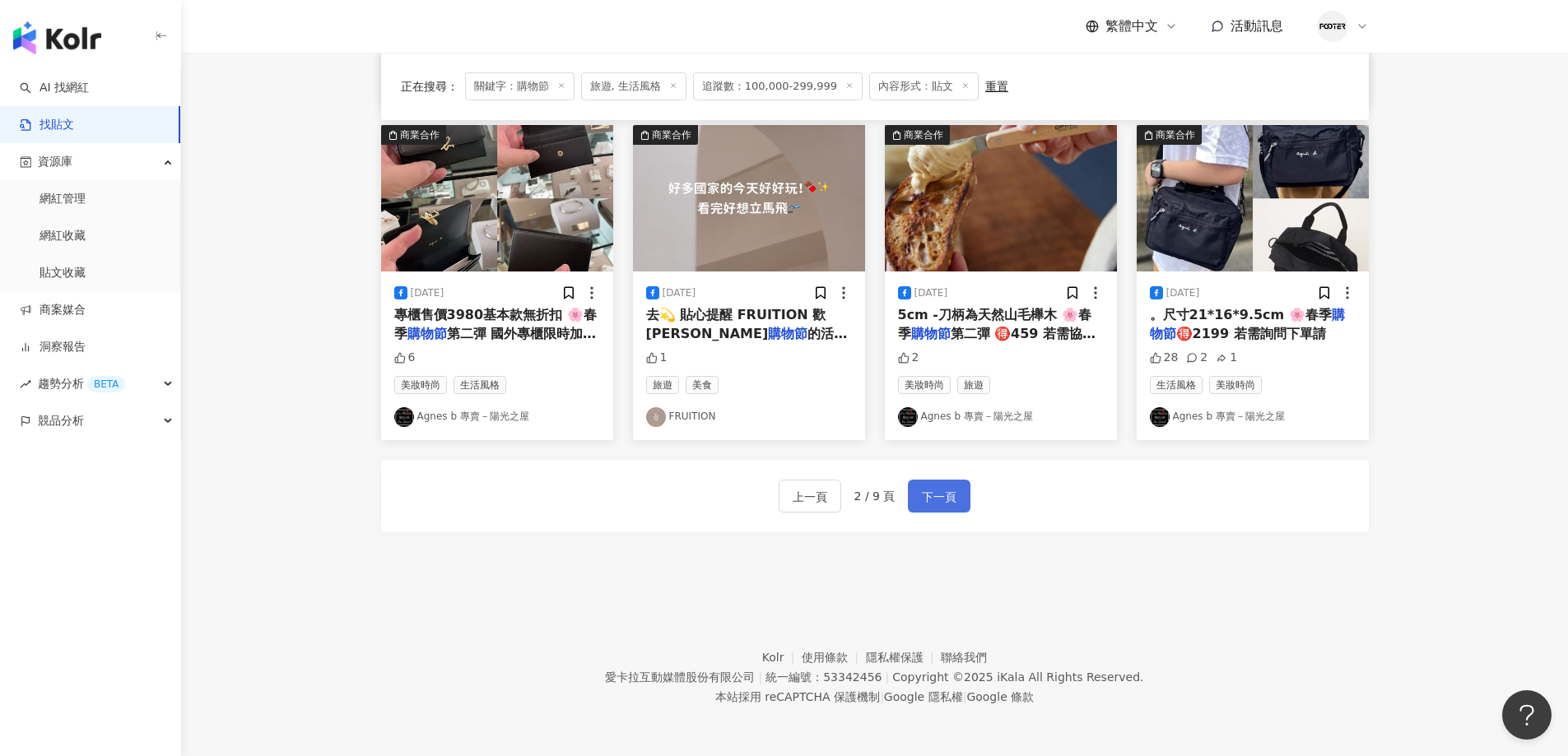
click at [932, 502] on span "下一頁" at bounding box center [939, 497] width 35 height 20
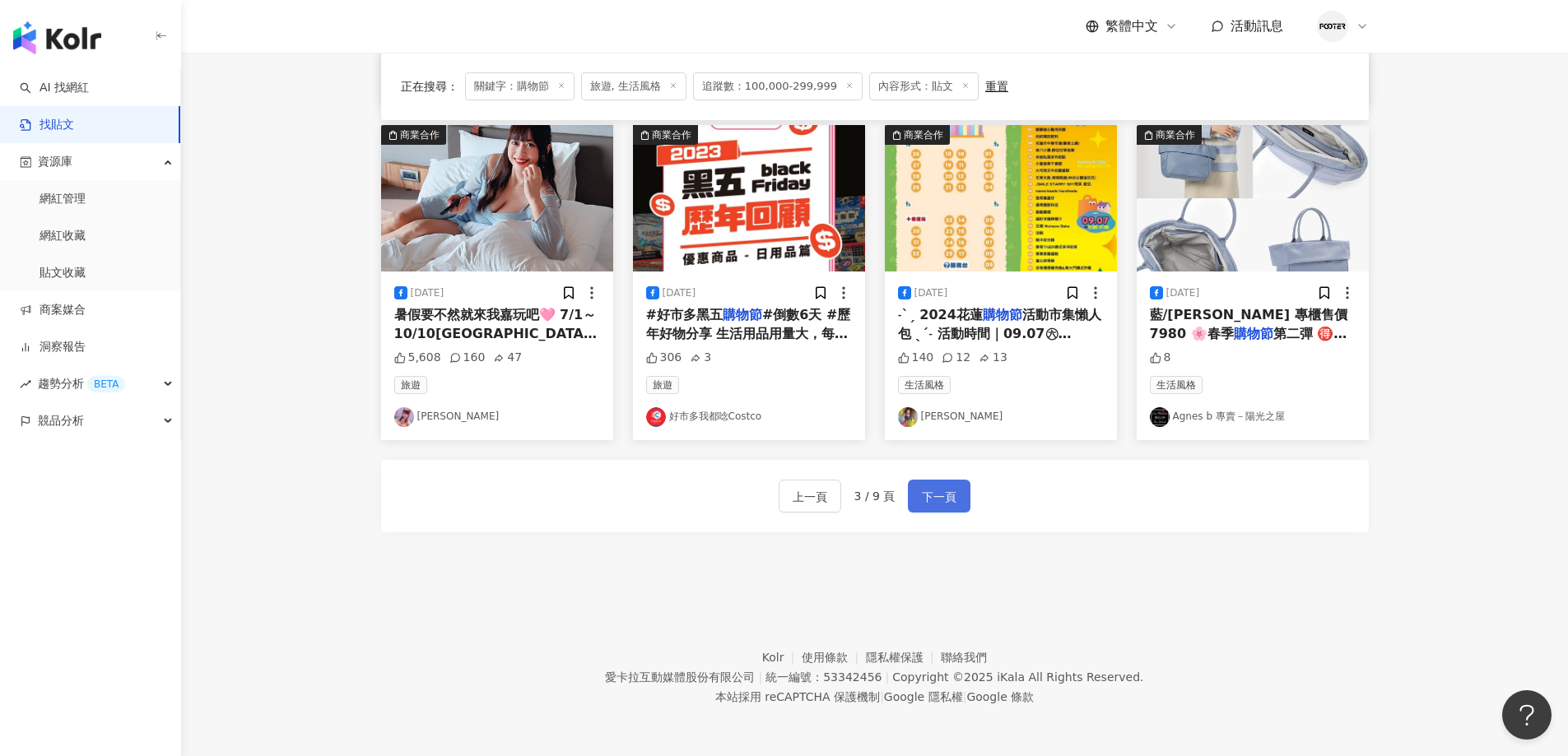
click at [922, 491] on span "下一頁" at bounding box center [939, 497] width 35 height 20
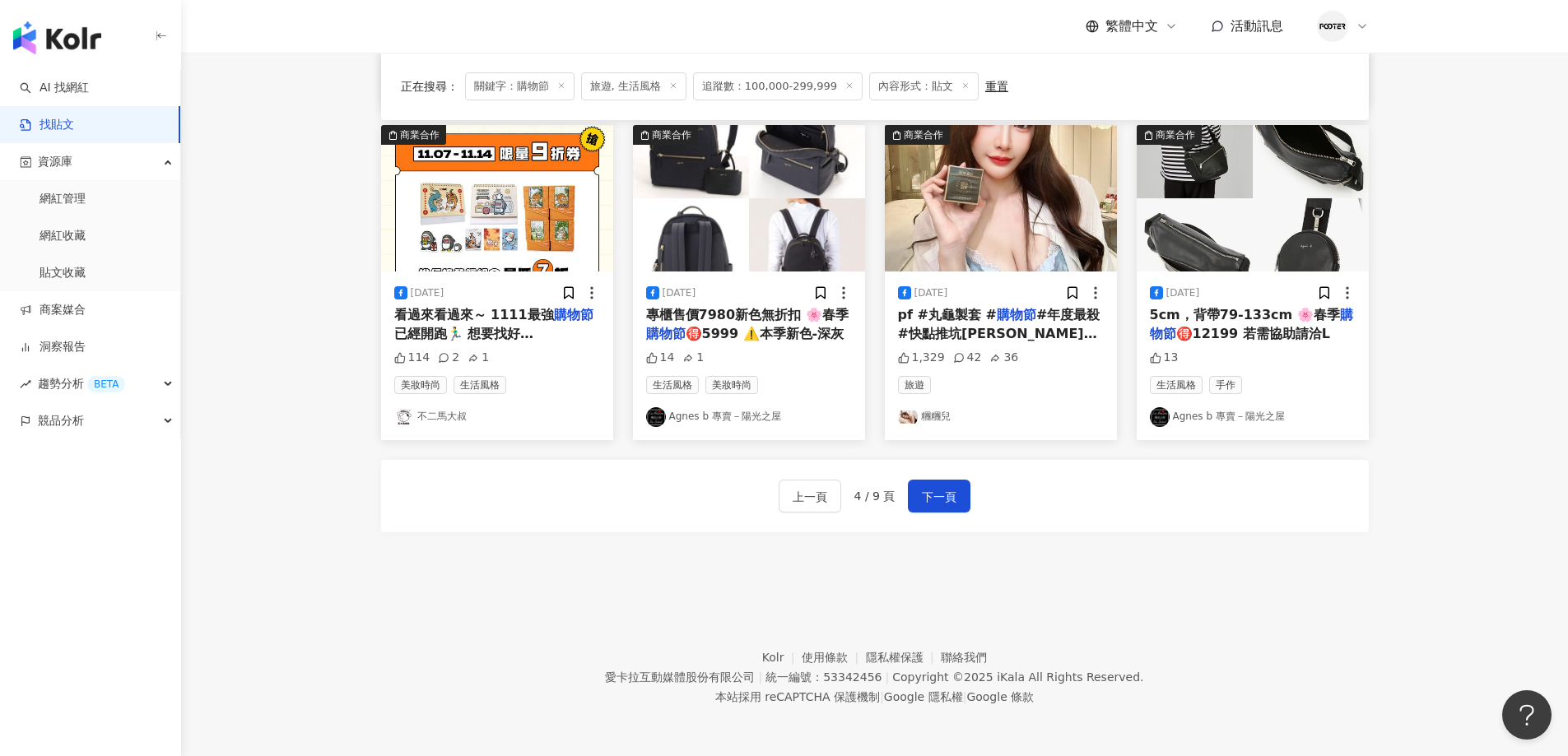
click at [951, 513] on div "上一頁 4 / 9 頁 下一頁" at bounding box center [875, 497] width 988 height 73
click at [946, 506] on button "下一頁" at bounding box center [939, 497] width 63 height 33
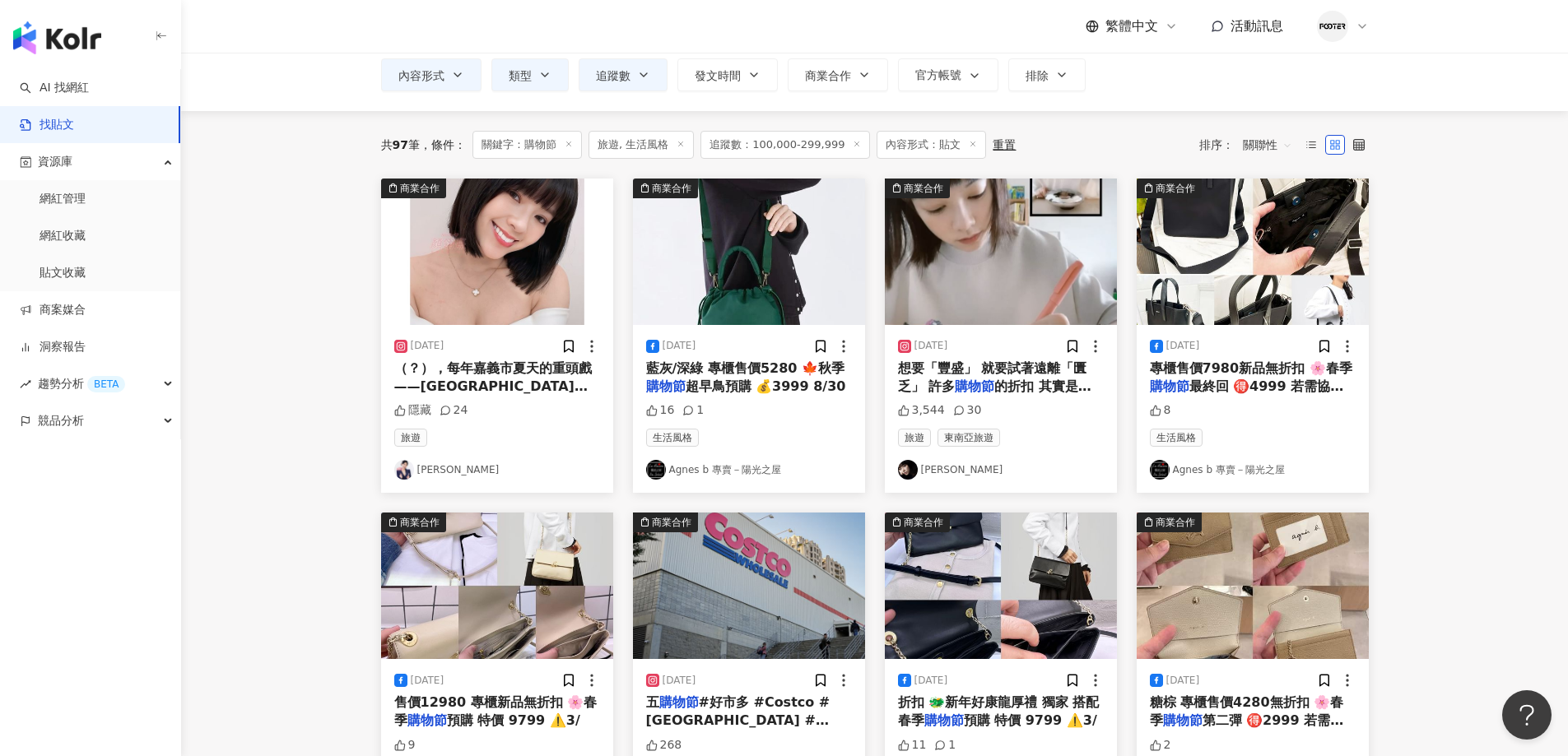
scroll to position [86, 0]
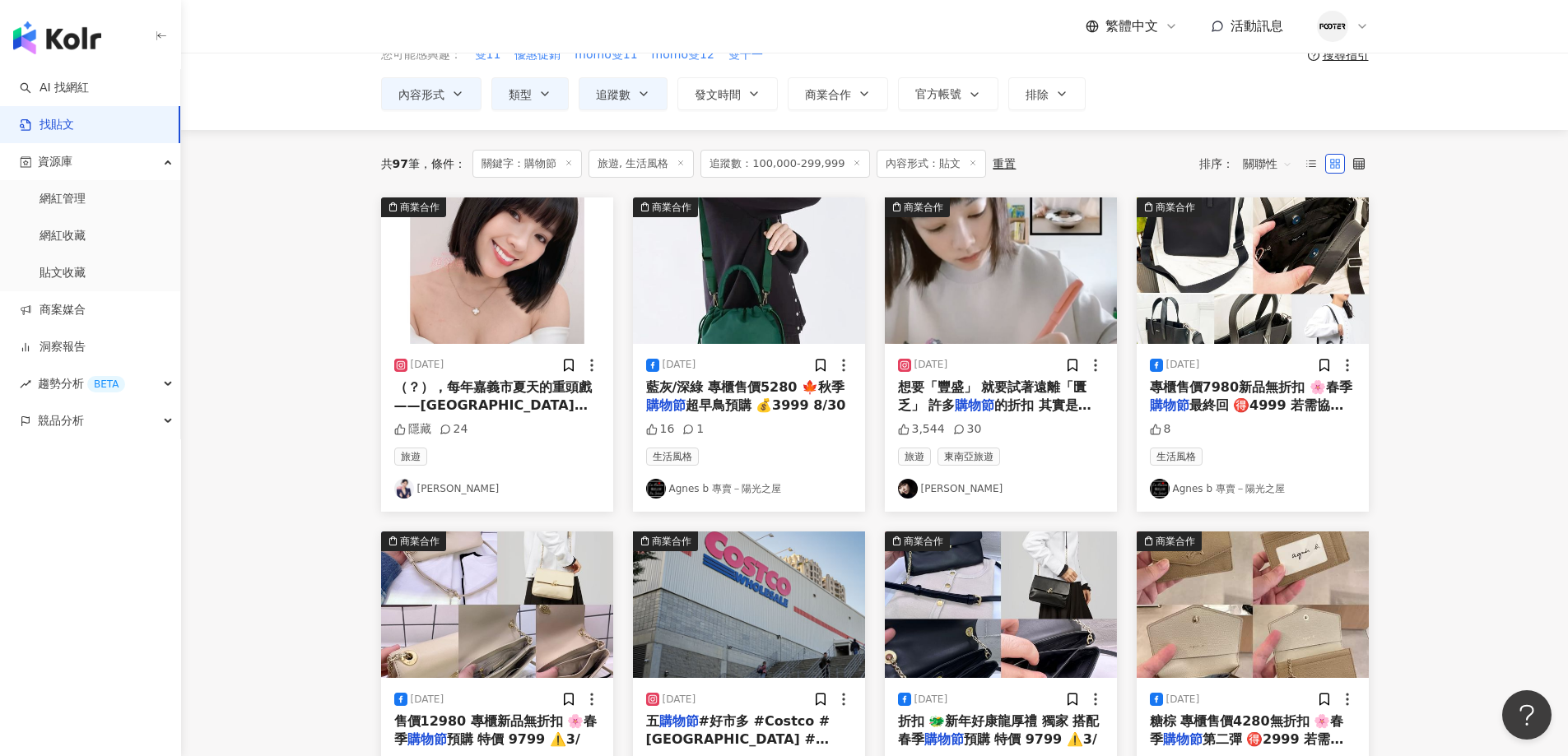
click at [970, 401] on mark "購物節" at bounding box center [975, 405] width 40 height 16
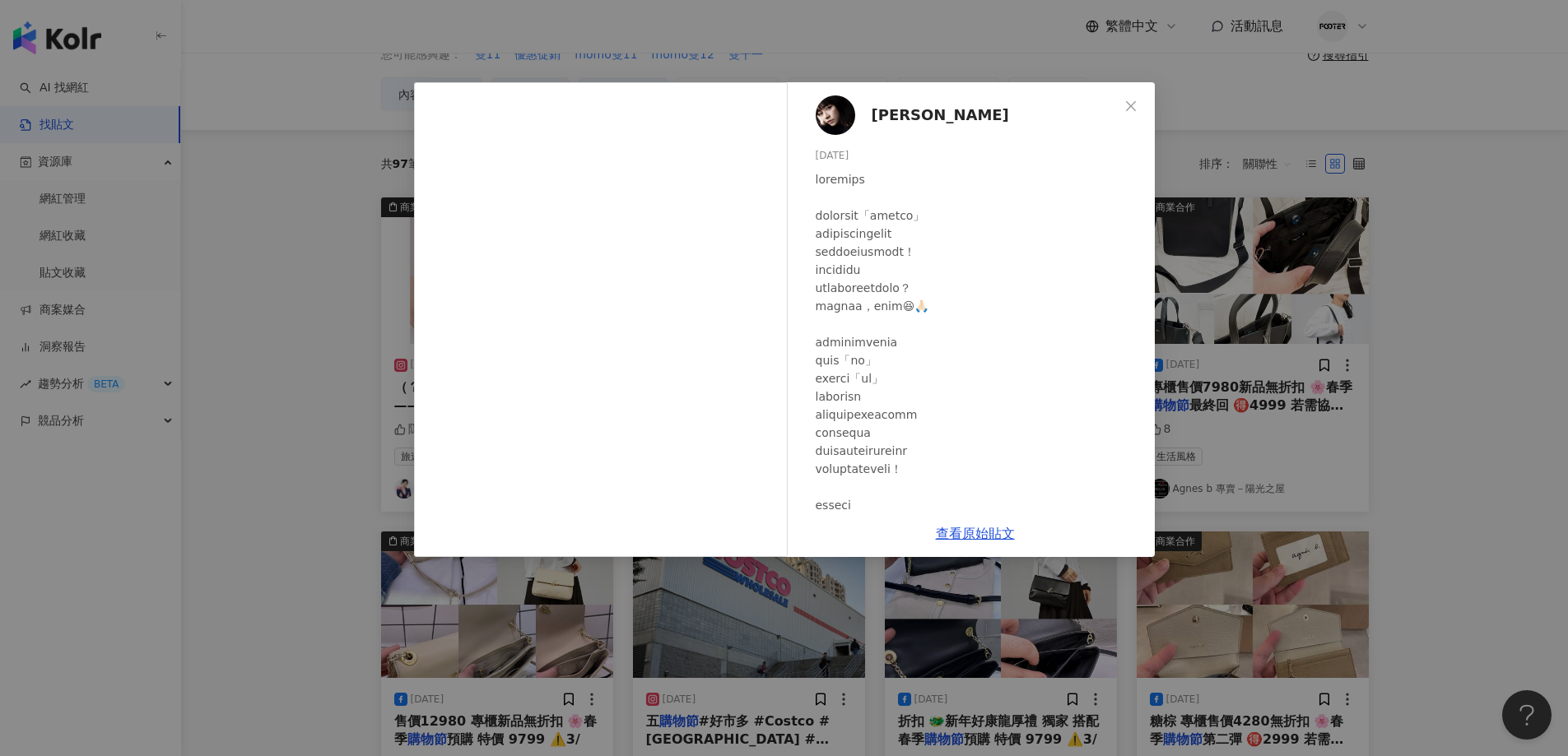
click at [883, 112] on span "[PERSON_NAME]" at bounding box center [941, 115] width 137 height 23
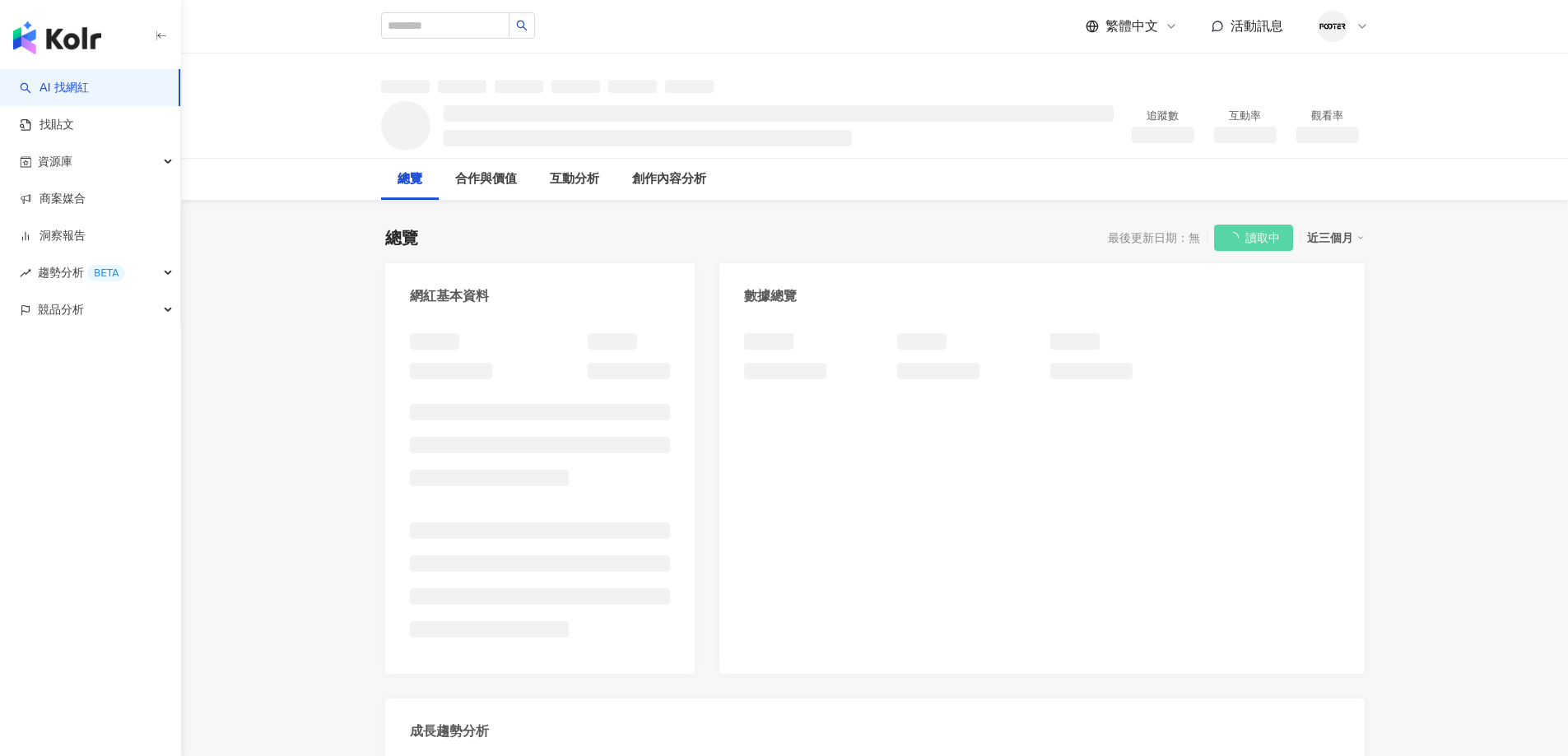
select select "*****"
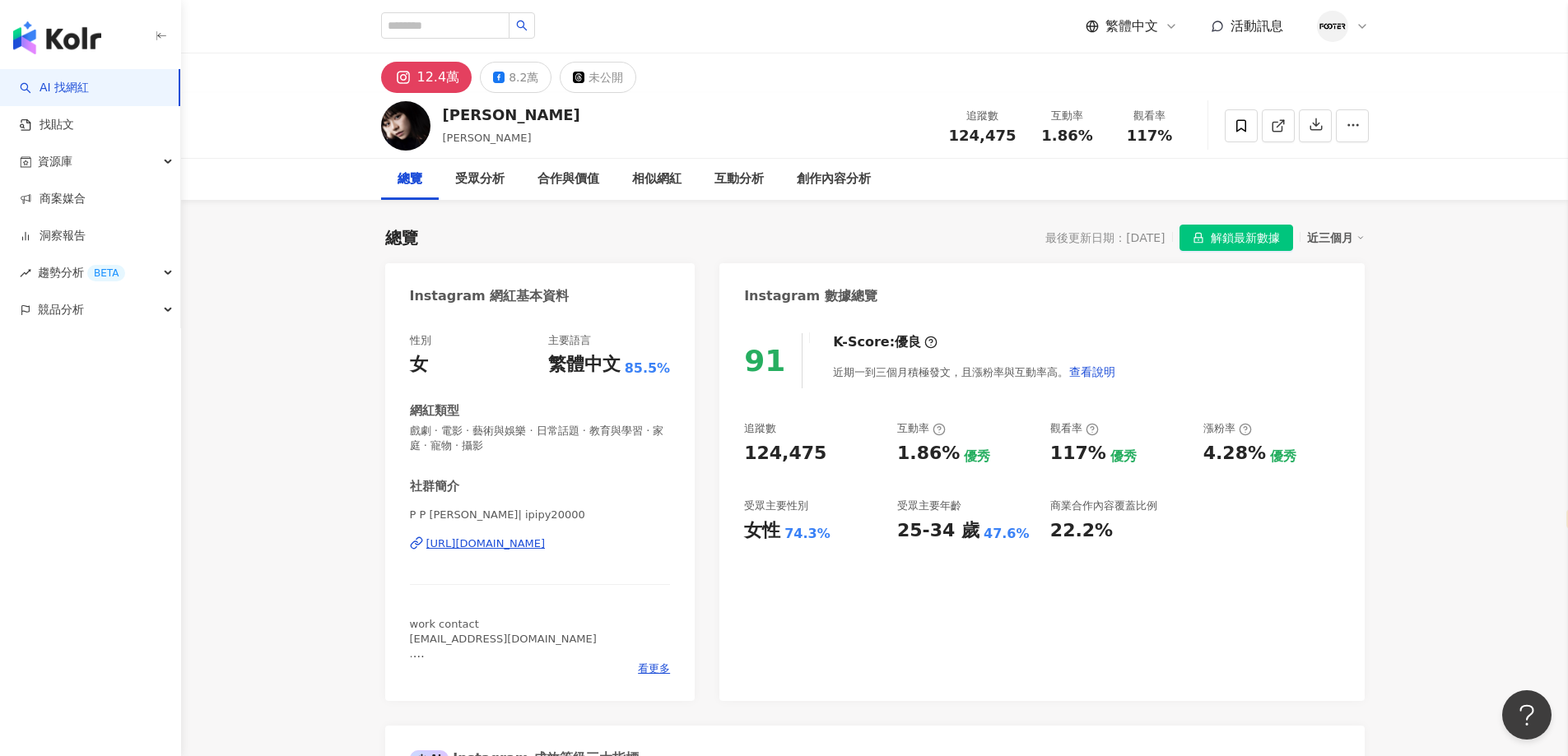
click at [546, 548] on div "[URL][DOMAIN_NAME]" at bounding box center [486, 544] width 119 height 15
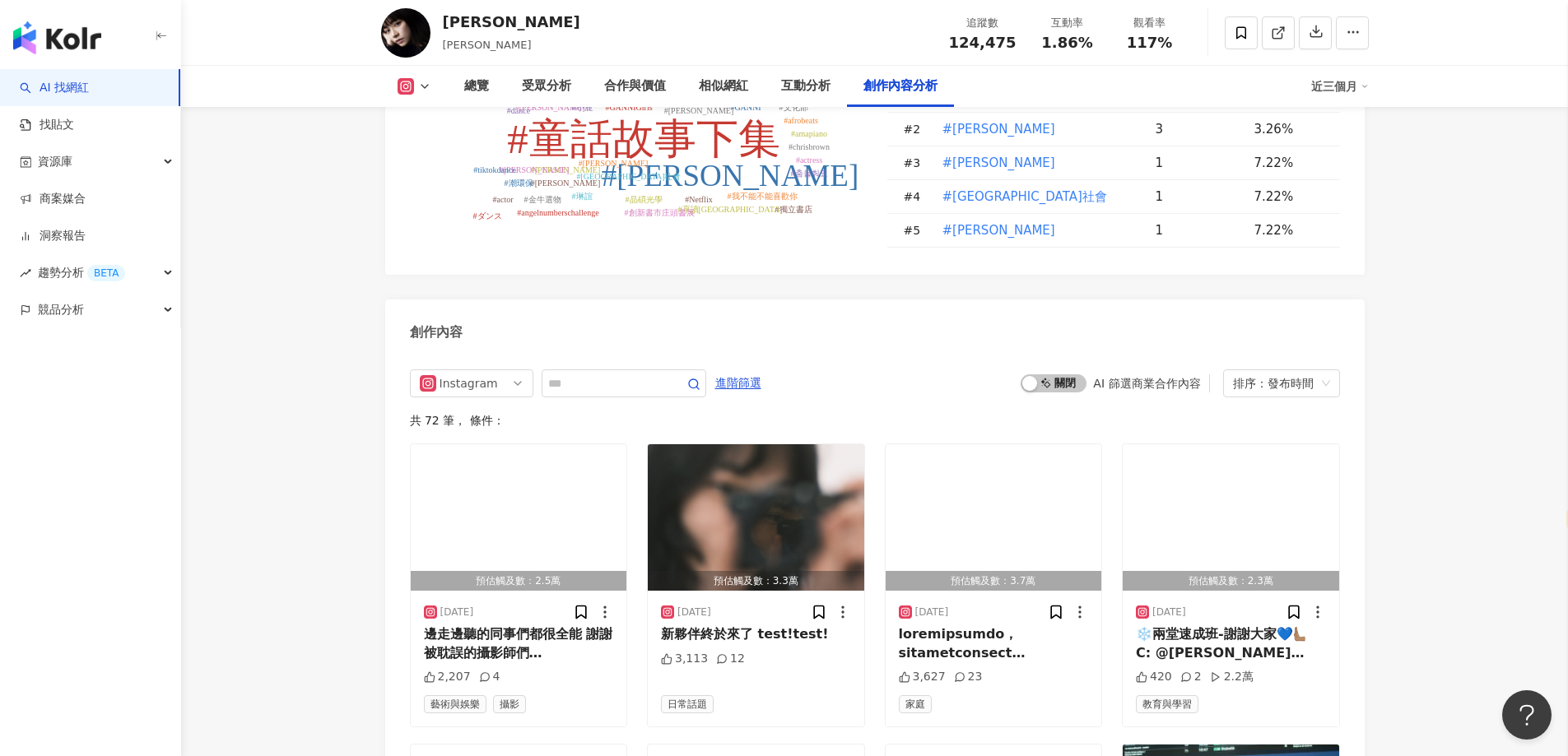
scroll to position [4690, 0]
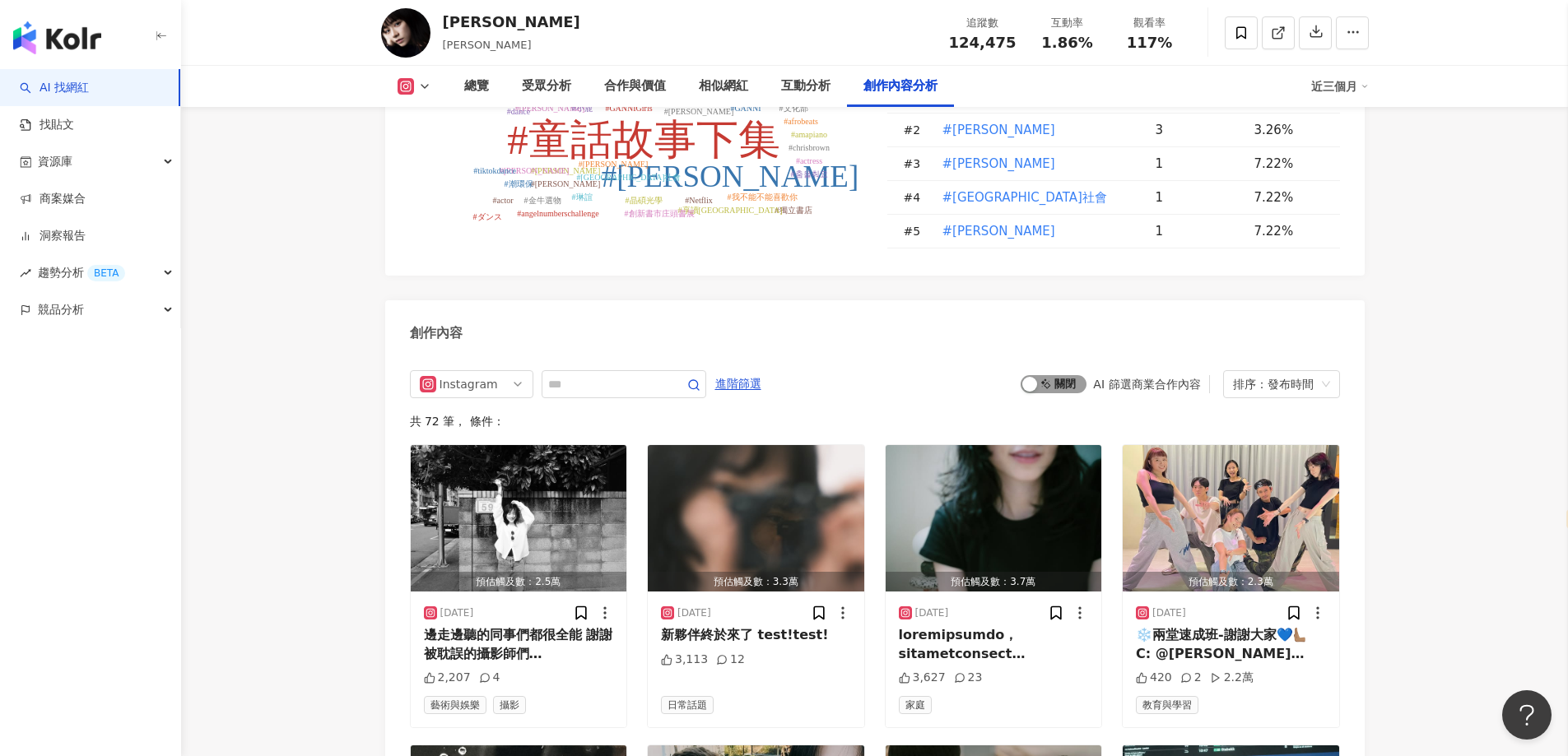
click at [1032, 377] on div "button" at bounding box center [1030, 384] width 15 height 15
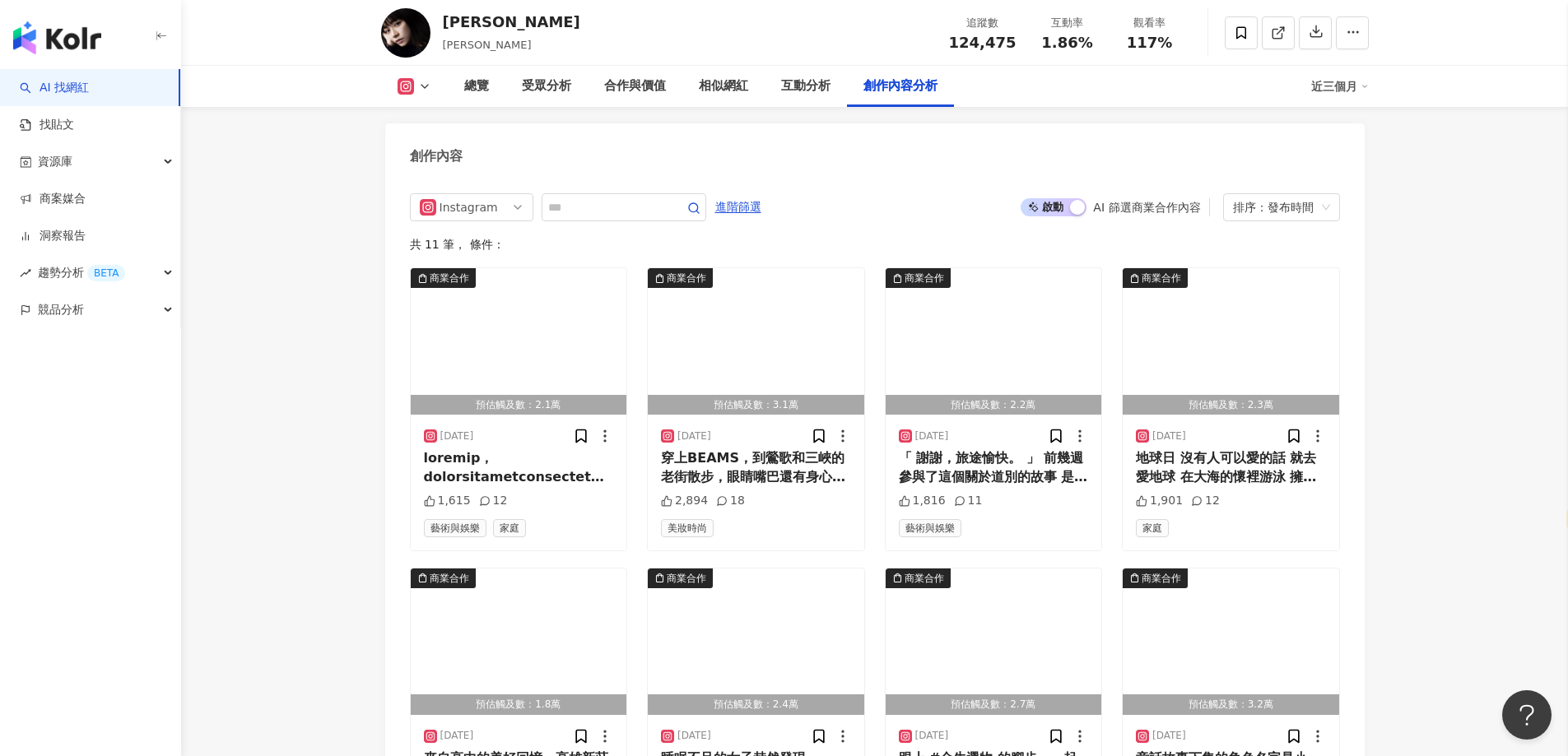
scroll to position [4846, 0]
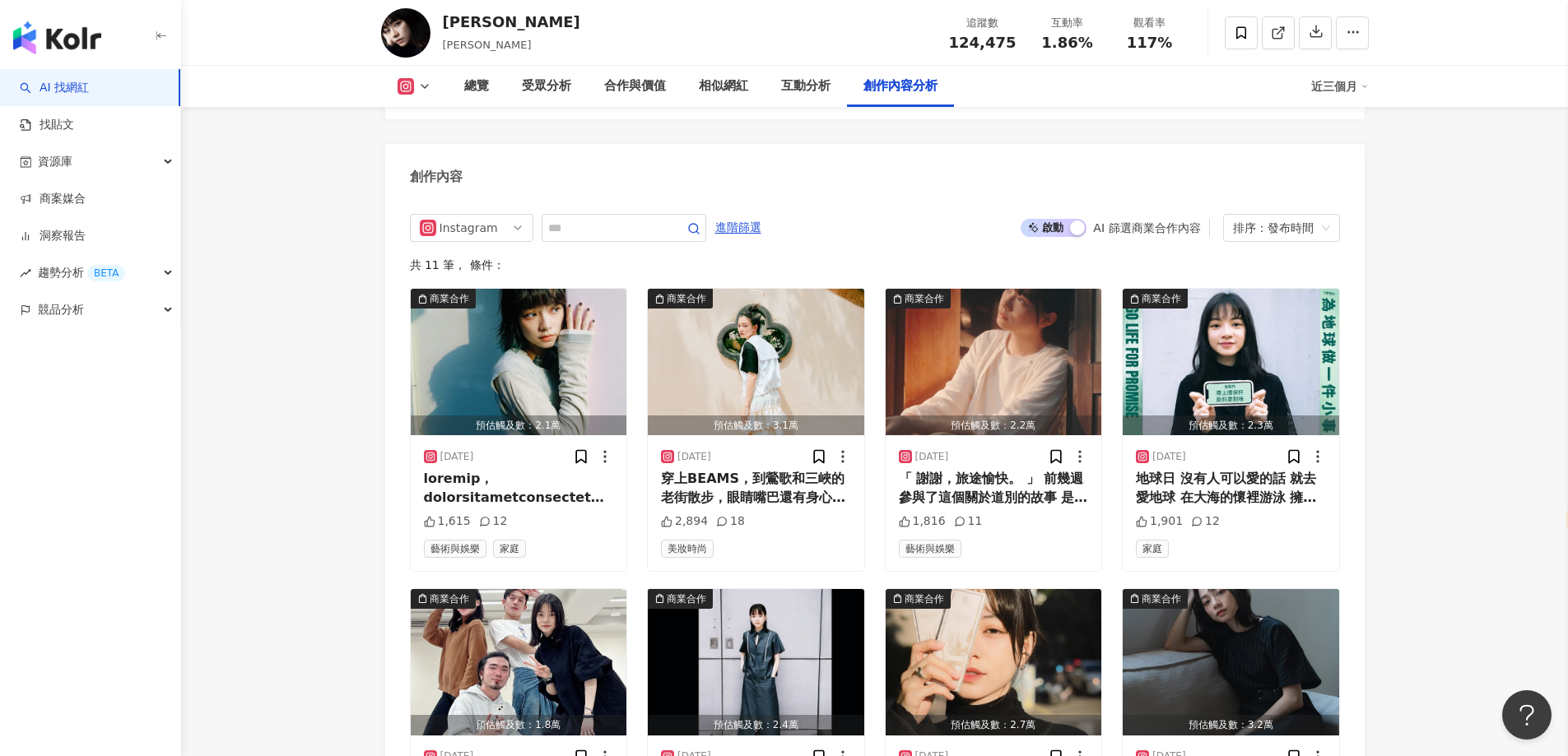
click at [769, 589] on img "button" at bounding box center [756, 662] width 217 height 146
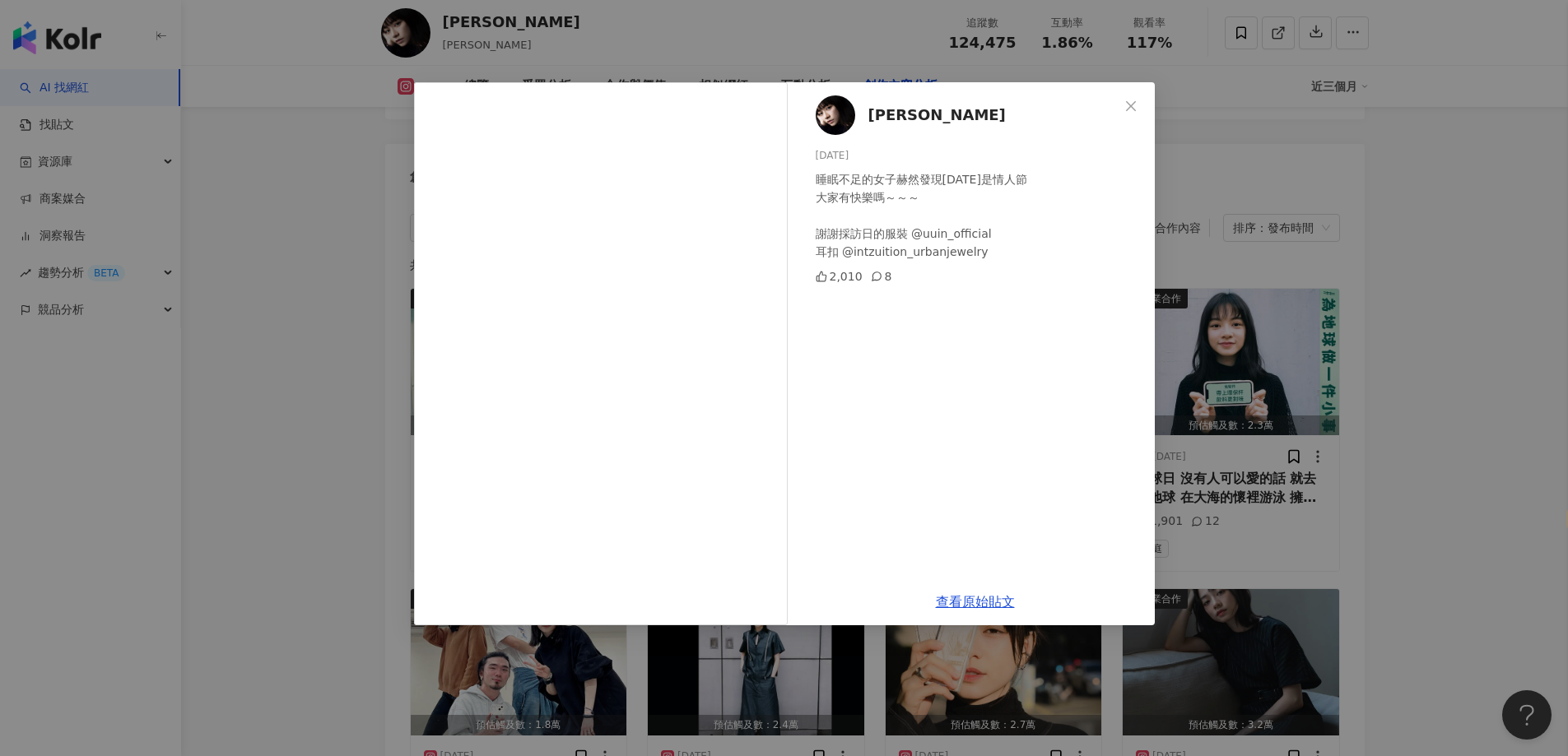
click at [1340, 325] on div "[PERSON_NAME][DATE] 睡眠不足的女子赫然發現[DATE]是情人節 大家有快樂嗎～～～ 謝謝採訪日的服裝 @uuin_official 耳扣 …" at bounding box center [784, 378] width 1568 height 756
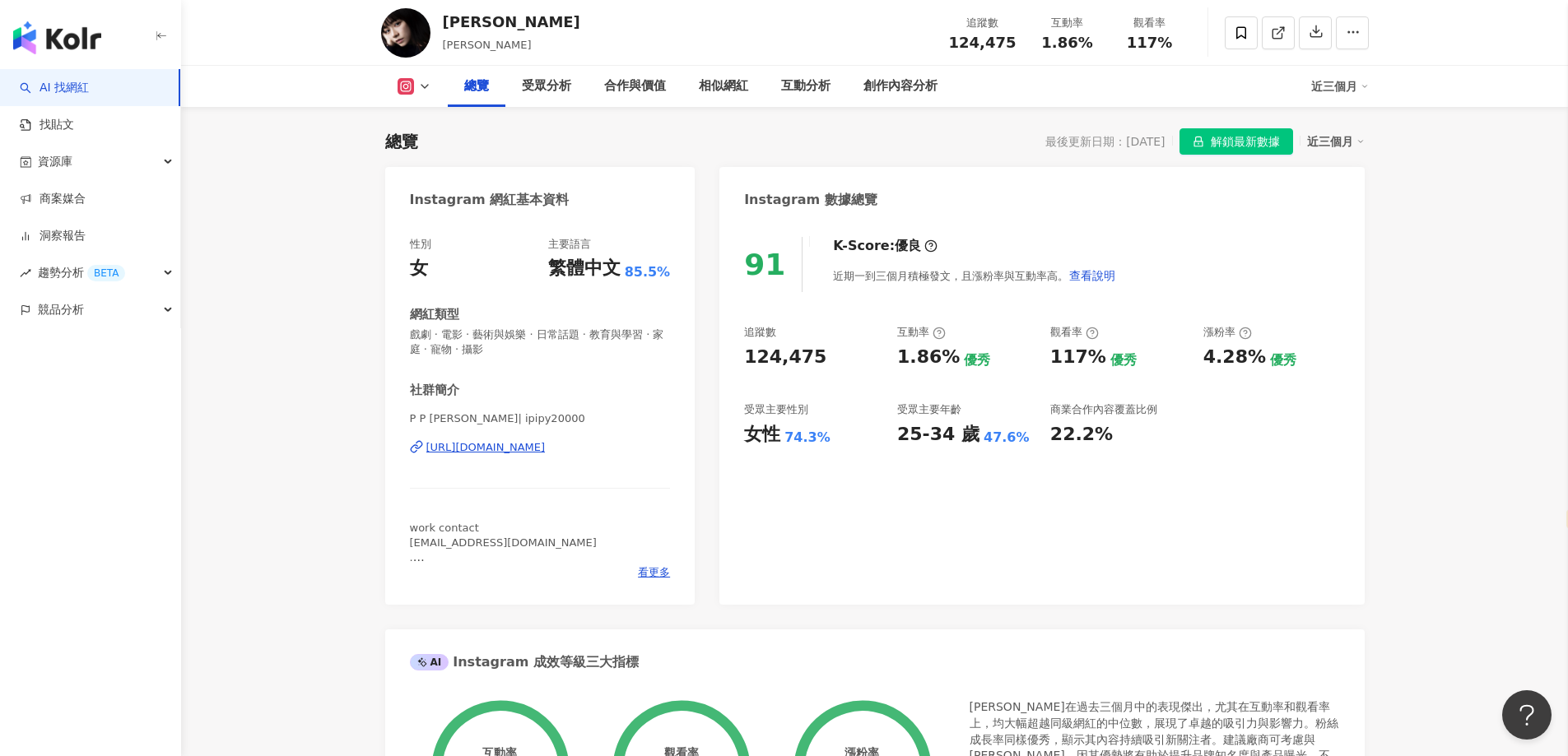
scroll to position [0, 0]
